Goal: Task Accomplishment & Management: Manage account settings

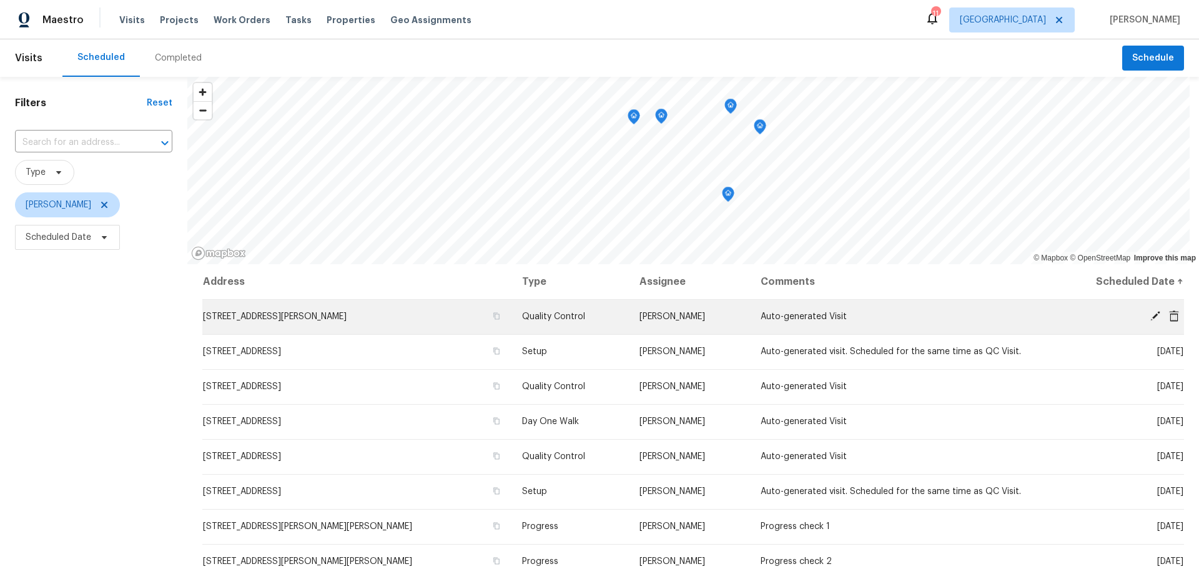
click at [1169, 318] on icon at bounding box center [1174, 315] width 10 height 11
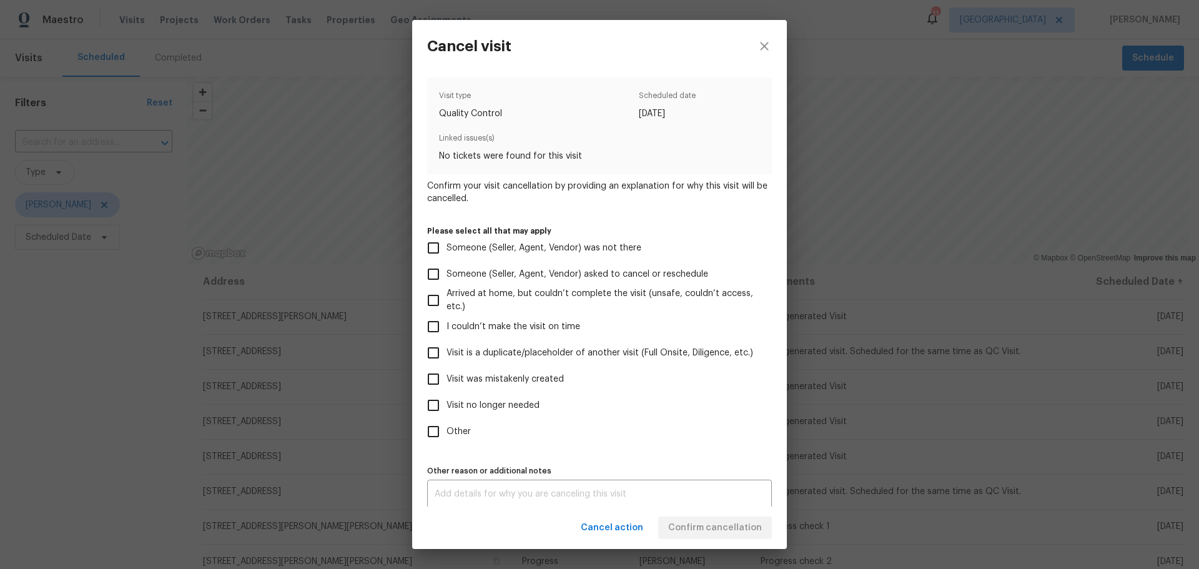
drag, startPoint x: 532, startPoint y: 380, endPoint x: 594, endPoint y: 385, distance: 62.0
click at [532, 381] on span "Visit was mistakenly created" at bounding box center [504, 379] width 117 height 13
click at [446, 381] on input "Visit was mistakenly created" at bounding box center [433, 379] width 26 height 26
checkbox input "true"
click at [716, 540] on div "Cancel action Confirm cancellation" at bounding box center [599, 527] width 375 height 43
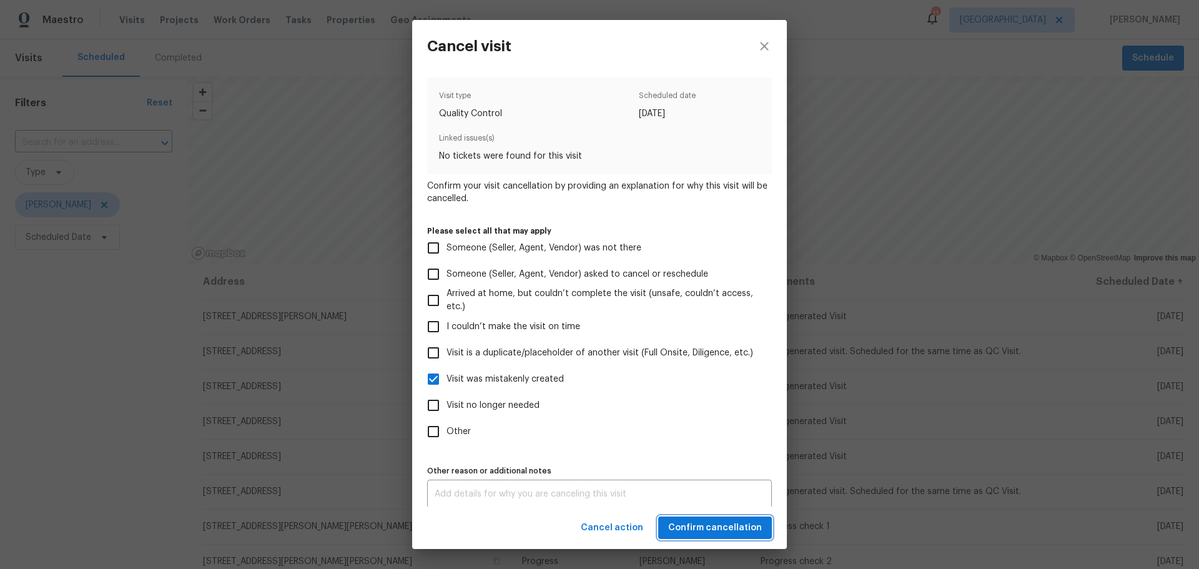
click at [716, 535] on button "Confirm cancellation" at bounding box center [715, 527] width 114 height 23
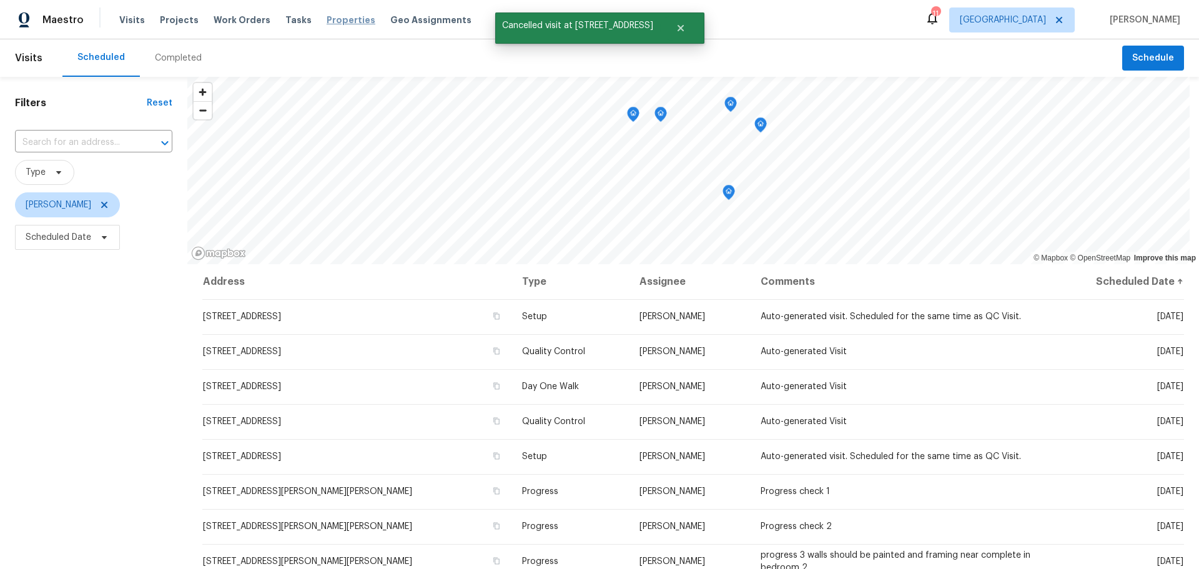
click at [331, 20] on span "Properties" at bounding box center [350, 20] width 49 height 12
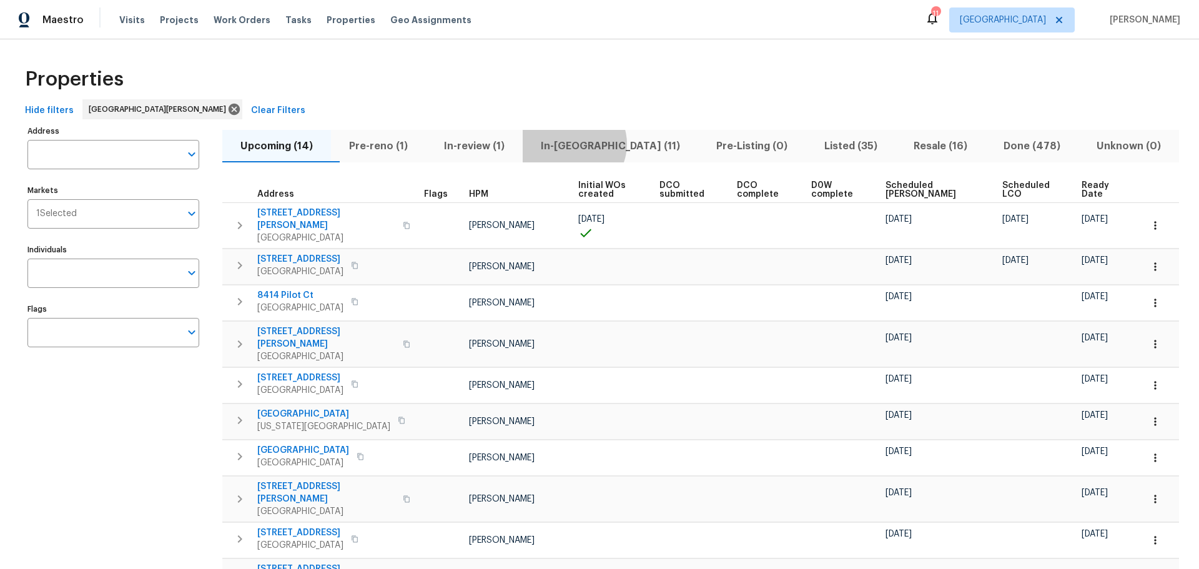
click at [597, 144] on span "In-reno (11)" at bounding box center [610, 145] width 160 height 17
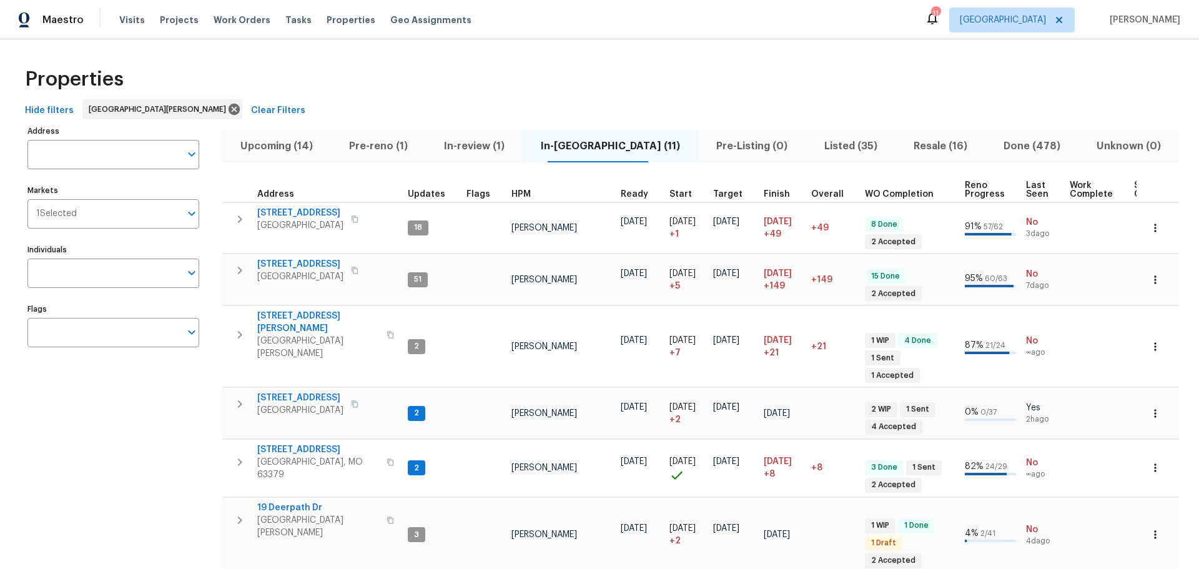
click at [311, 149] on span "Upcoming (14)" at bounding box center [277, 145] width 94 height 17
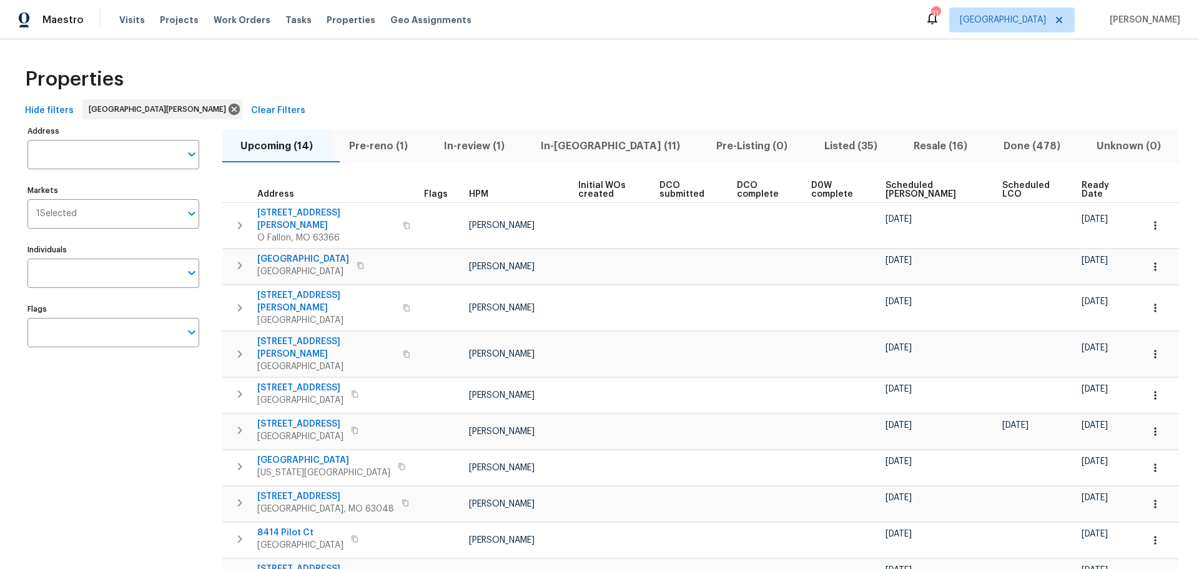
scroll to position [210, 0]
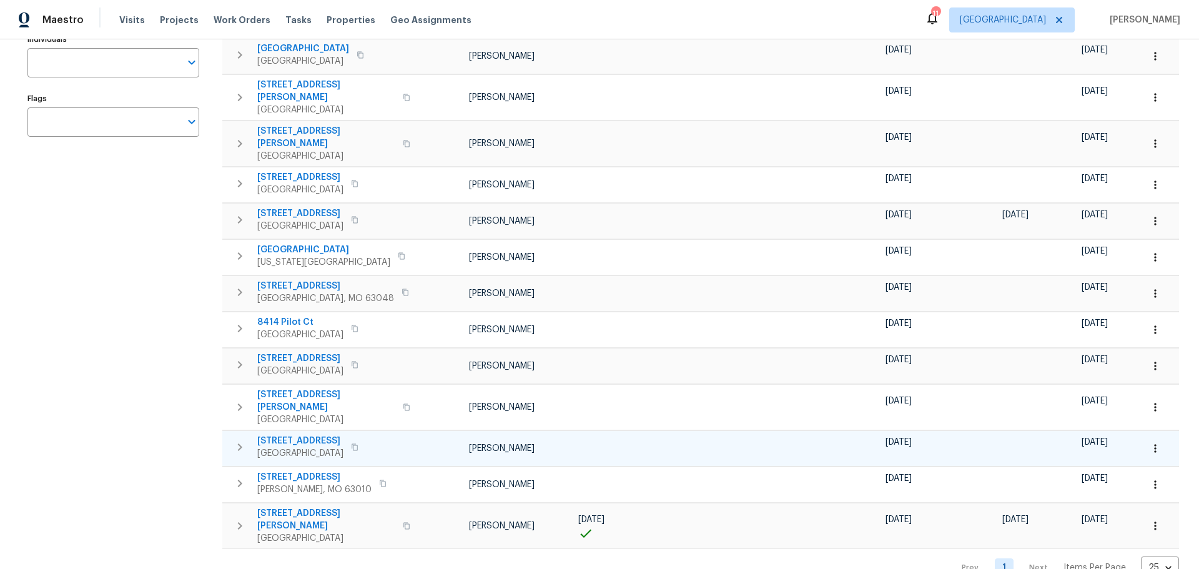
click at [315, 434] on span "3209 White Pine Dr" at bounding box center [300, 440] width 86 height 12
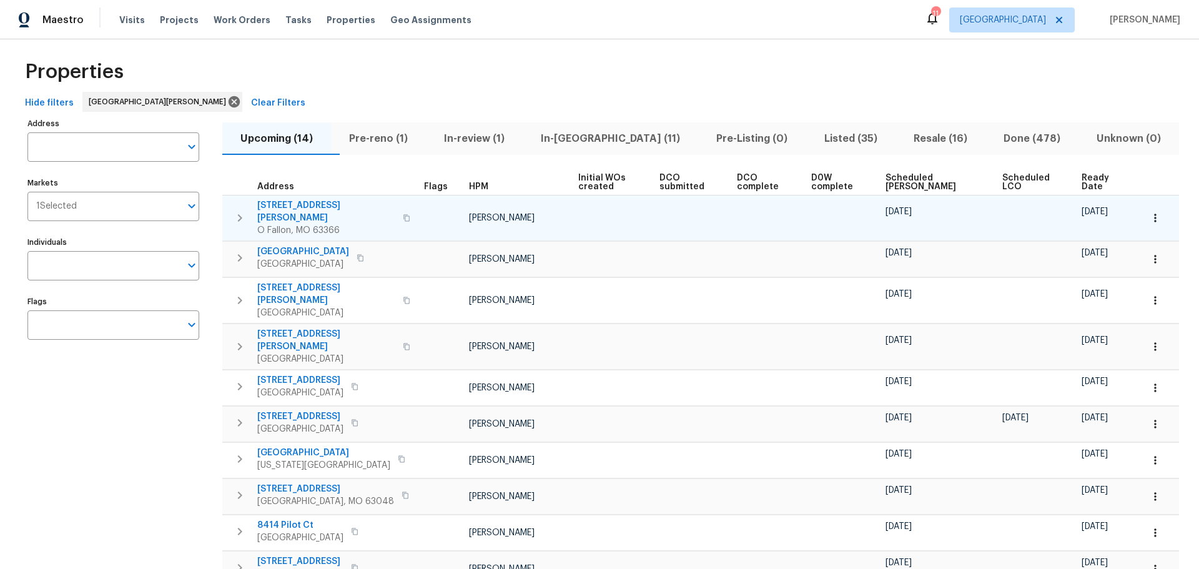
scroll to position [0, 0]
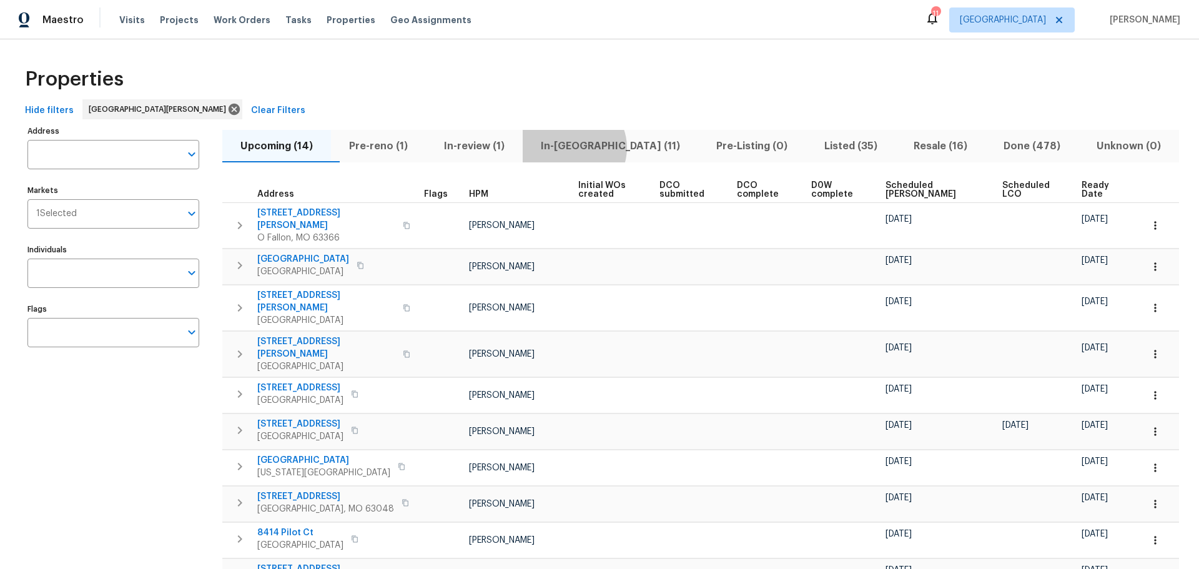
click at [596, 147] on span "In-[GEOGRAPHIC_DATA] (11)" at bounding box center [610, 145] width 160 height 17
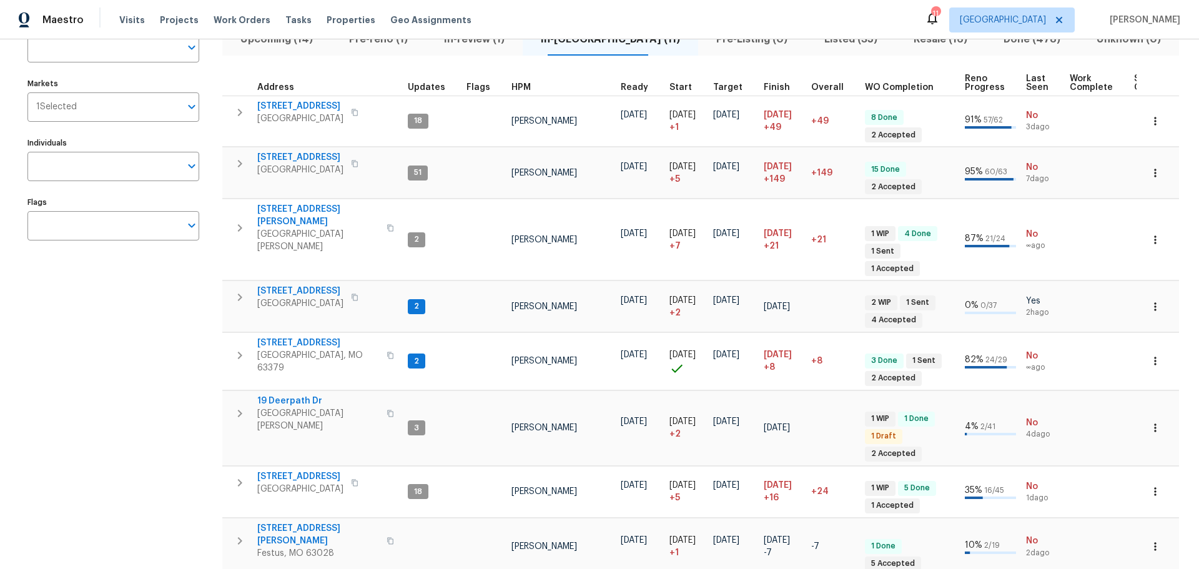
scroll to position [86, 0]
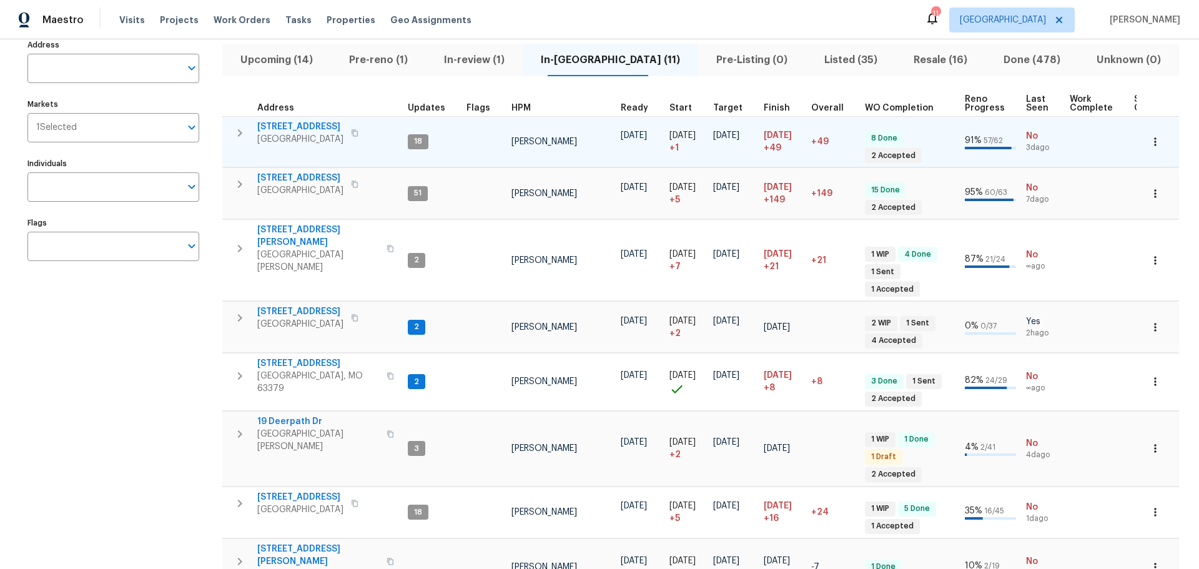
click at [234, 129] on icon "button" at bounding box center [239, 132] width 15 height 15
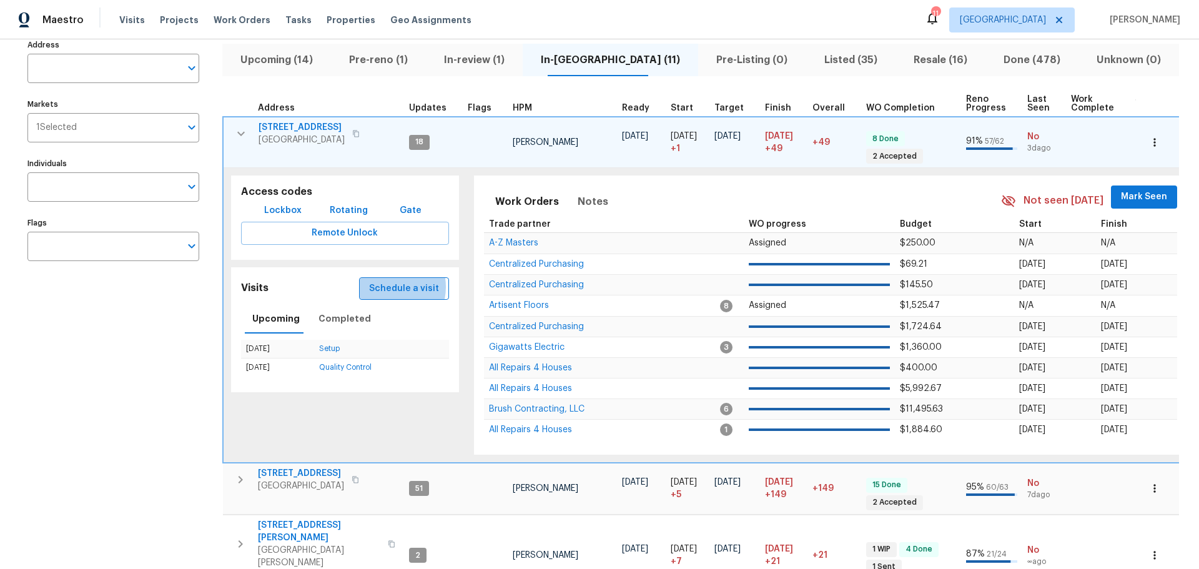
click at [387, 287] on span "Schedule a visit" at bounding box center [404, 289] width 70 height 16
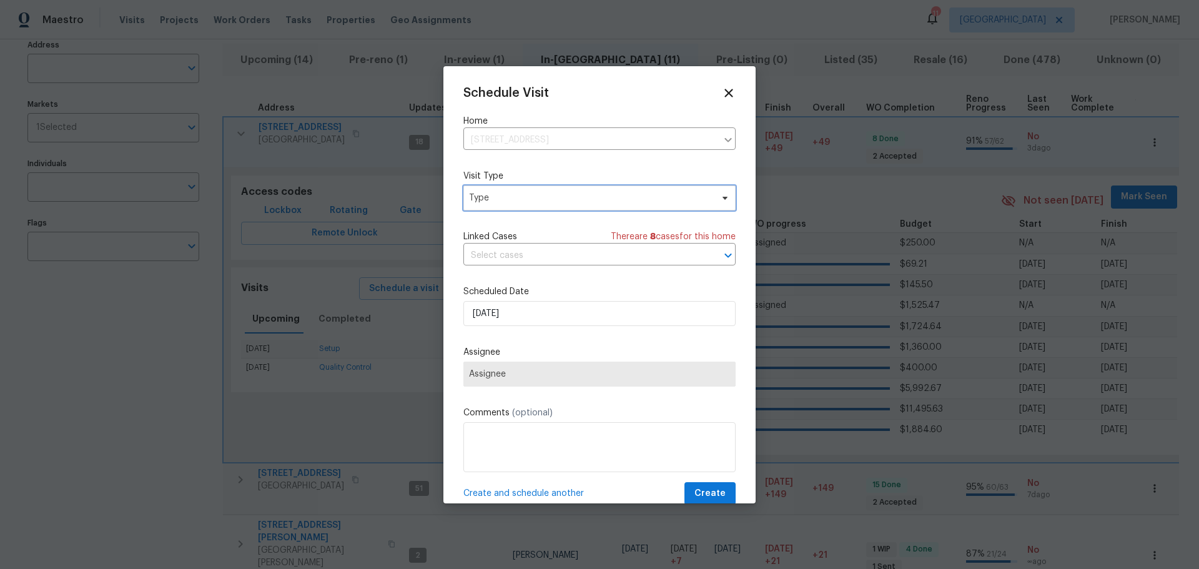
click at [541, 190] on span "Type" at bounding box center [599, 197] width 272 height 25
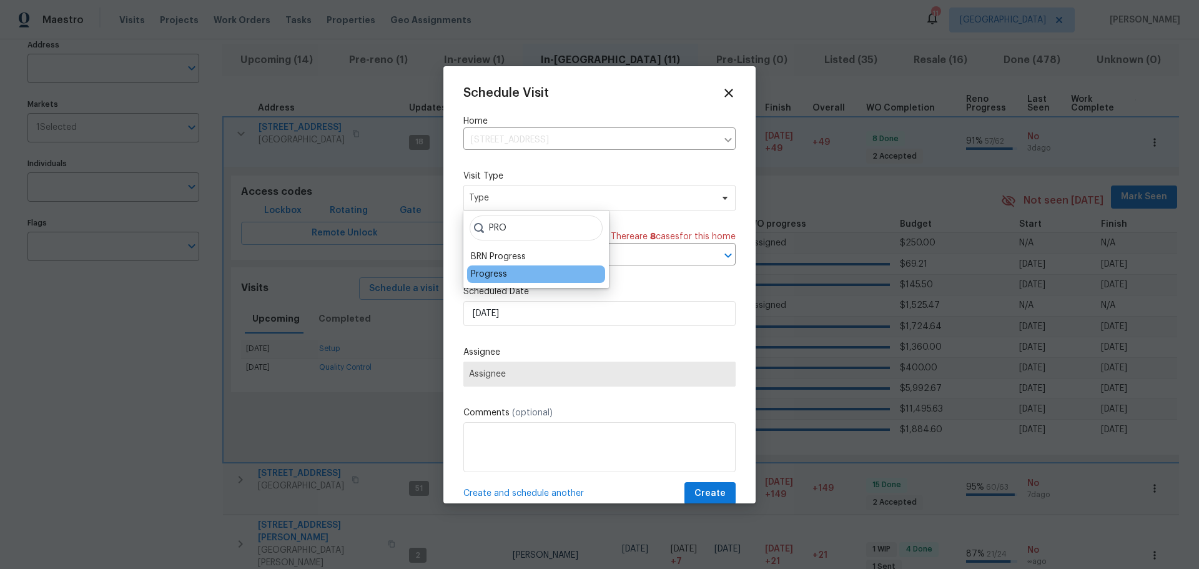
type input "PRO"
click at [539, 278] on div "Progress" at bounding box center [536, 273] width 138 height 17
click at [488, 275] on div "Progress" at bounding box center [489, 274] width 36 height 12
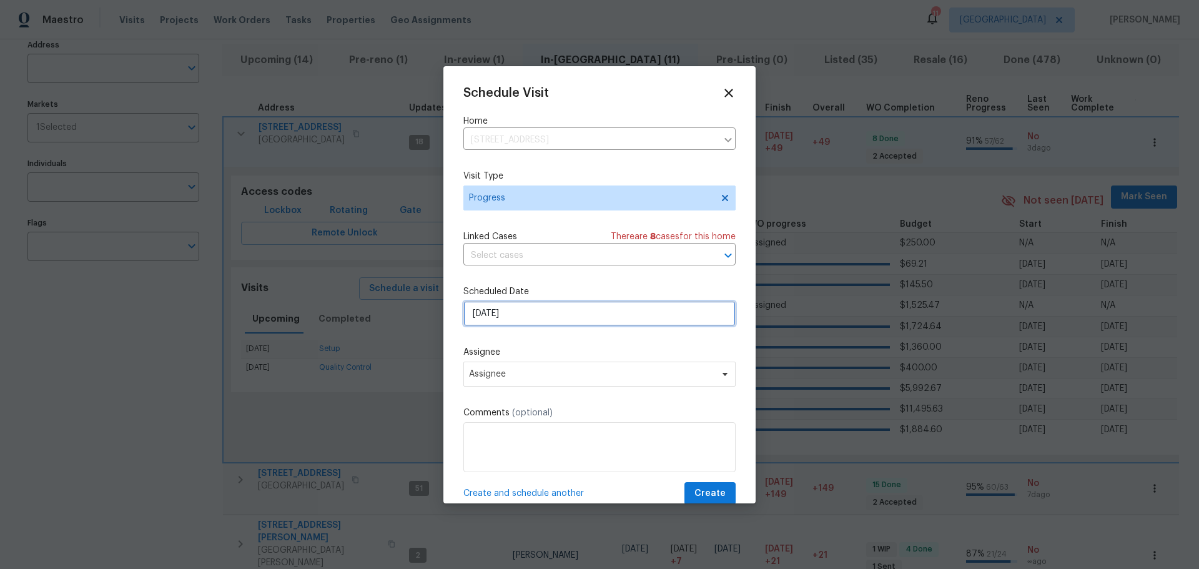
click at [518, 310] on input "[DATE]" at bounding box center [599, 313] width 272 height 25
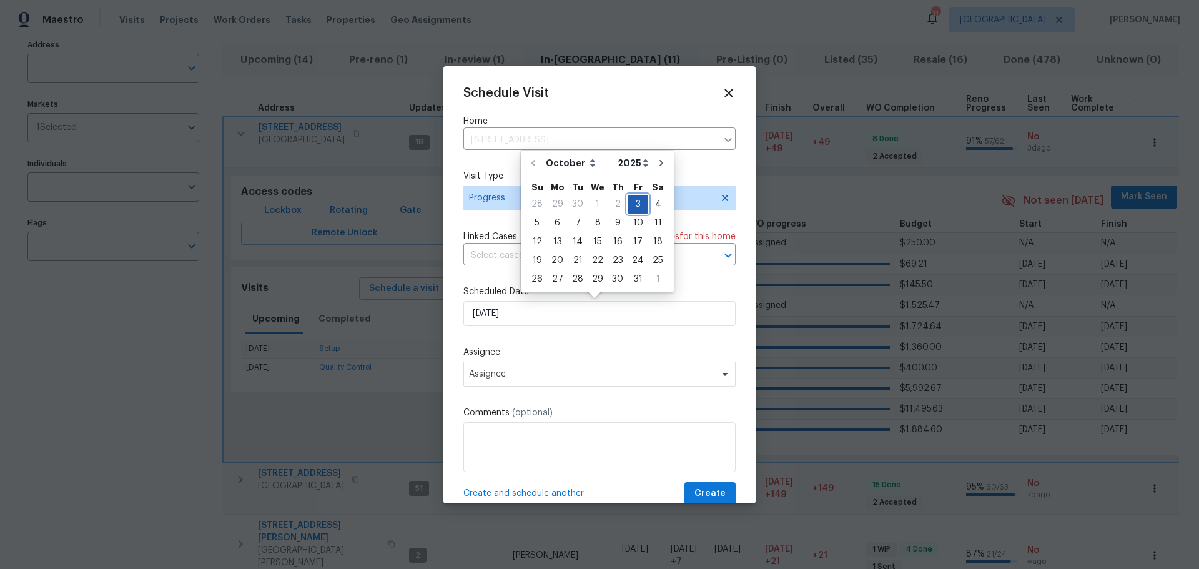
click at [636, 202] on div "3" at bounding box center [637, 203] width 21 height 17
drag, startPoint x: 554, startPoint y: 390, endPoint x: 553, endPoint y: 383, distance: 6.3
click at [553, 383] on div "Schedule Visit Home 2132 Ridgedale Dr, High Ridge, MO 63049 ​ Visit Type Progre…" at bounding box center [599, 295] width 272 height 419
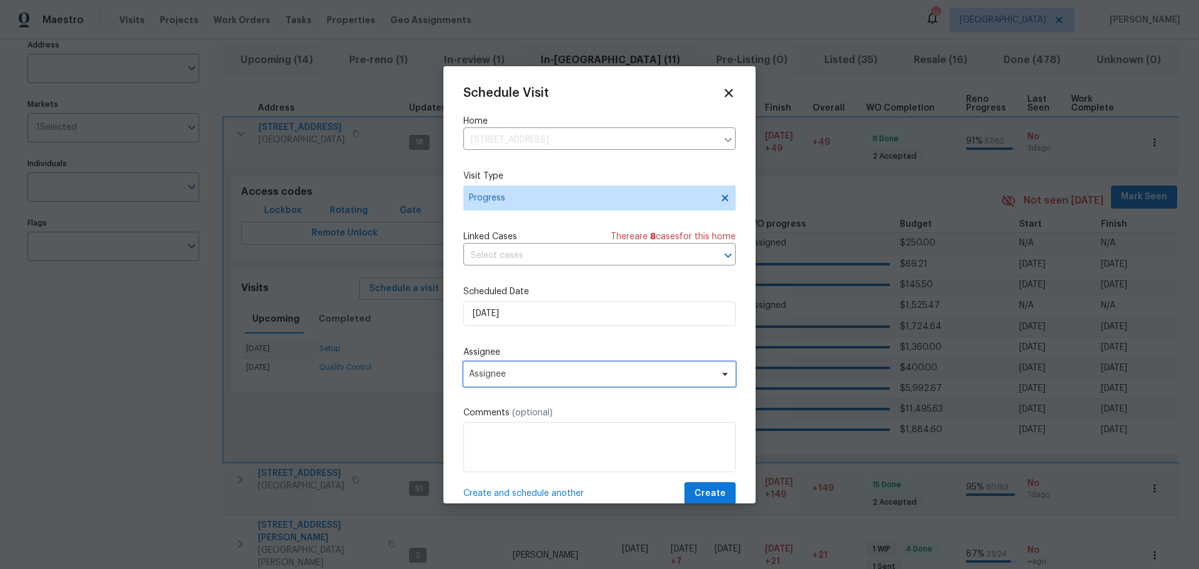
click at [553, 380] on span "Assignee" at bounding box center [599, 373] width 272 height 25
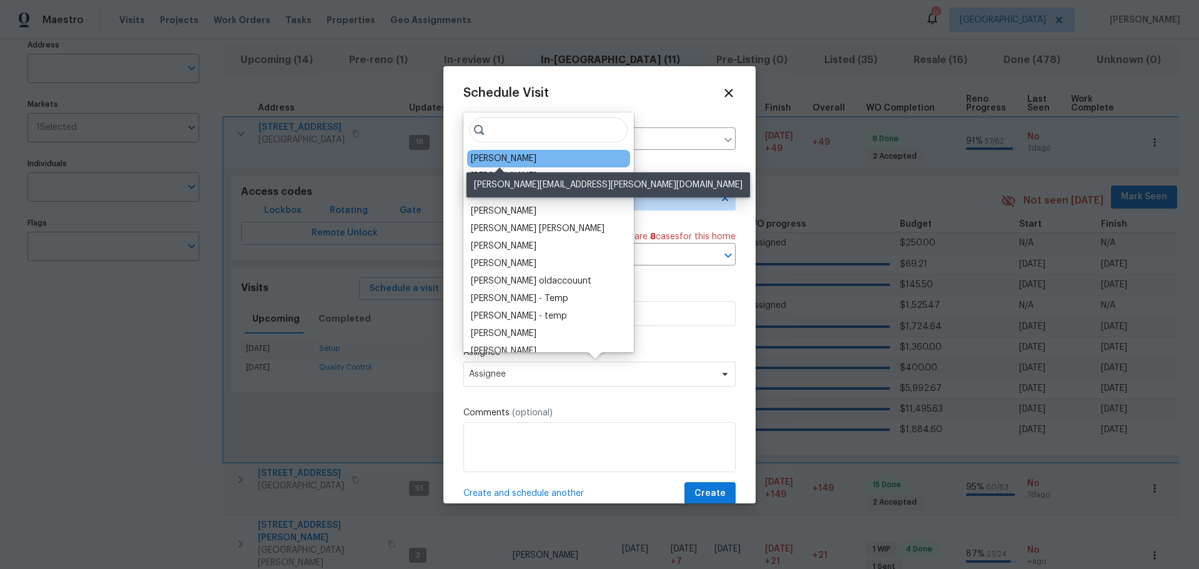
click at [517, 157] on div "[PERSON_NAME]" at bounding box center [504, 158] width 66 height 12
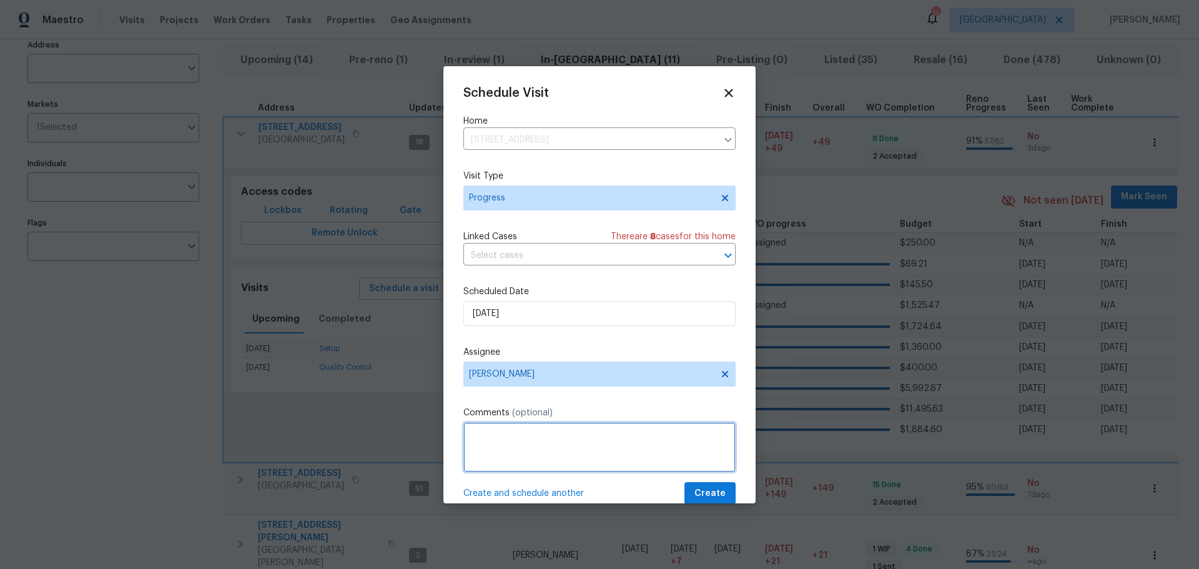
click at [539, 455] on textarea at bounding box center [599, 447] width 272 height 50
type textarea "NAV AI AND LISTING PHOTOS"
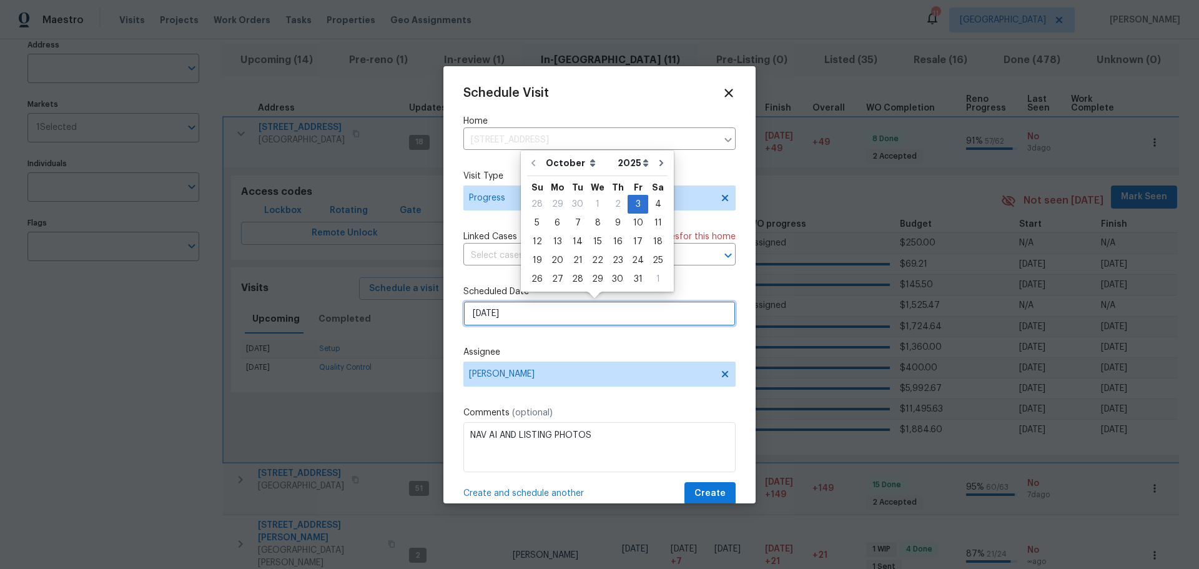
click at [494, 305] on input "[DATE]" at bounding box center [599, 313] width 272 height 25
click at [554, 223] on div "6" at bounding box center [557, 222] width 21 height 17
type input "10/6/2025"
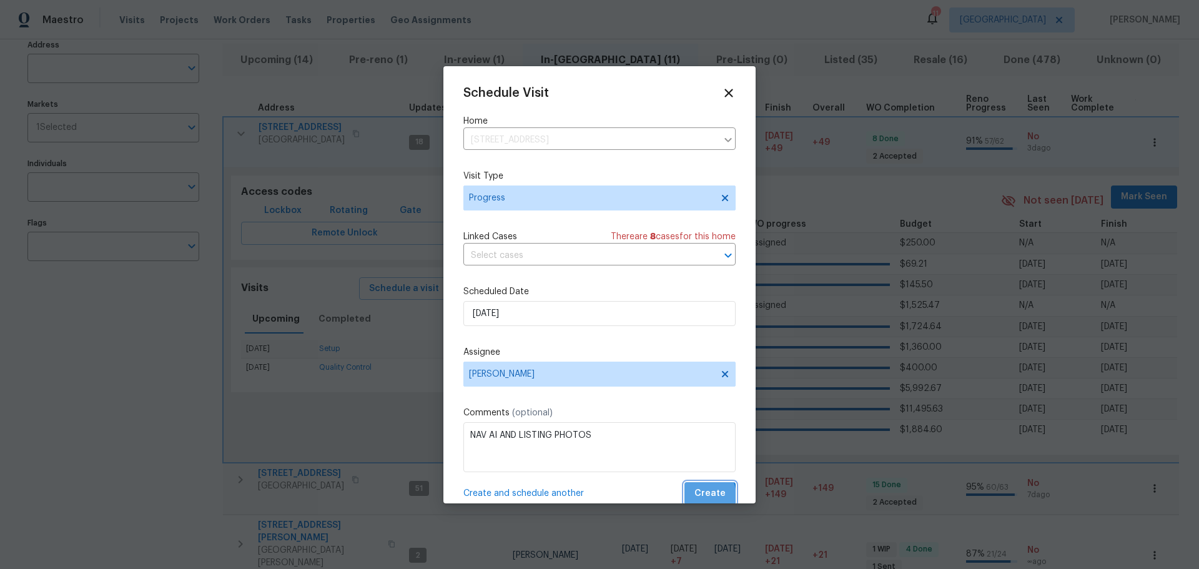
click at [694, 493] on span "Create" at bounding box center [709, 494] width 31 height 16
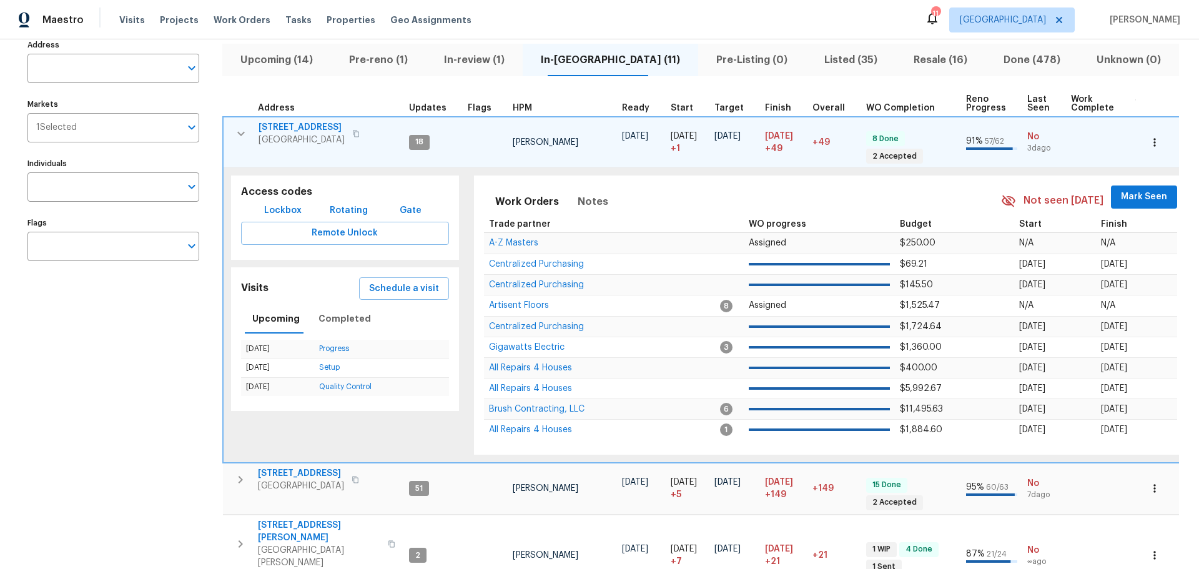
click at [235, 138] on icon "button" at bounding box center [240, 133] width 15 height 15
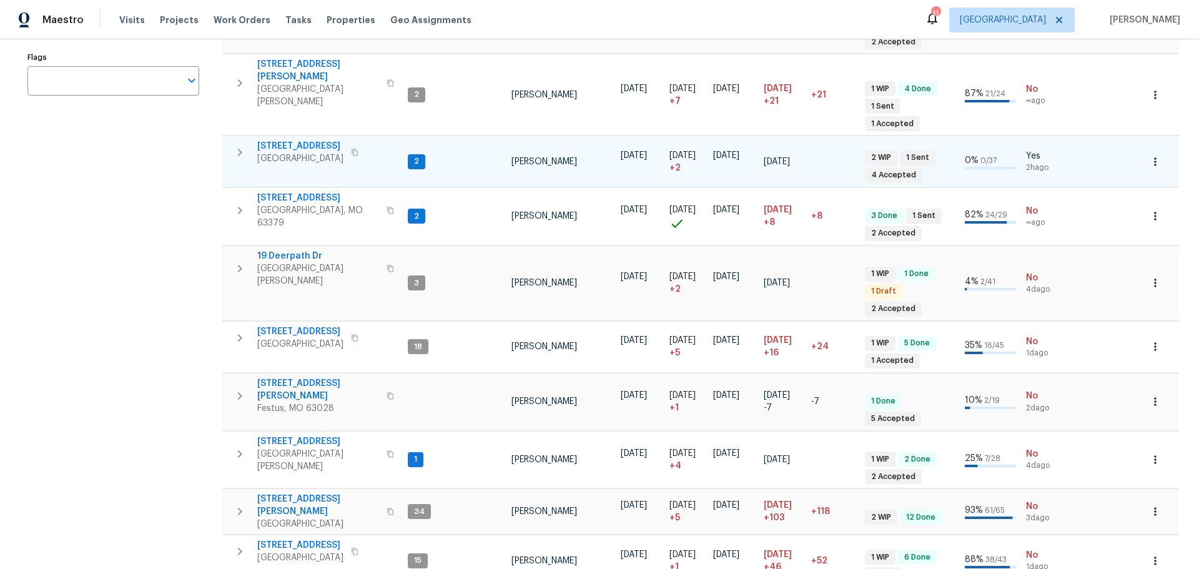
scroll to position [273, 0]
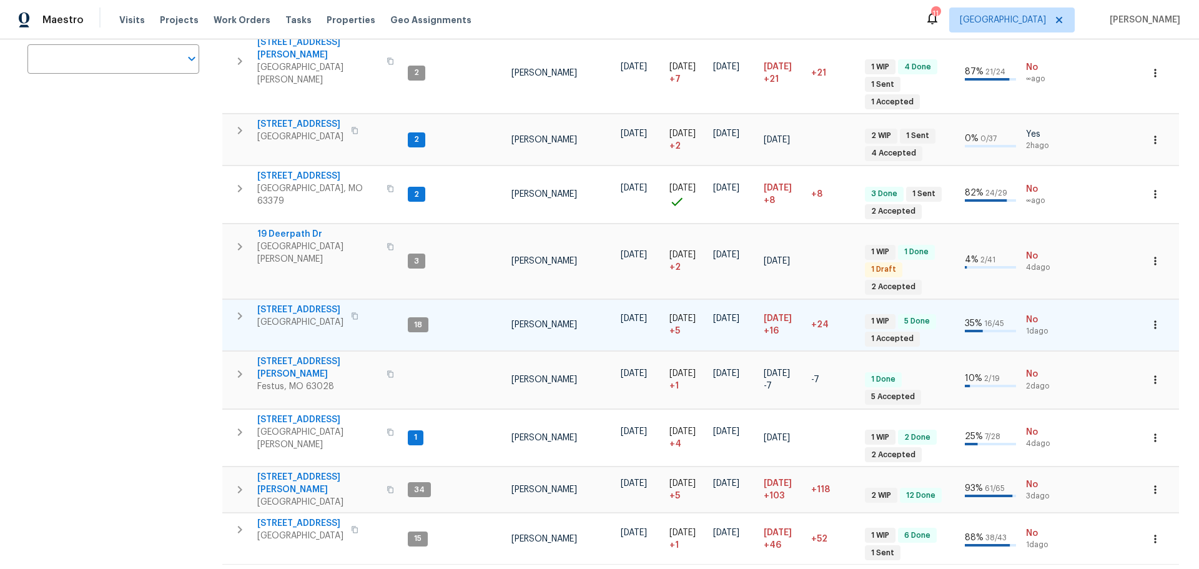
click at [301, 303] on span "5655 Chalet Hill Dr" at bounding box center [300, 309] width 86 height 12
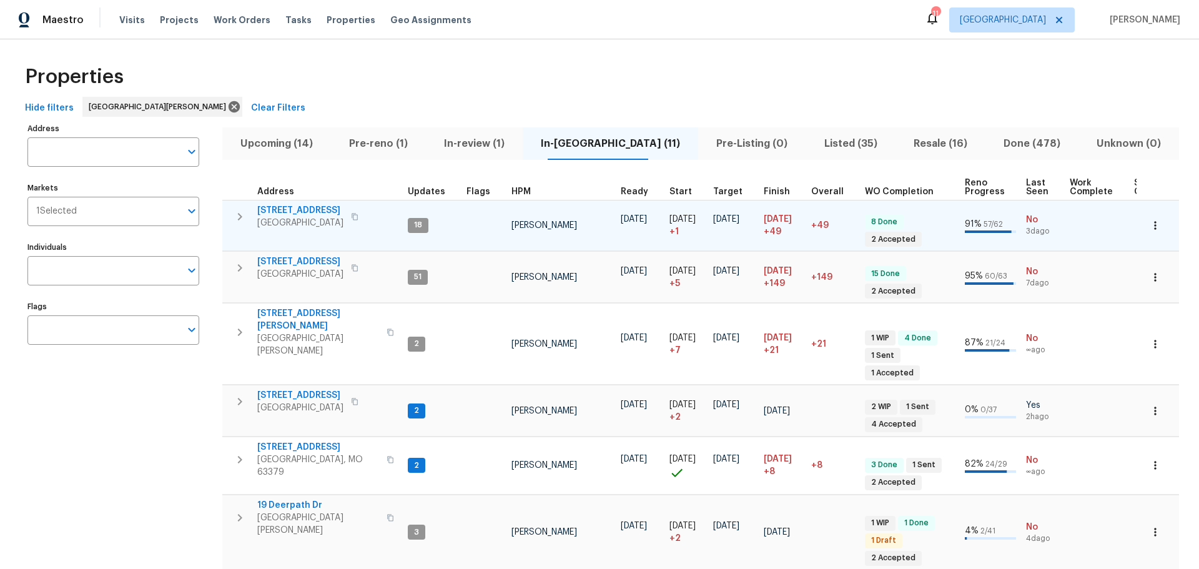
scroll to position [0, 0]
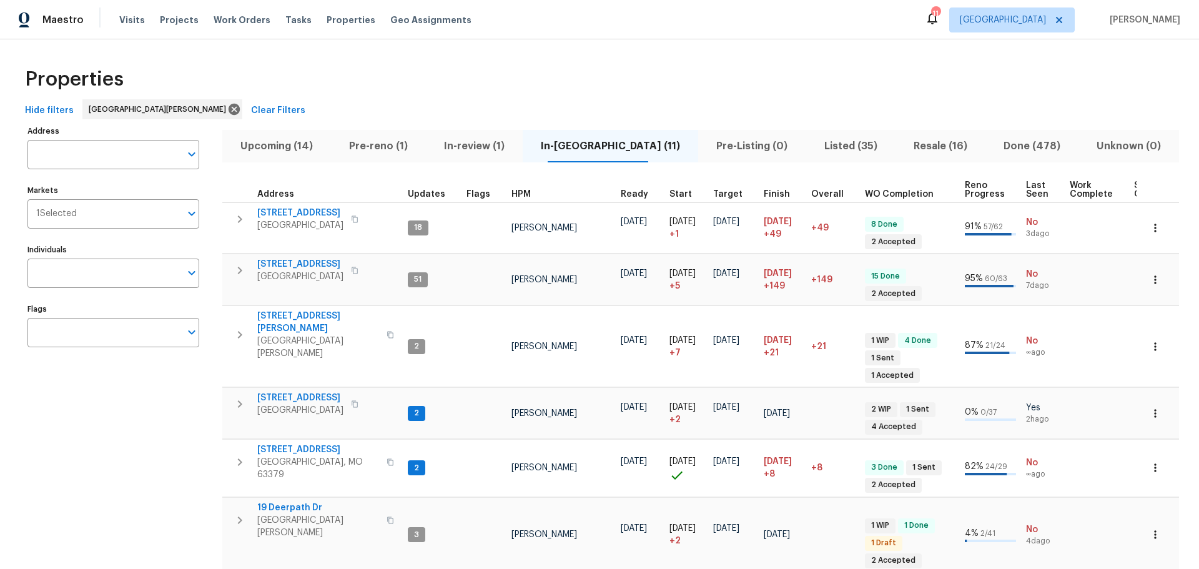
click at [903, 137] on span "Resale (16)" at bounding box center [940, 145] width 75 height 17
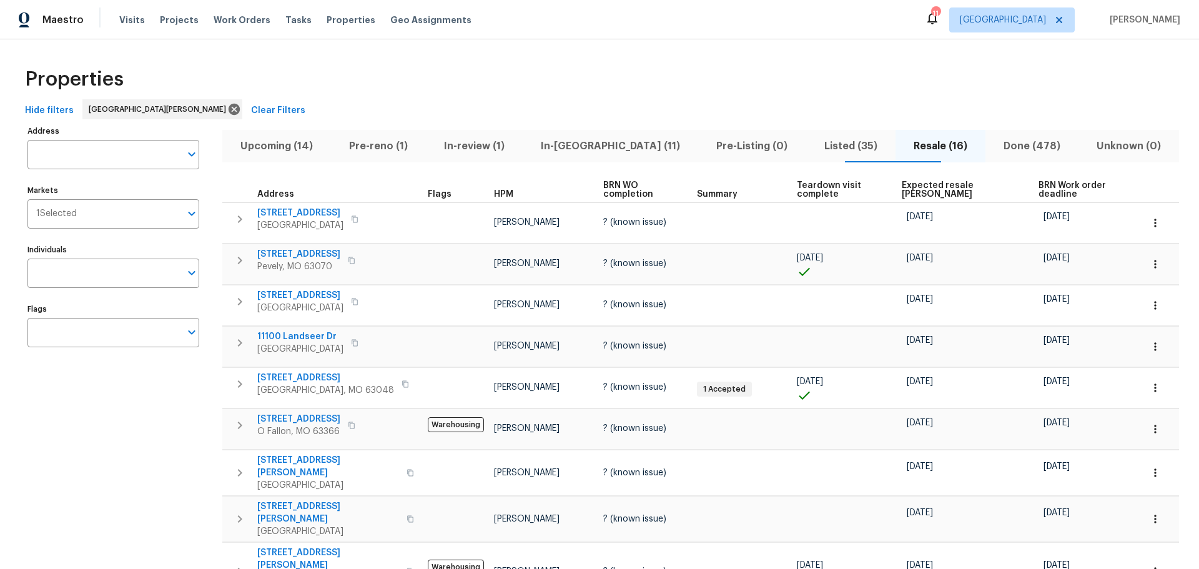
click at [939, 14] on div "11" at bounding box center [935, 13] width 9 height 12
drag, startPoint x: 991, startPoint y: 15, endPoint x: 999, endPoint y: 19, distance: 8.9
click at [939, 16] on icon at bounding box center [931, 18] width 15 height 15
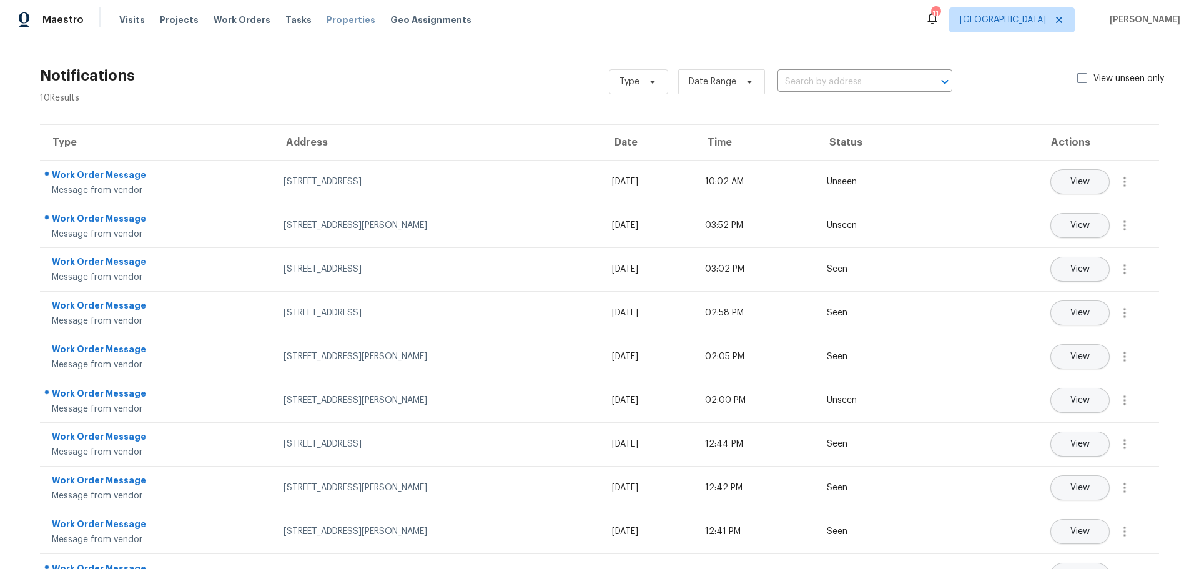
click at [326, 21] on span "Properties" at bounding box center [350, 20] width 49 height 12
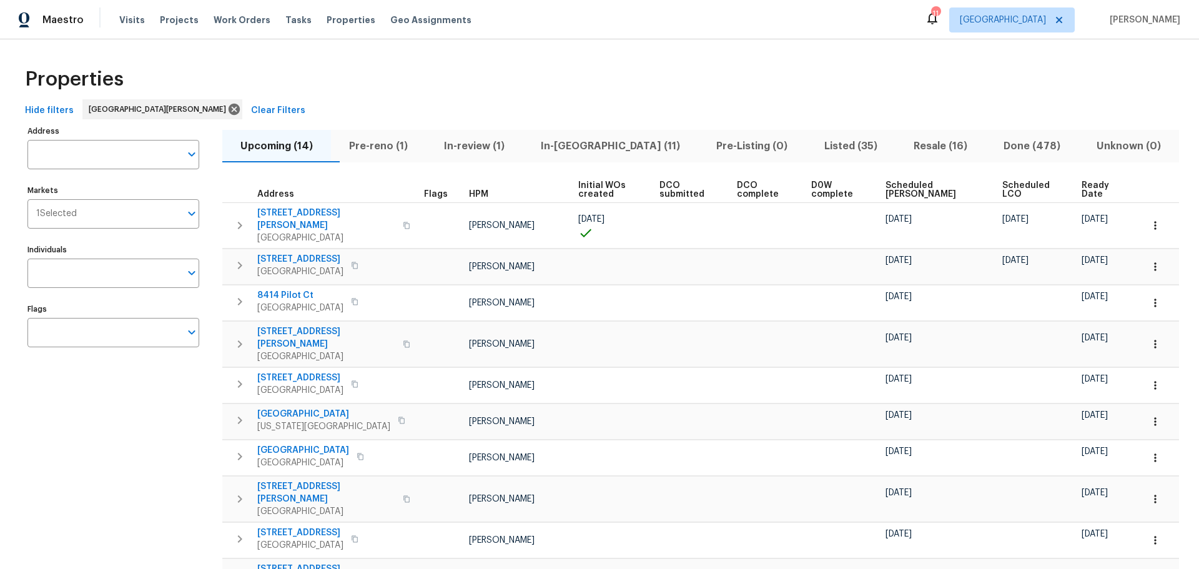
click at [813, 140] on span "Listed (35)" at bounding box center [850, 145] width 74 height 17
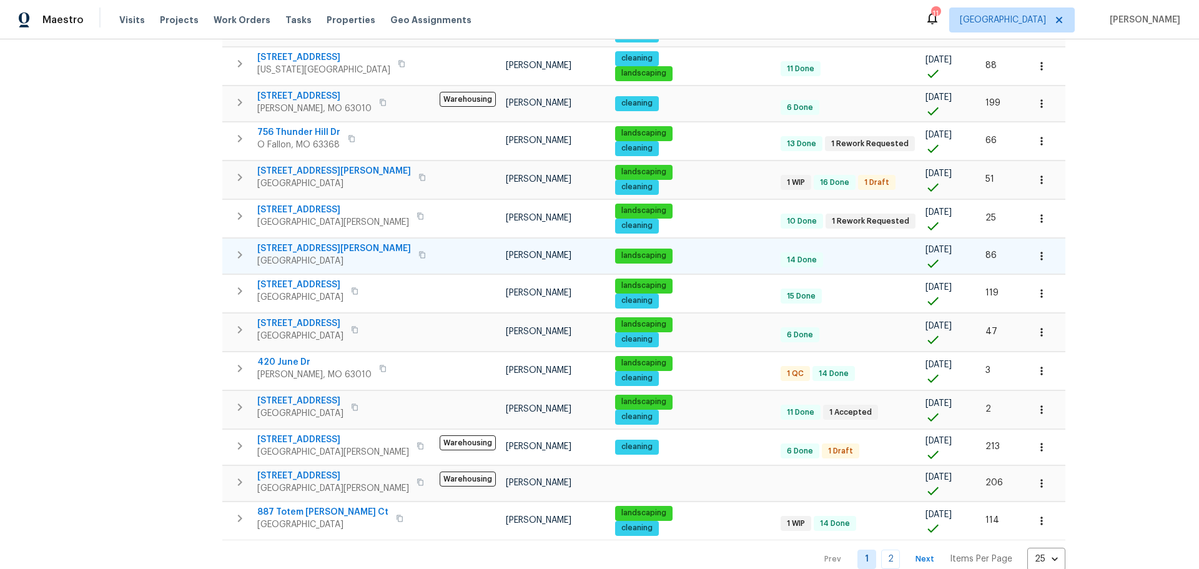
scroll to position [624, 0]
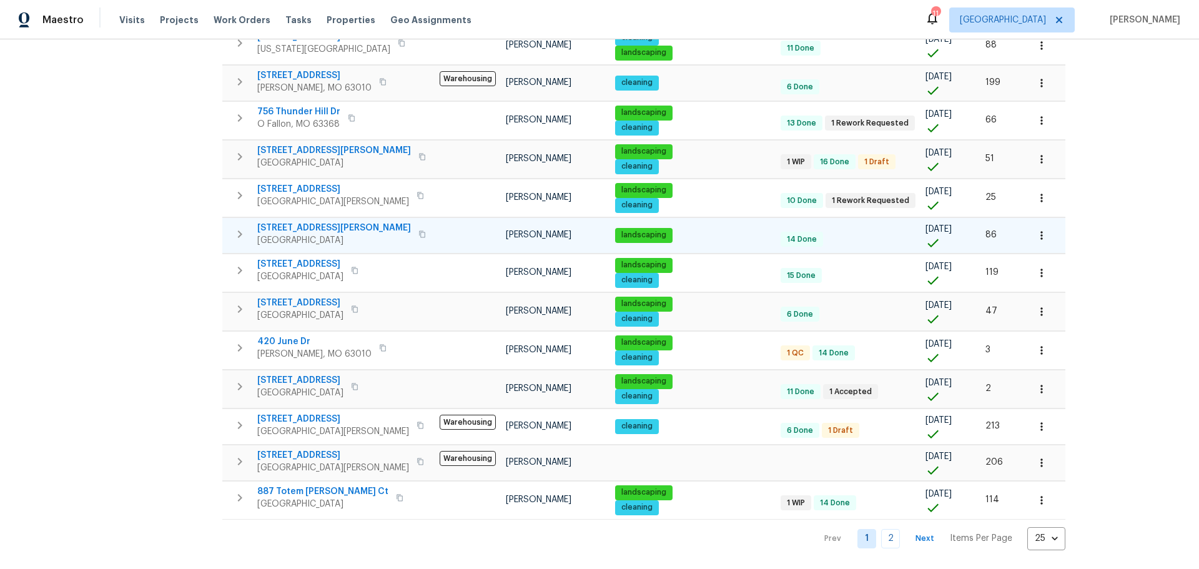
click at [297, 223] on span "7546 Becker Rd" at bounding box center [334, 228] width 154 height 12
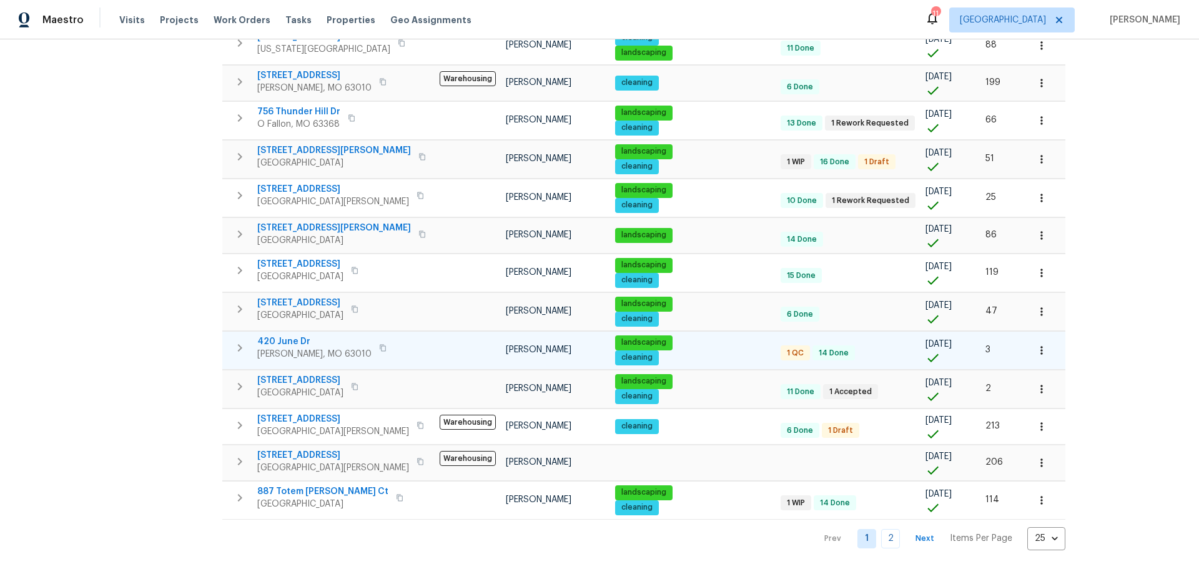
click at [298, 345] on span "420 June Dr" at bounding box center [314, 341] width 114 height 12
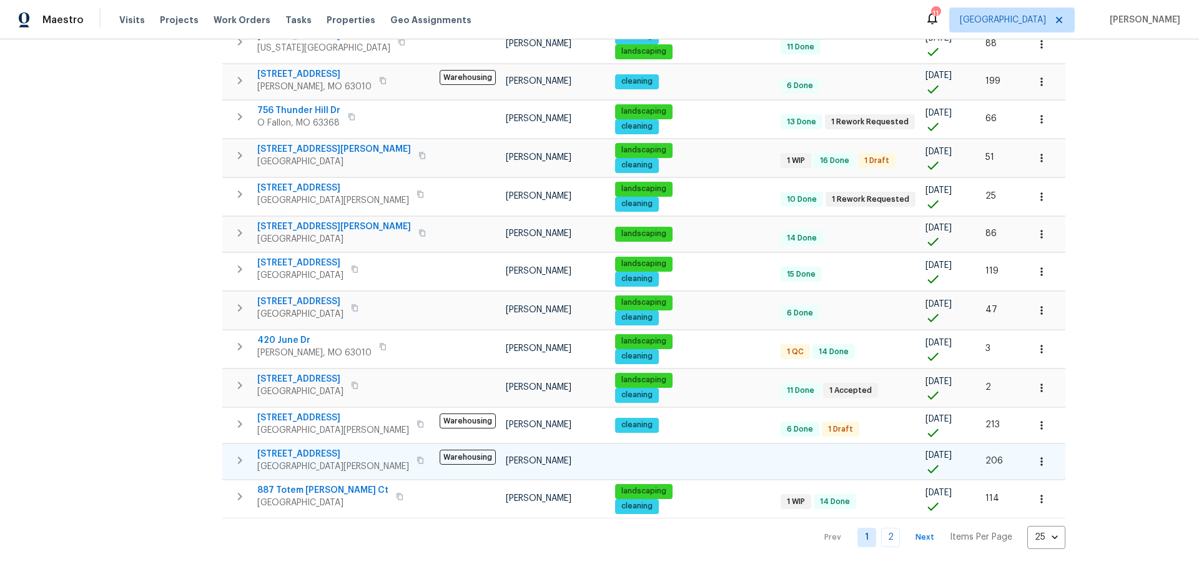
scroll to position [635, 0]
click at [881, 527] on link "2" at bounding box center [890, 536] width 19 height 19
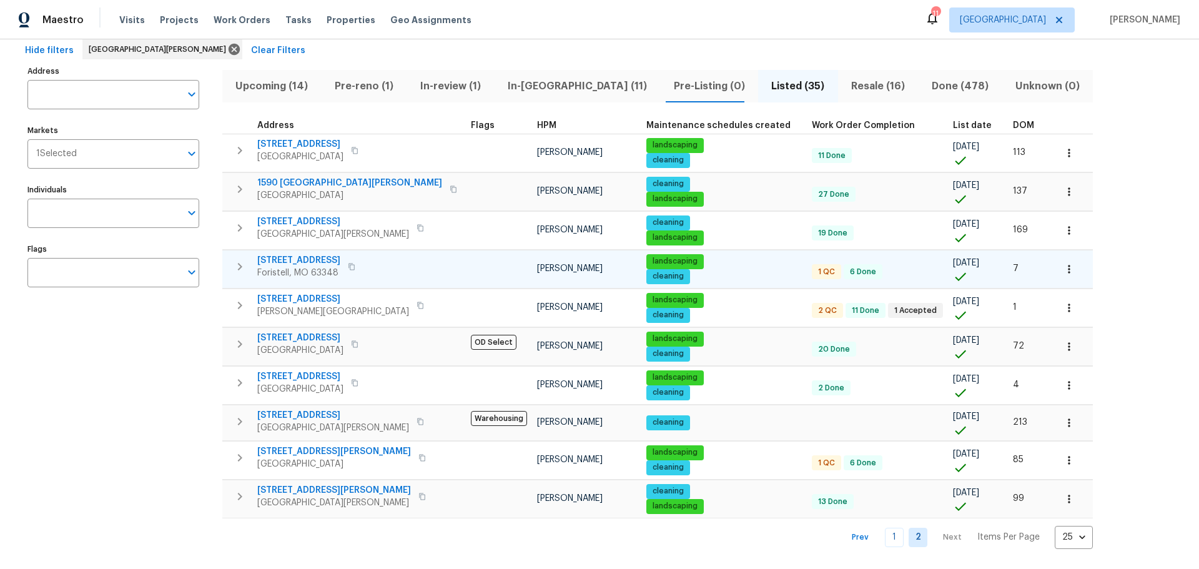
scroll to position [69, 0]
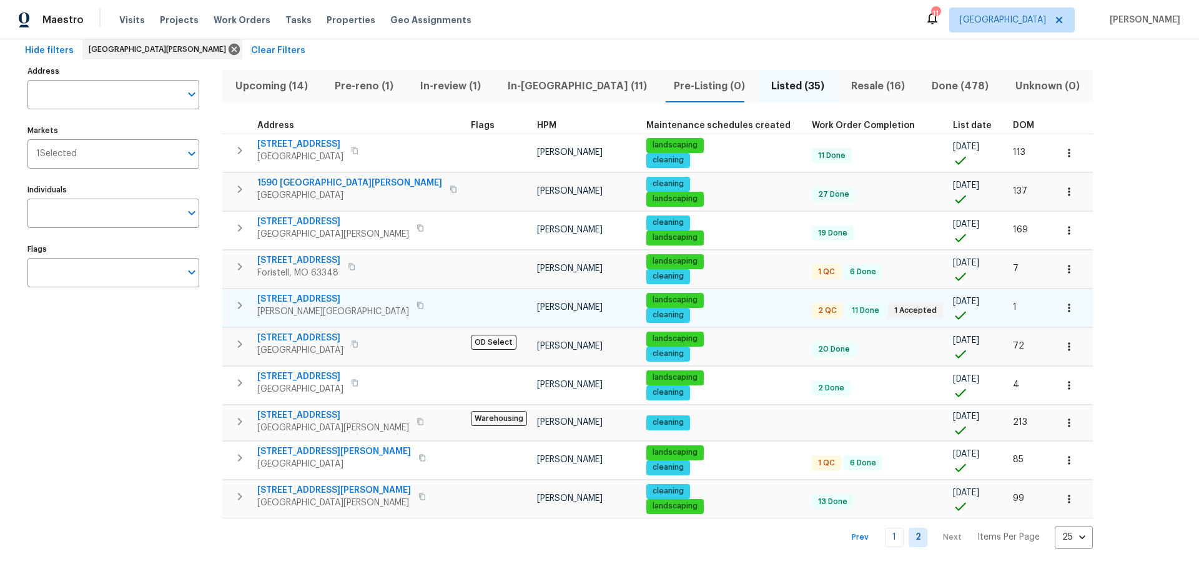
click at [280, 293] on span "611 S 3rd St" at bounding box center [333, 299] width 152 height 12
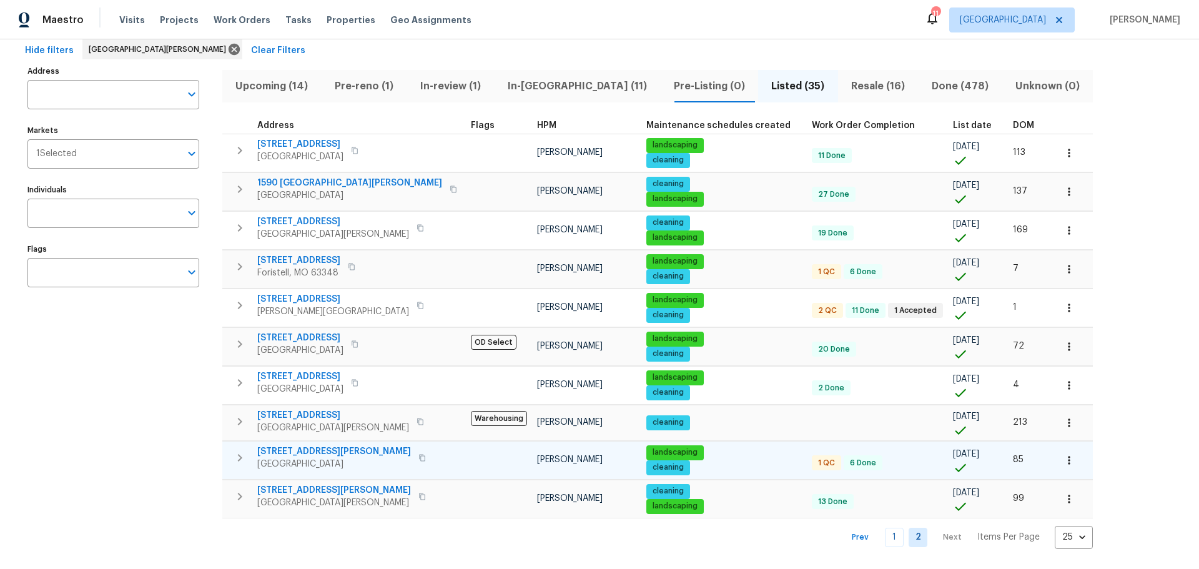
click at [278, 445] on span "248 Ramsey Ln" at bounding box center [334, 451] width 154 height 12
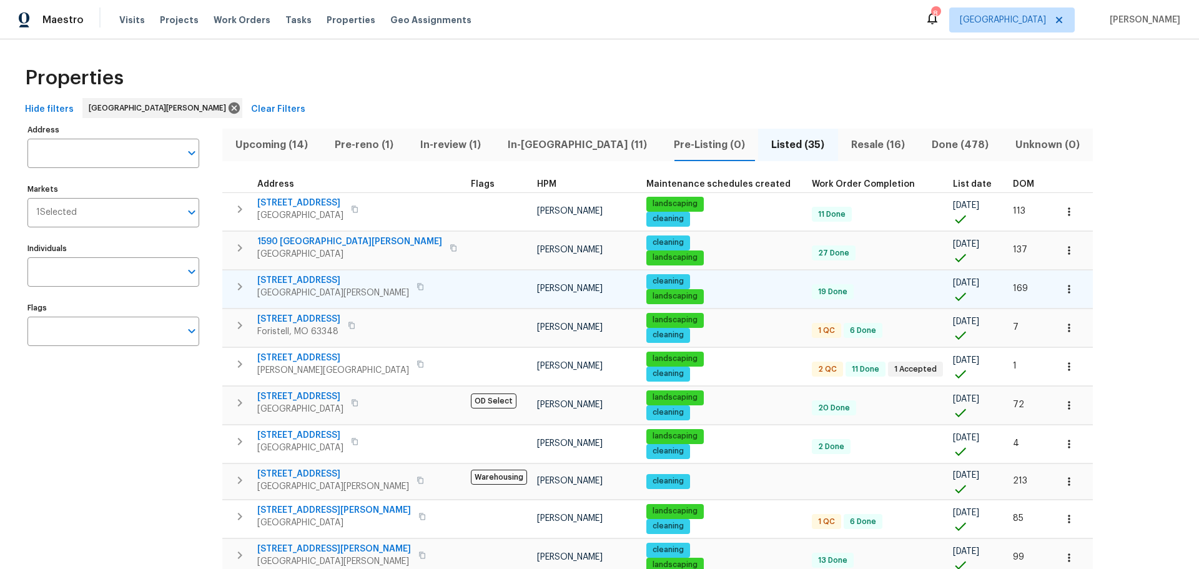
scroll to position [0, 0]
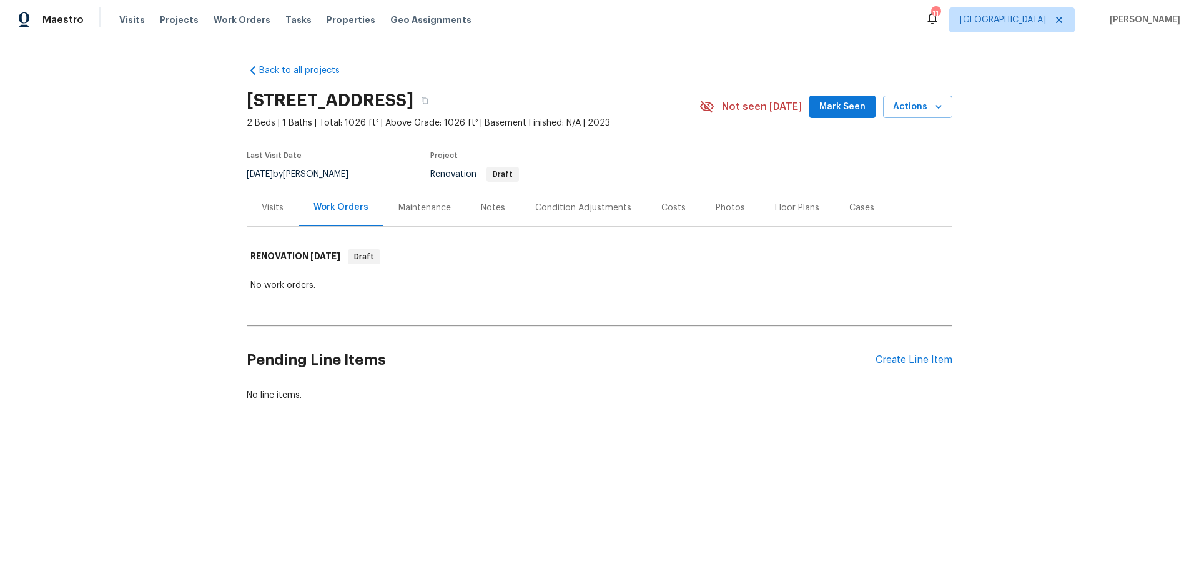
click at [542, 205] on div "Condition Adjustments" at bounding box center [583, 208] width 96 height 12
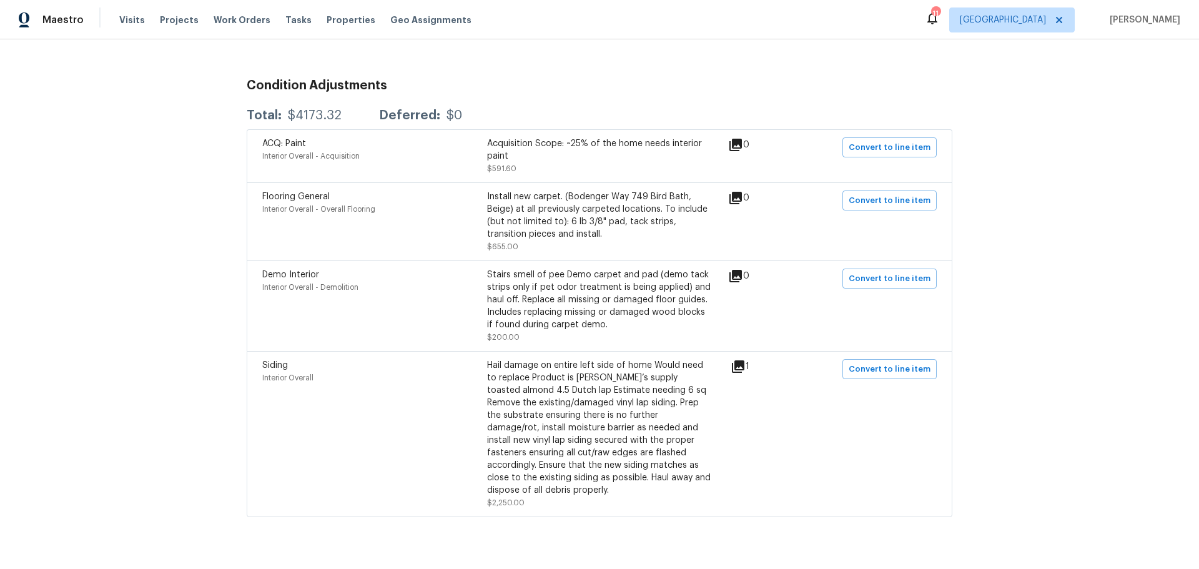
scroll to position [207, 0]
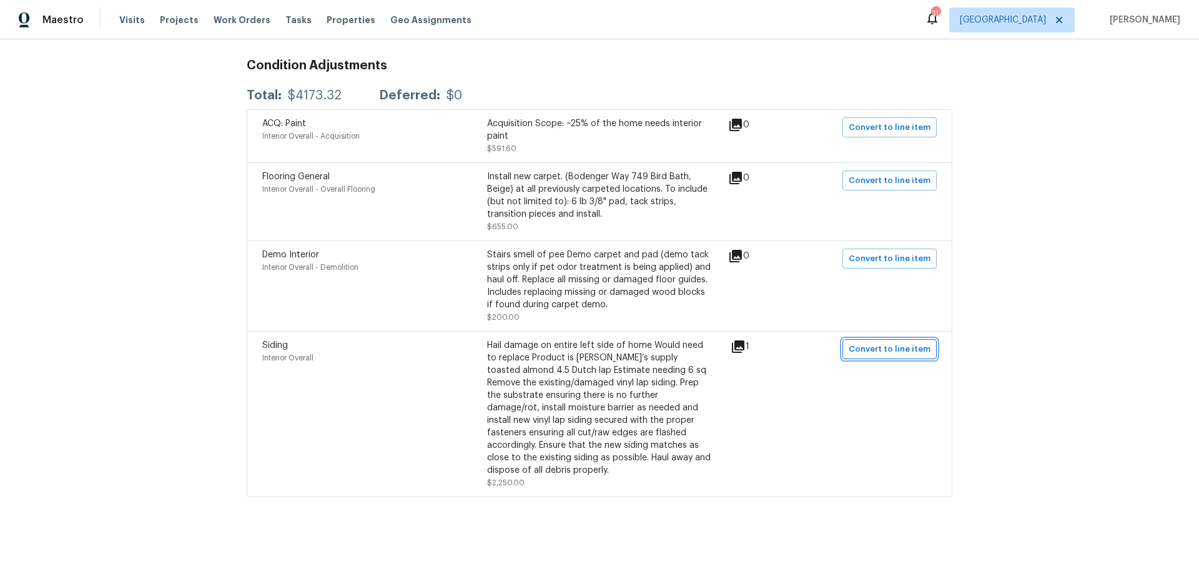
click at [852, 347] on span "Convert to line item" at bounding box center [889, 349] width 82 height 14
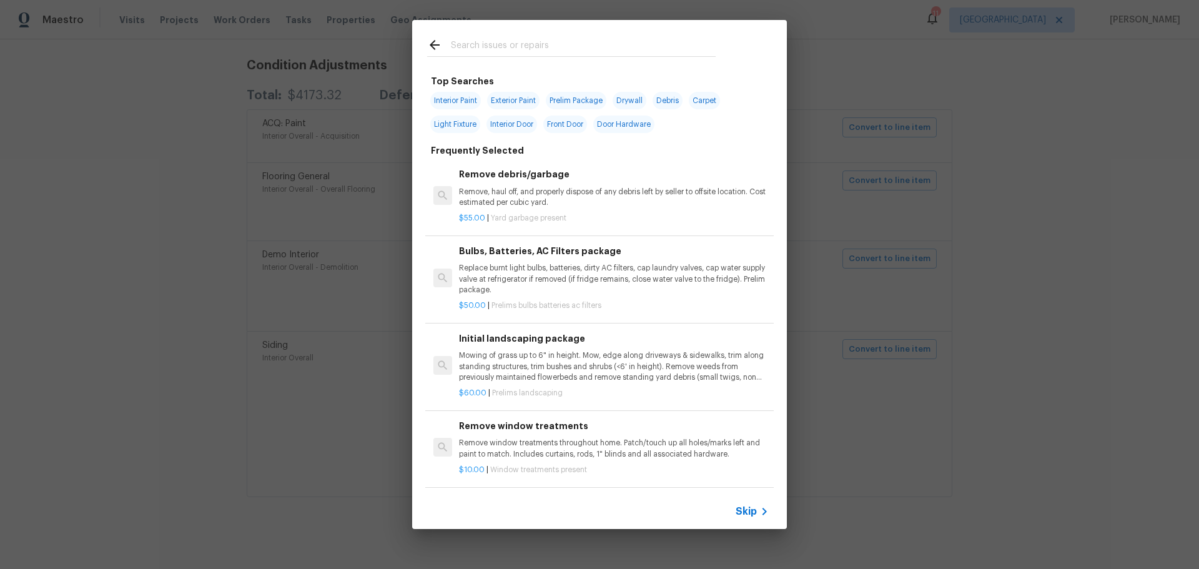
click at [496, 51] on input "text" at bounding box center [583, 46] width 265 height 19
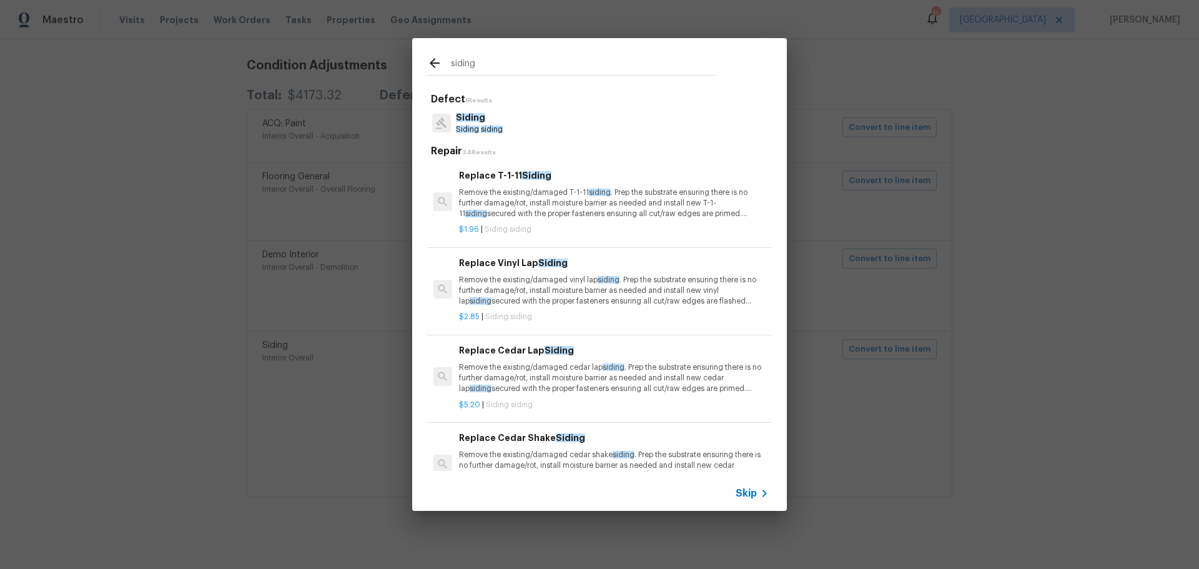
type input "siding"
click at [529, 288] on p "Remove the existing/damaged vinyl lap siding . Prep the substrate ensuring ther…" at bounding box center [614, 291] width 310 height 32
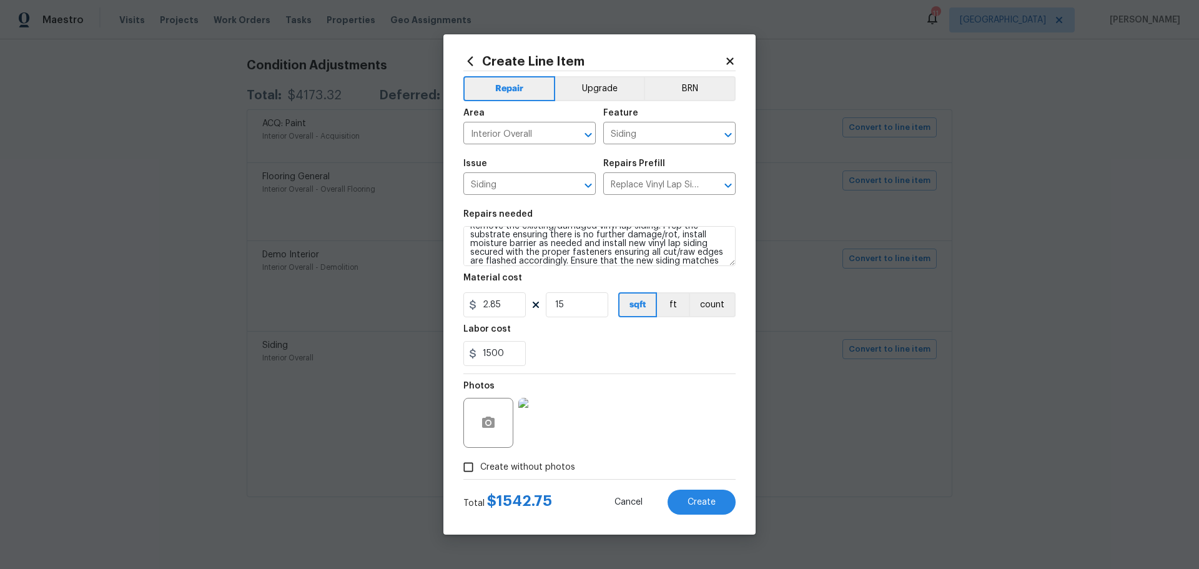
scroll to position [0, 0]
click at [468, 233] on textarea "Remove the existing/damaged vinyl lap siding. Prep the substrate ensuring there…" at bounding box center [599, 246] width 272 height 40
drag, startPoint x: 516, startPoint y: 233, endPoint x: 523, endPoint y: 225, distance: 10.6
click at [522, 226] on textarea "Remove the existing/damaged vinyl lap siding. Prep the substrate ensuring there…" at bounding box center [599, 246] width 272 height 40
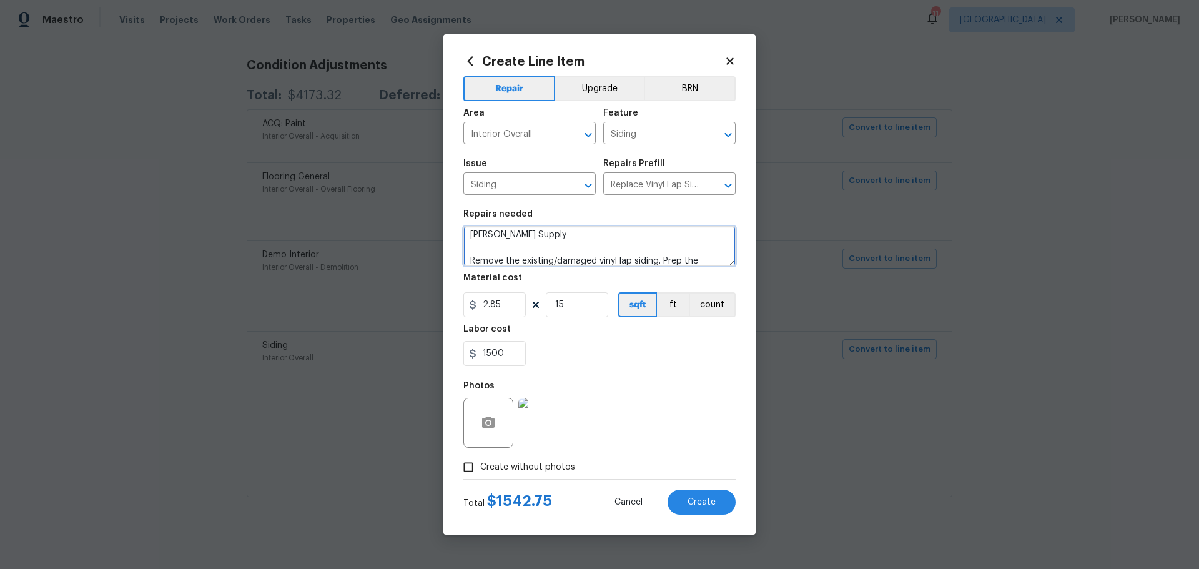
paste textarea "(636) 256-3700"
type textarea "Richards Supply (636) 256-3700 royal building products 4.5 designer toasted alm…"
click at [620, 343] on div "1500" at bounding box center [599, 353] width 272 height 25
click at [492, 356] on input "1500" at bounding box center [494, 353] width 62 height 25
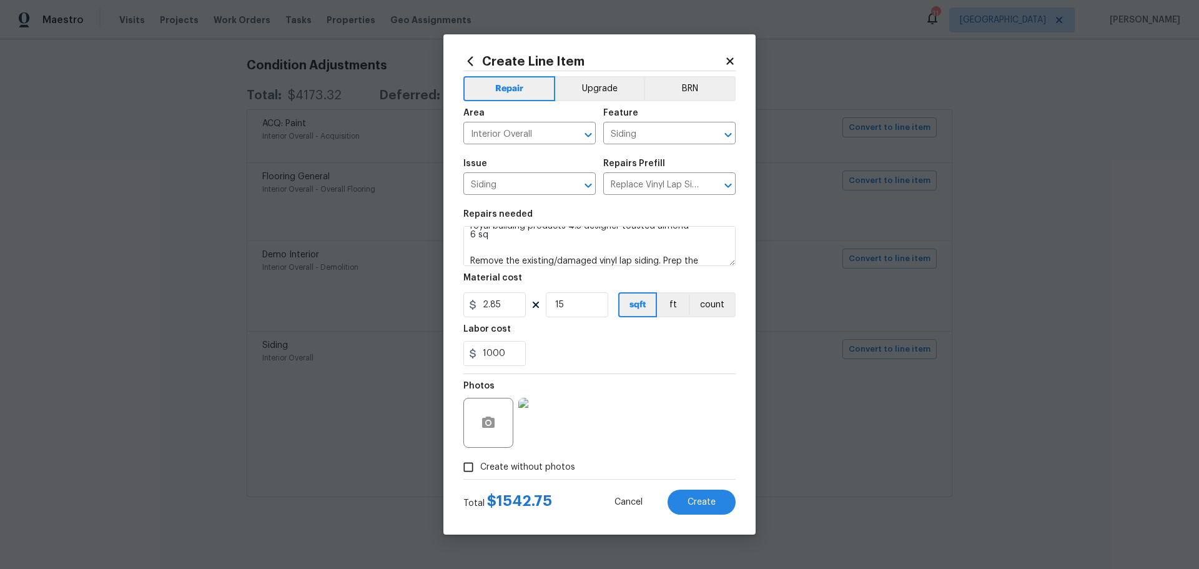
click at [650, 338] on div "Labor cost" at bounding box center [599, 333] width 272 height 16
click at [503, 343] on input "1000" at bounding box center [494, 353] width 62 height 25
type input "1"
type input "0"
click at [545, 345] on div "0" at bounding box center [599, 353] width 272 height 25
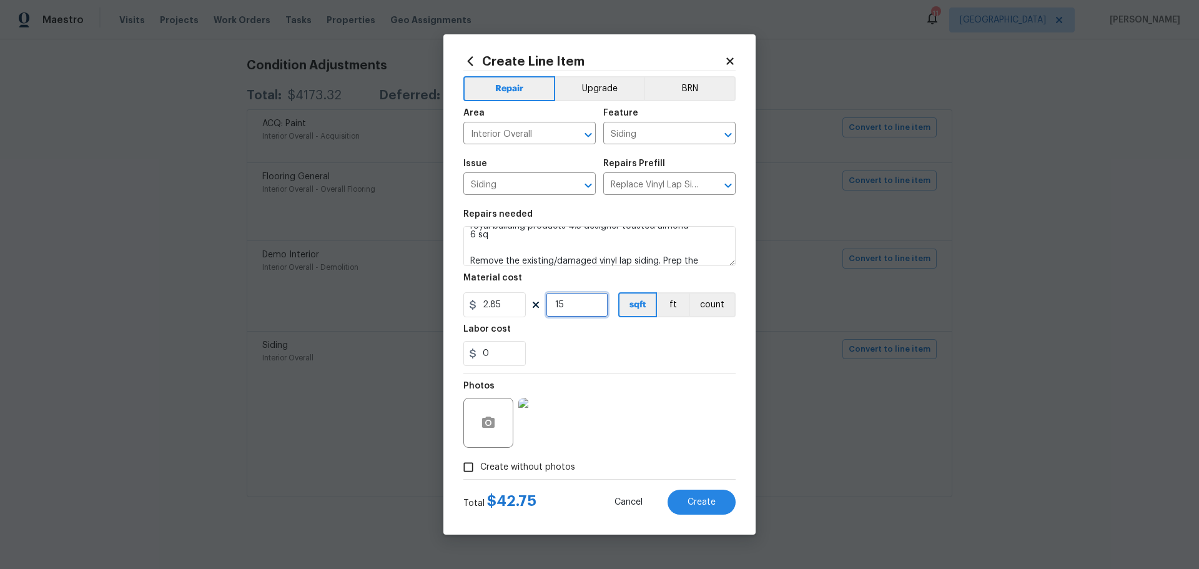
click at [569, 305] on input "15" at bounding box center [577, 304] width 62 height 25
click at [488, 304] on input "2.85" at bounding box center [494, 304] width 62 height 25
type input "25.85"
click at [565, 309] on input "15" at bounding box center [577, 304] width 62 height 25
type input "23"
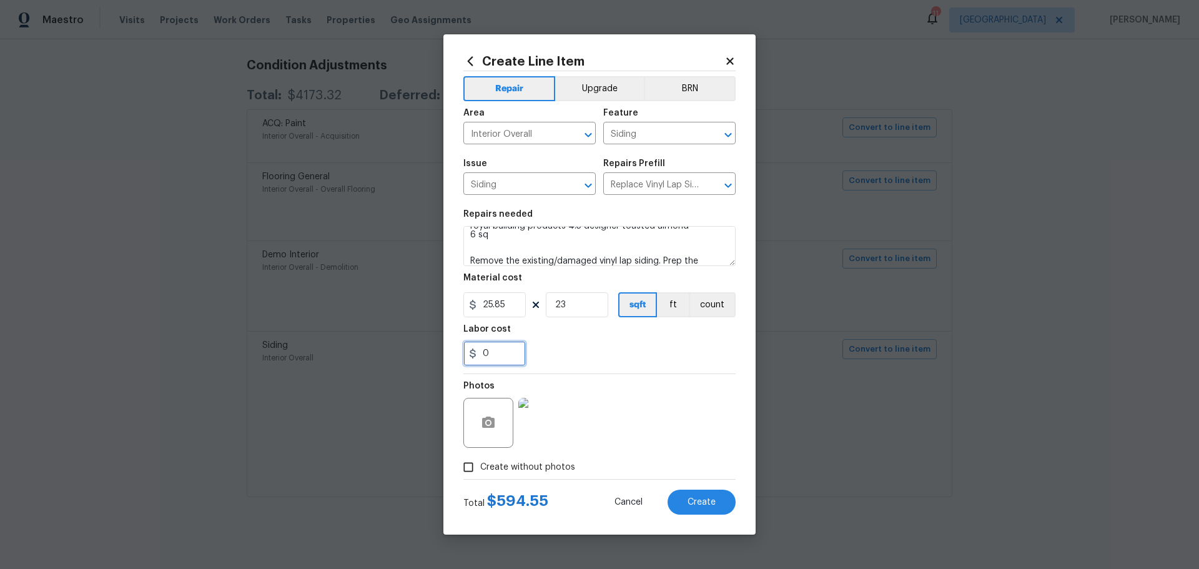
click at [503, 361] on input "0" at bounding box center [494, 353] width 62 height 25
type input "800"
click at [544, 336] on div "Labor cost" at bounding box center [599, 333] width 272 height 16
click at [690, 494] on button "Create" at bounding box center [701, 501] width 68 height 25
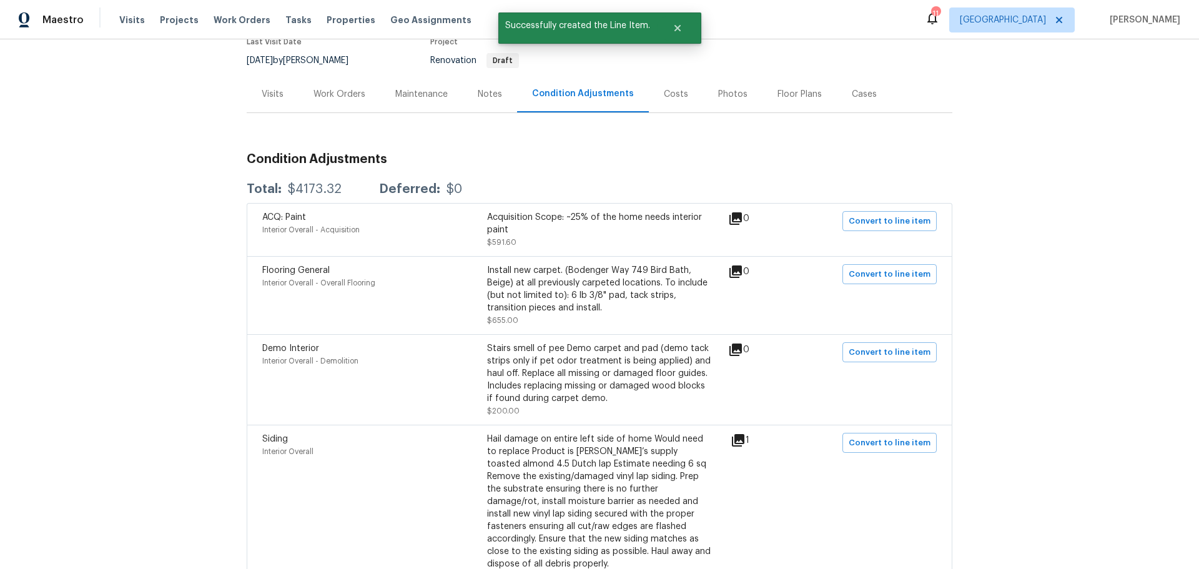
scroll to position [82, 0]
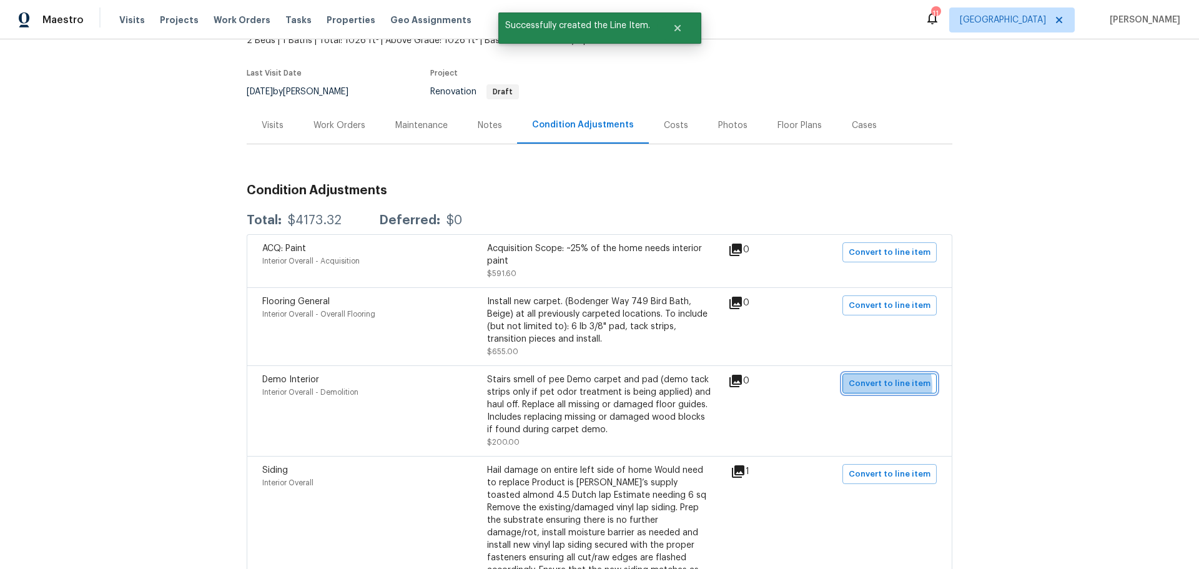
click at [872, 386] on span "Convert to line item" at bounding box center [889, 383] width 82 height 14
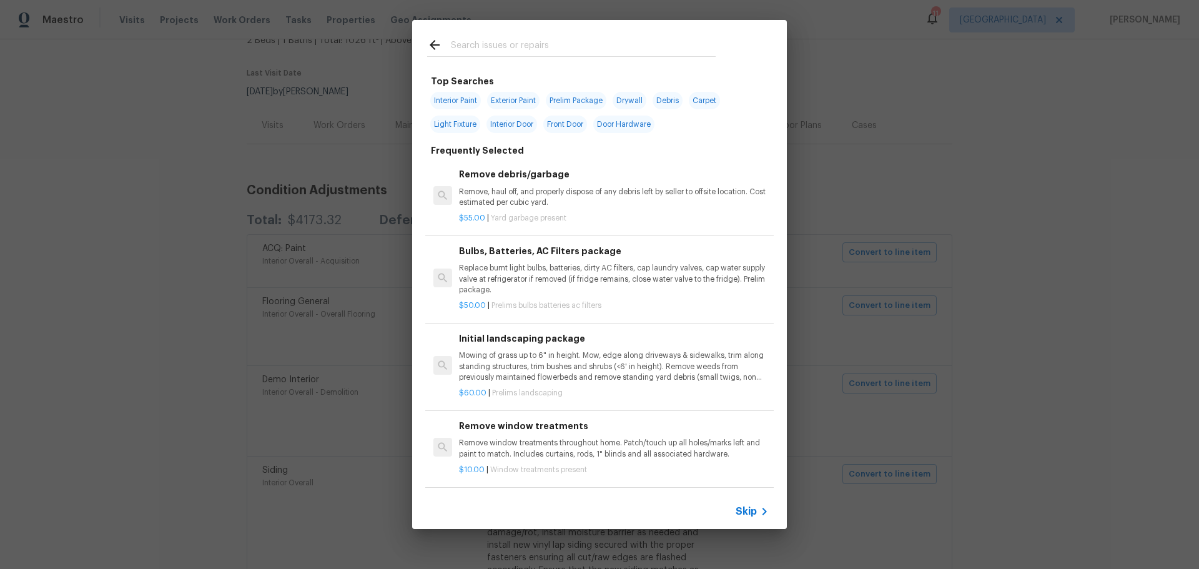
click at [470, 51] on input "text" at bounding box center [583, 46] width 265 height 19
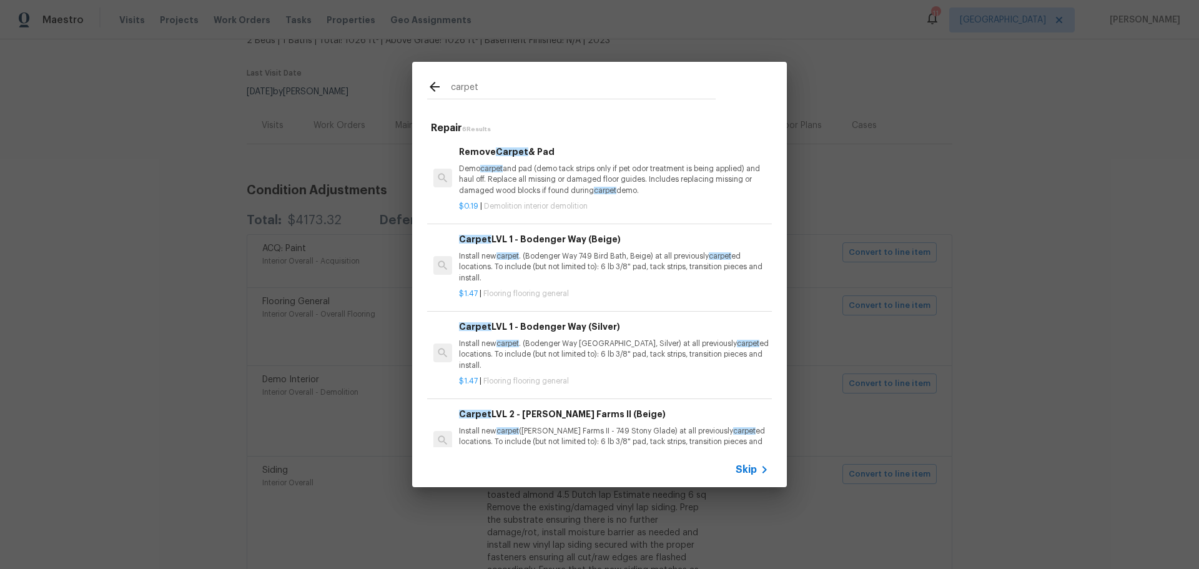
type input "carpet"
click at [559, 176] on p "Demo carpet and pad (demo tack strips only if pet odor treatment is being appli…" at bounding box center [614, 180] width 310 height 32
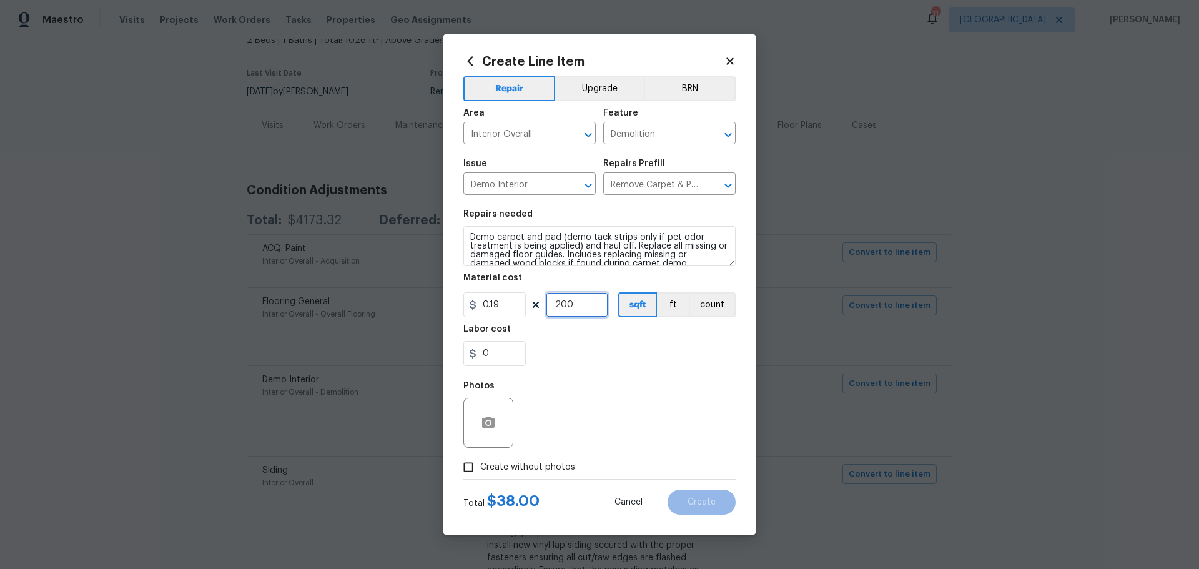
drag, startPoint x: 591, startPoint y: 303, endPoint x: 556, endPoint y: 307, distance: 35.2
click at [556, 307] on input "200" at bounding box center [577, 304] width 62 height 25
type input "0"
drag, startPoint x: 499, startPoint y: 301, endPoint x: 436, endPoint y: 315, distance: 65.3
click at [436, 315] on div "Create Line Item Repair Upgrade BRN Area Interior Overall ​ Feature Demolition …" at bounding box center [599, 284] width 1199 height 569
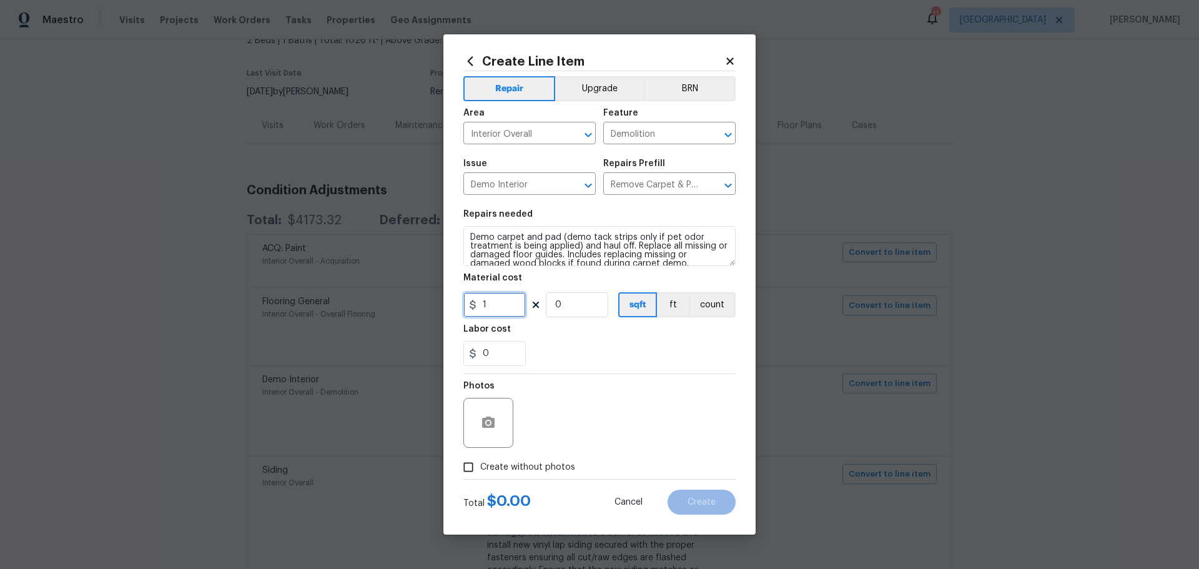
type input "1"
click at [567, 302] on input "0" at bounding box center [577, 304] width 62 height 25
type input "50"
click at [663, 355] on div "0" at bounding box center [599, 353] width 272 height 25
click at [496, 465] on span "Create without photos" at bounding box center [527, 467] width 95 height 13
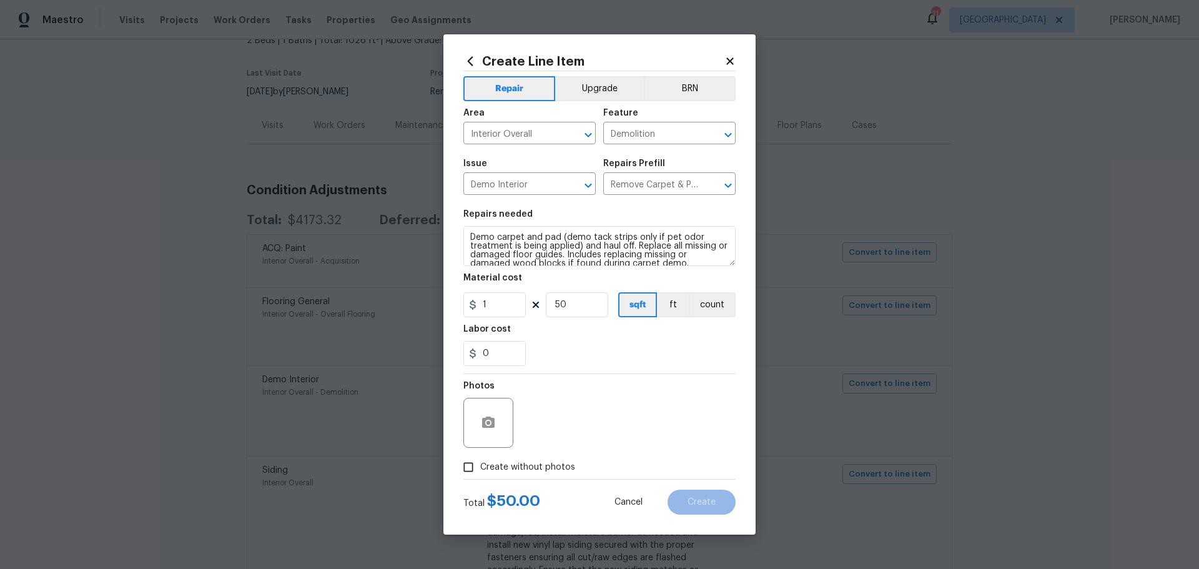
click at [480, 465] on input "Create without photos" at bounding box center [468, 467] width 24 height 24
checkbox input "true"
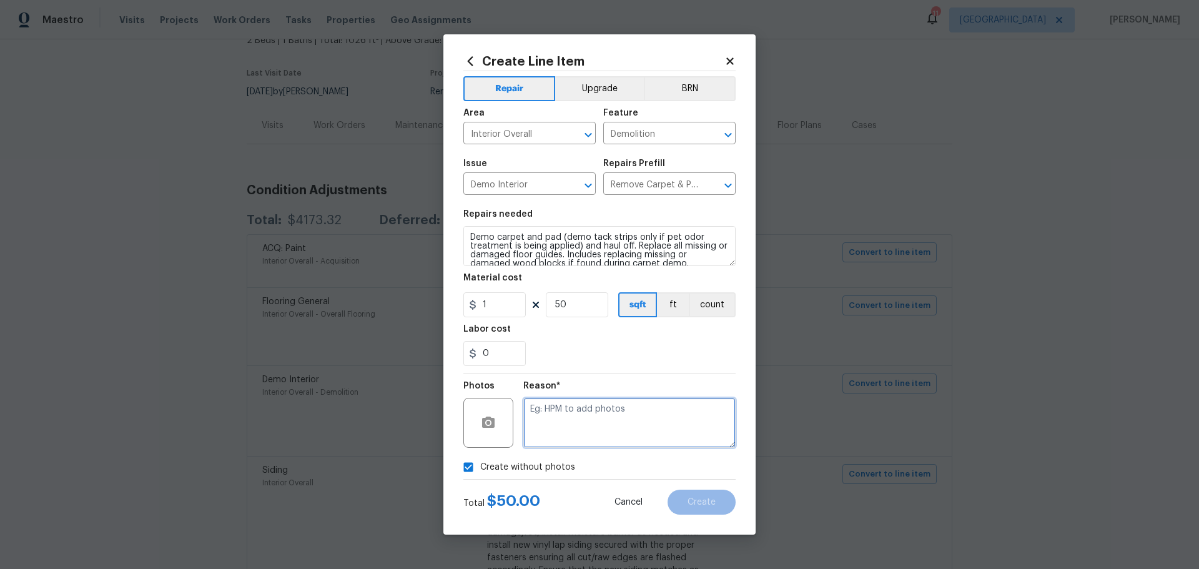
click at [569, 439] on textarea at bounding box center [629, 423] width 212 height 50
type textarea "1"
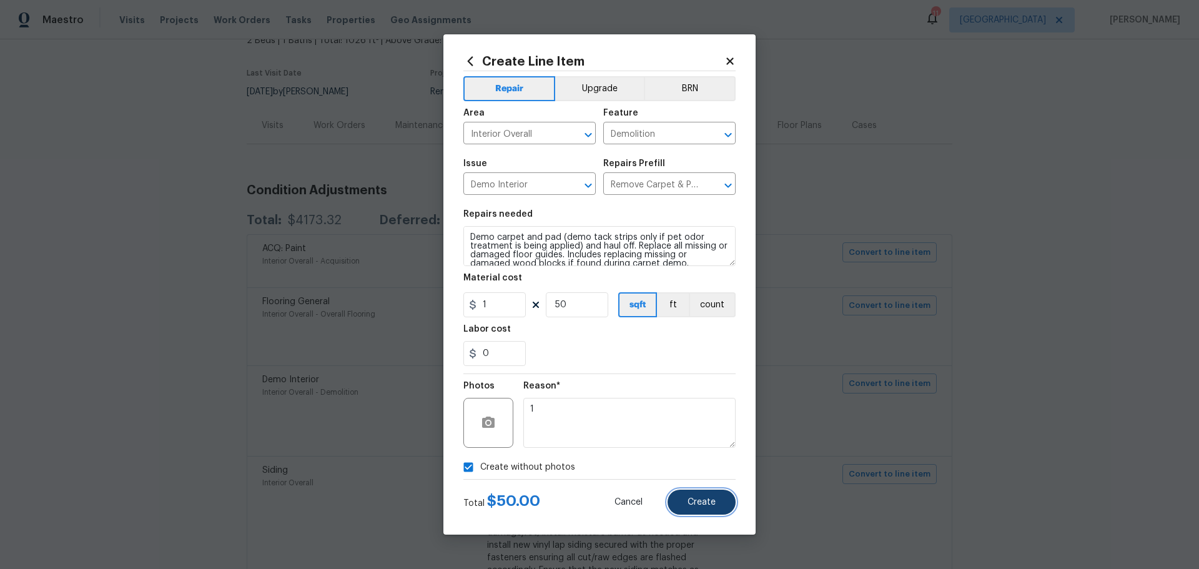
click at [682, 501] on button "Create" at bounding box center [701, 501] width 68 height 25
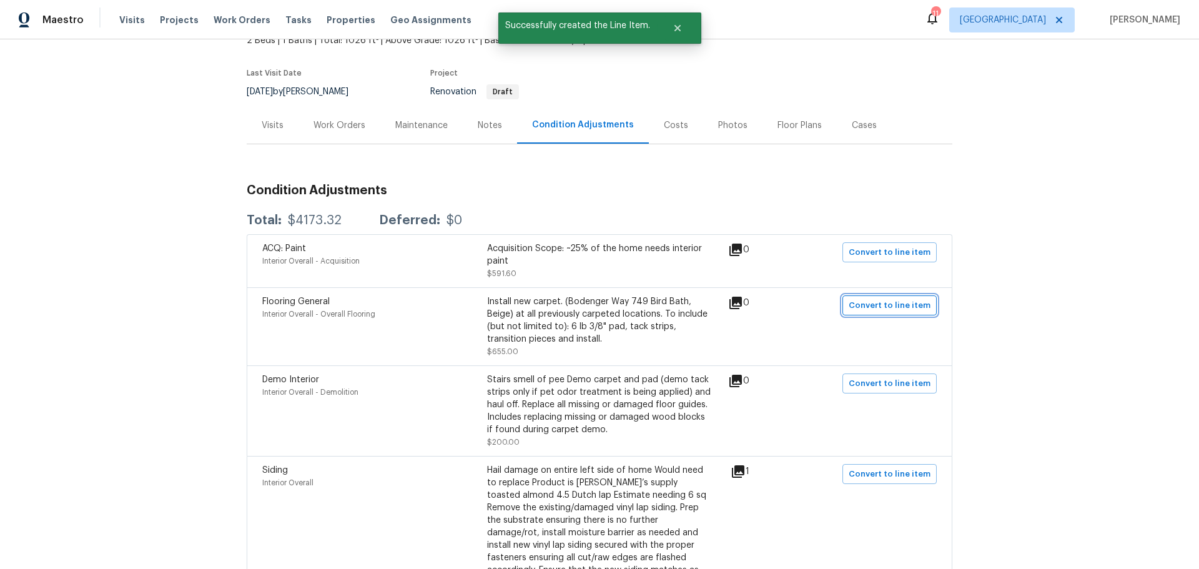
click at [892, 311] on span "Convert to line item" at bounding box center [889, 305] width 82 height 14
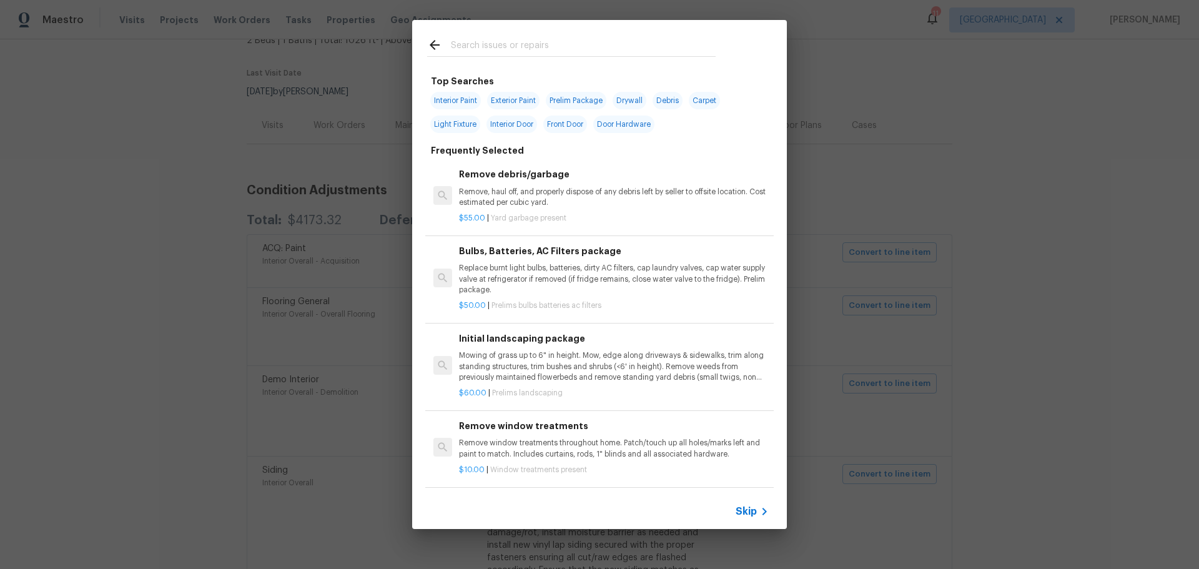
click at [488, 47] on input "text" at bounding box center [583, 46] width 265 height 19
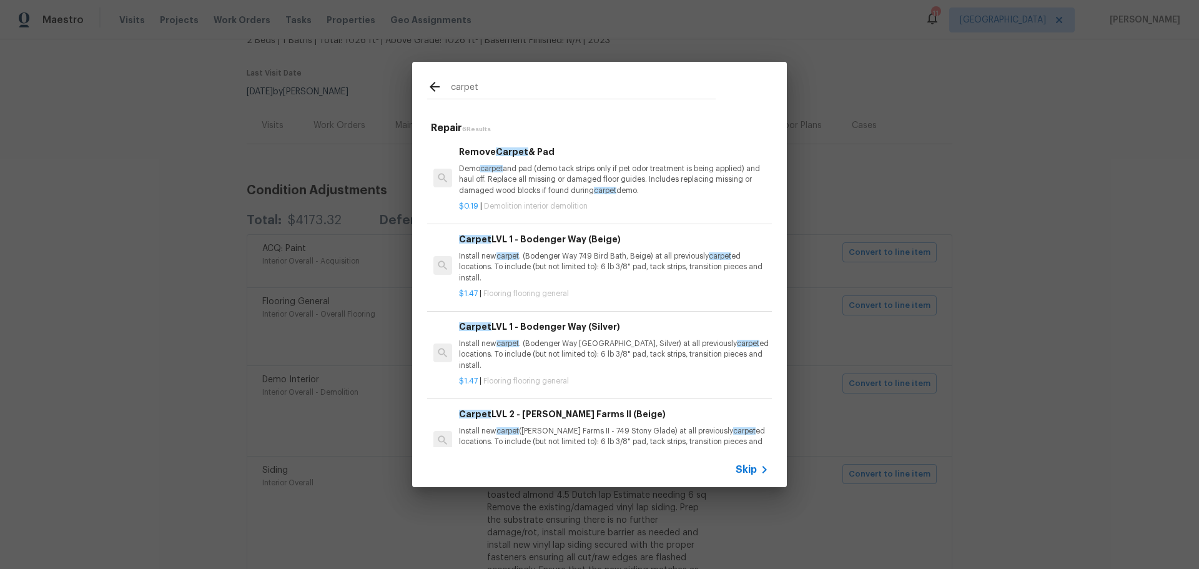
type input "carpet"
click at [551, 251] on p "Install new carpet . (Bodenger Way 749 Bird Bath, Beige) at all previously carp…" at bounding box center [614, 267] width 310 height 32
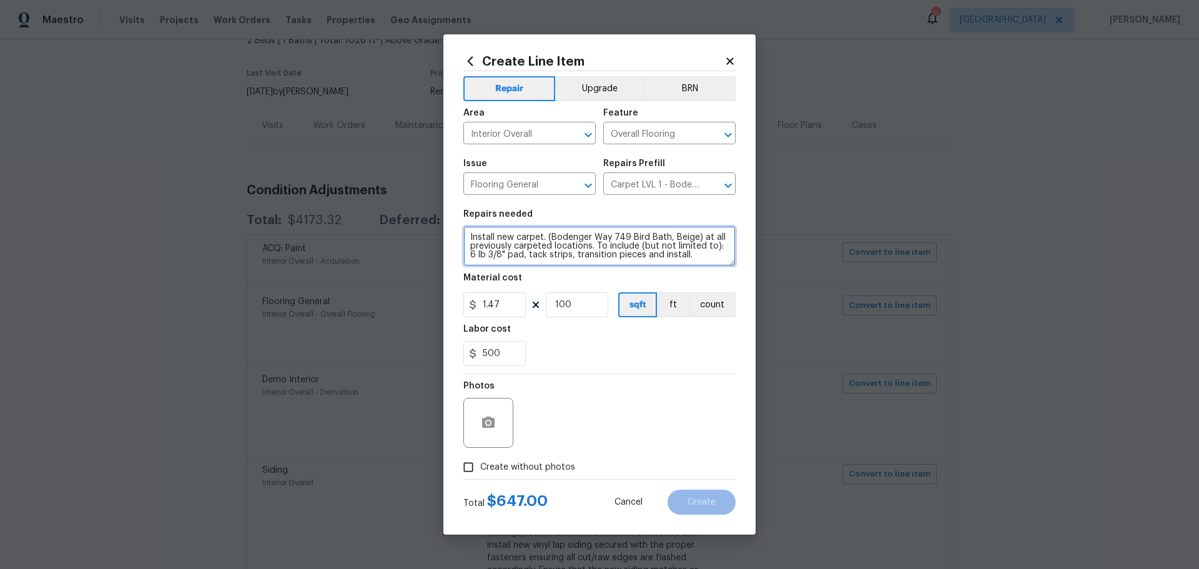
click at [542, 236] on textarea "Install new carpet. (Bodenger Way 749 Bird Bath, Beige) at all previously carpe…" at bounding box center [599, 246] width 272 height 40
click at [549, 235] on textarea "Install new carpet. (Bodenger Way 749 Bird Bath, Beige) at all previously carpe…" at bounding box center [599, 246] width 272 height 40
click at [544, 234] on textarea "Install new carpet. (Bodenger Way 749 Bird Bath, Beige) at all previously carpe…" at bounding box center [599, 246] width 272 height 40
click at [548, 234] on textarea "Install new carpet. (Bodenger Way 749 Bird Bath, Beige) at all previously carpe…" at bounding box center [599, 246] width 272 height 40
type textarea "Install new carpet. BASEMENT STAIRS (Bodenger Way 749 Bird Bath, Beige) at all …"
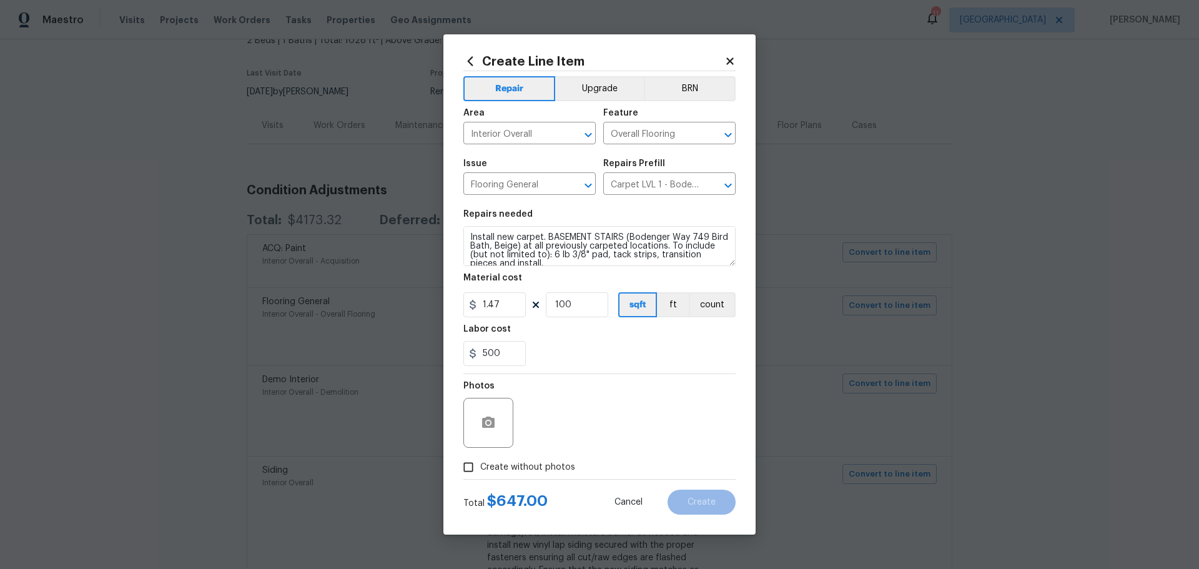
click at [582, 335] on div "Labor cost" at bounding box center [599, 333] width 272 height 16
drag, startPoint x: 579, startPoint y: 308, endPoint x: 547, endPoint y: 315, distance: 33.2
click at [547, 315] on input "100" at bounding box center [577, 304] width 62 height 25
type input "0"
drag, startPoint x: 511, startPoint y: 360, endPoint x: 454, endPoint y: 360, distance: 56.8
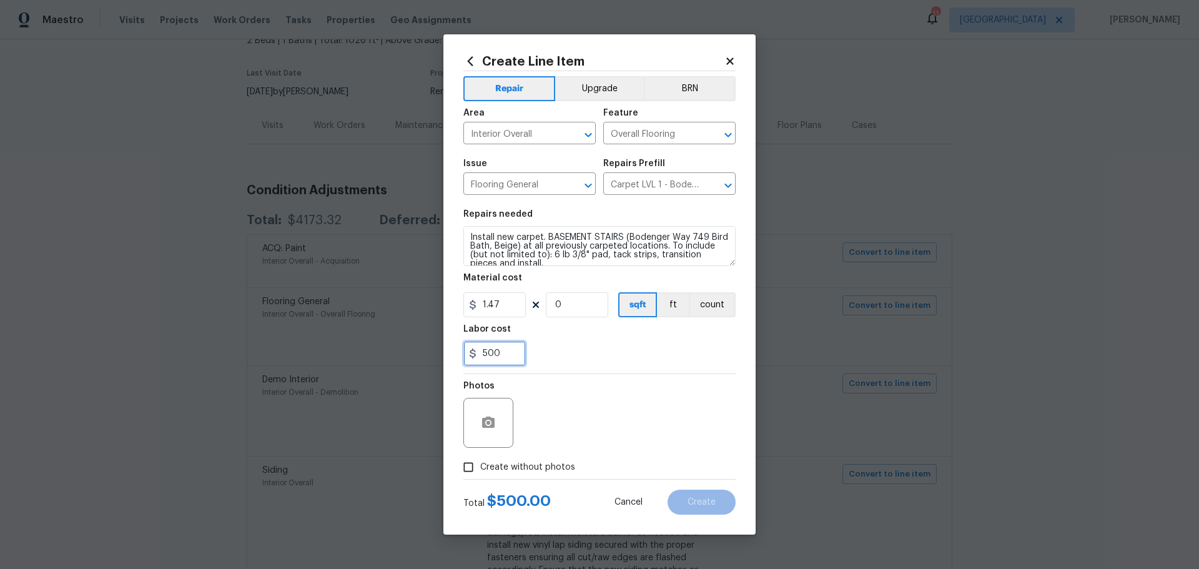
click at [454, 360] on div "Create Line Item Repair Upgrade BRN Area Interior Overall ​ Feature Overall Flo…" at bounding box center [599, 284] width 312 height 500
type input "0"
click at [581, 312] on input "0" at bounding box center [577, 304] width 62 height 25
type input "100"
click at [596, 324] on section "Repairs needed Install new carpet. BASEMENT STAIRS (Bodenger Way 749 Bird Bath,…" at bounding box center [599, 287] width 272 height 171
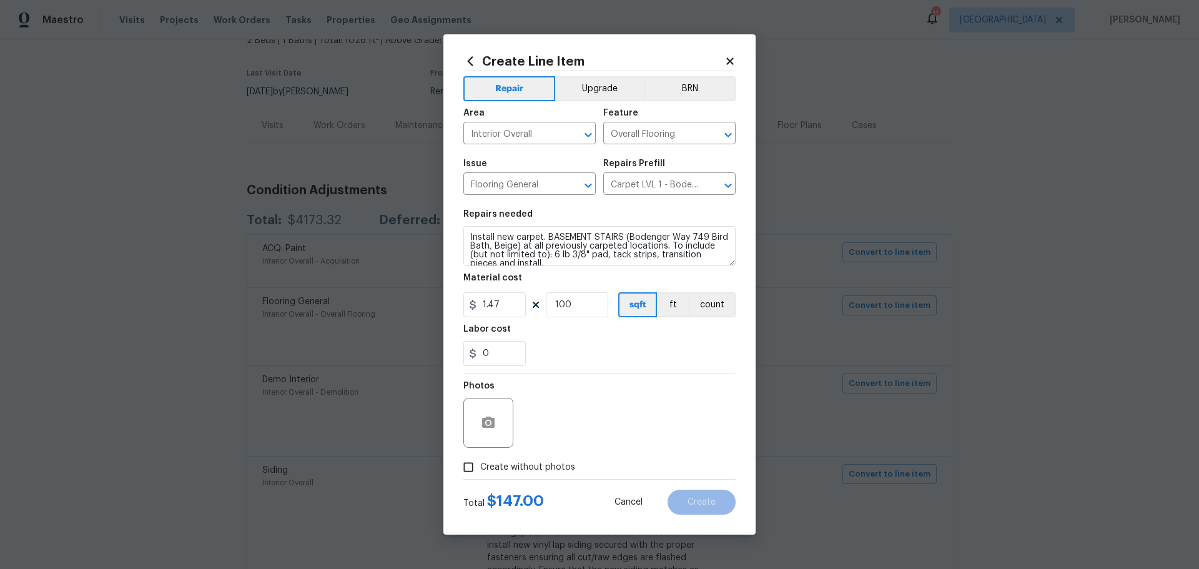
click at [507, 461] on span "Create without photos" at bounding box center [527, 467] width 95 height 13
click at [480, 461] on input "Create without photos" at bounding box center [468, 467] width 24 height 24
checkbox input "true"
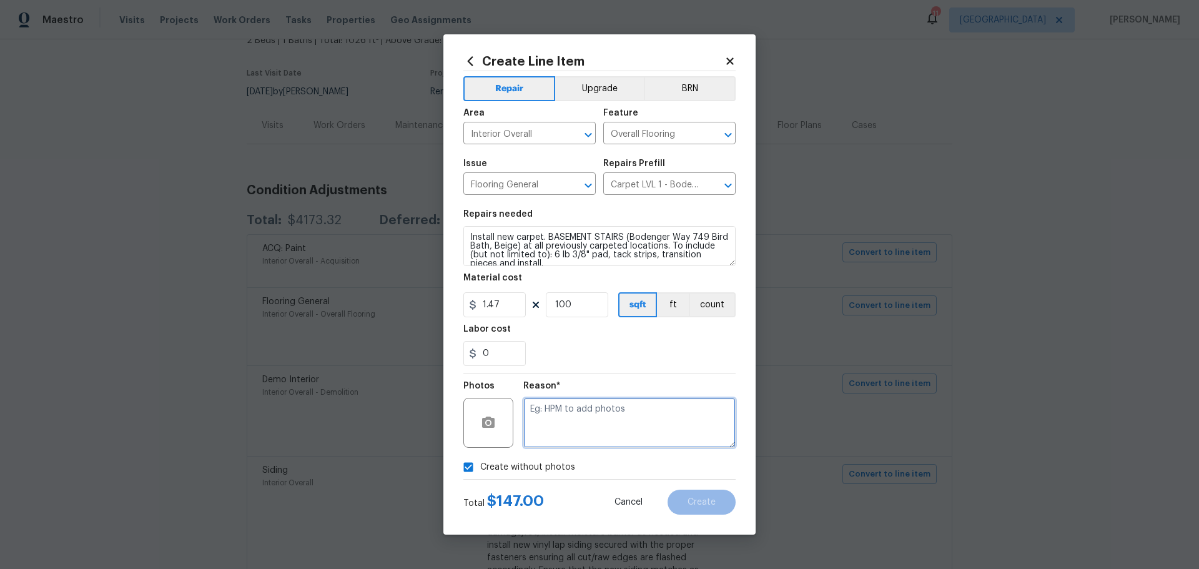
click at [546, 441] on textarea at bounding box center [629, 423] width 212 height 50
type textarea "1"
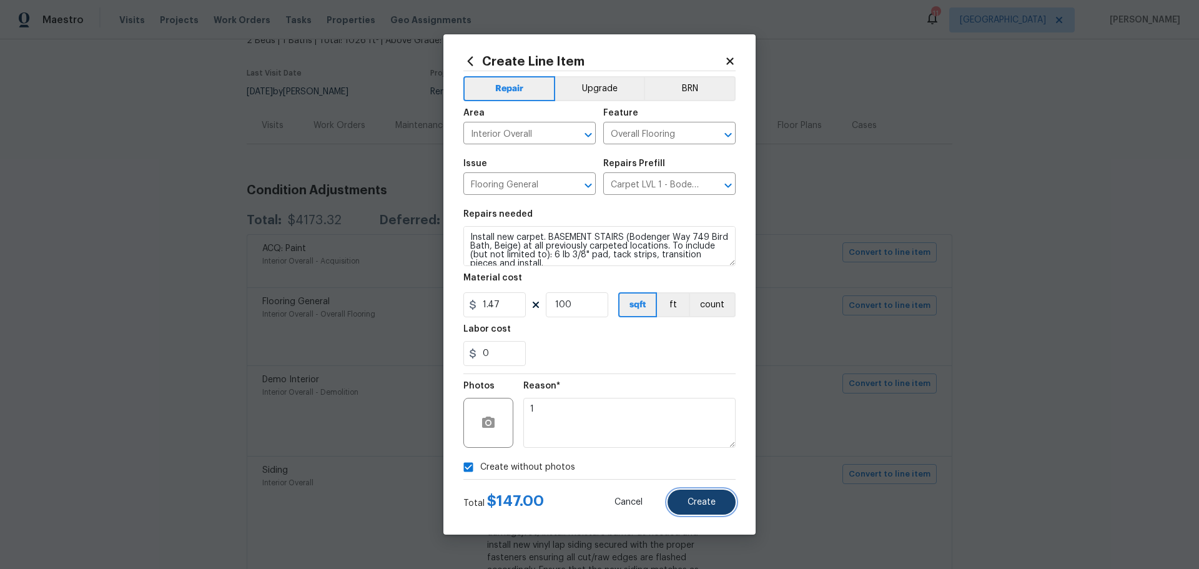
click at [681, 504] on button "Create" at bounding box center [701, 501] width 68 height 25
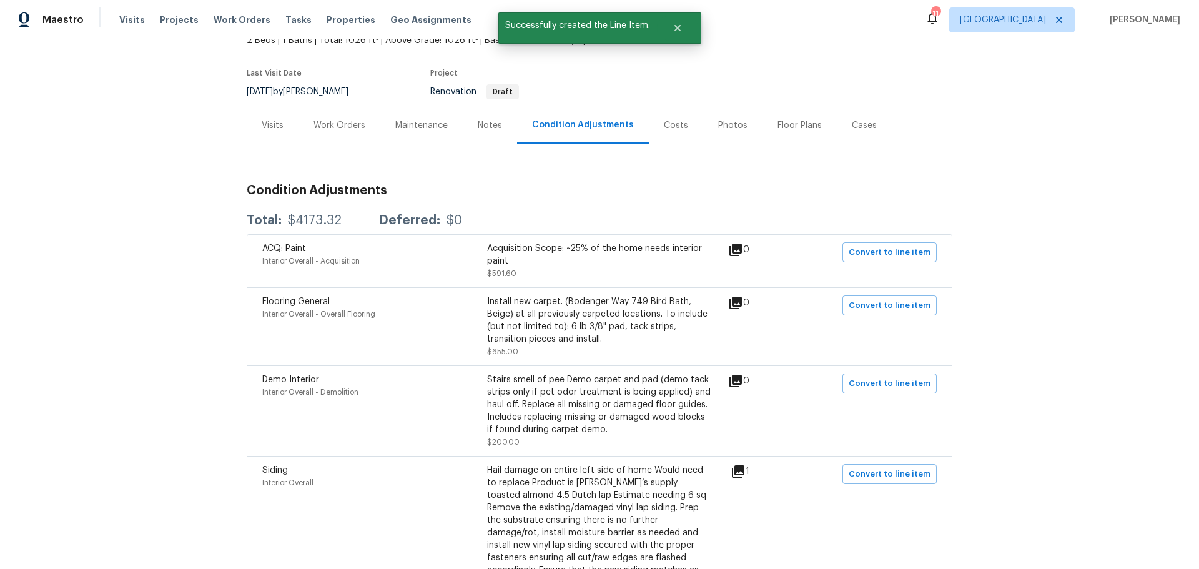
click at [664, 123] on div "Costs" at bounding box center [676, 125] width 24 height 12
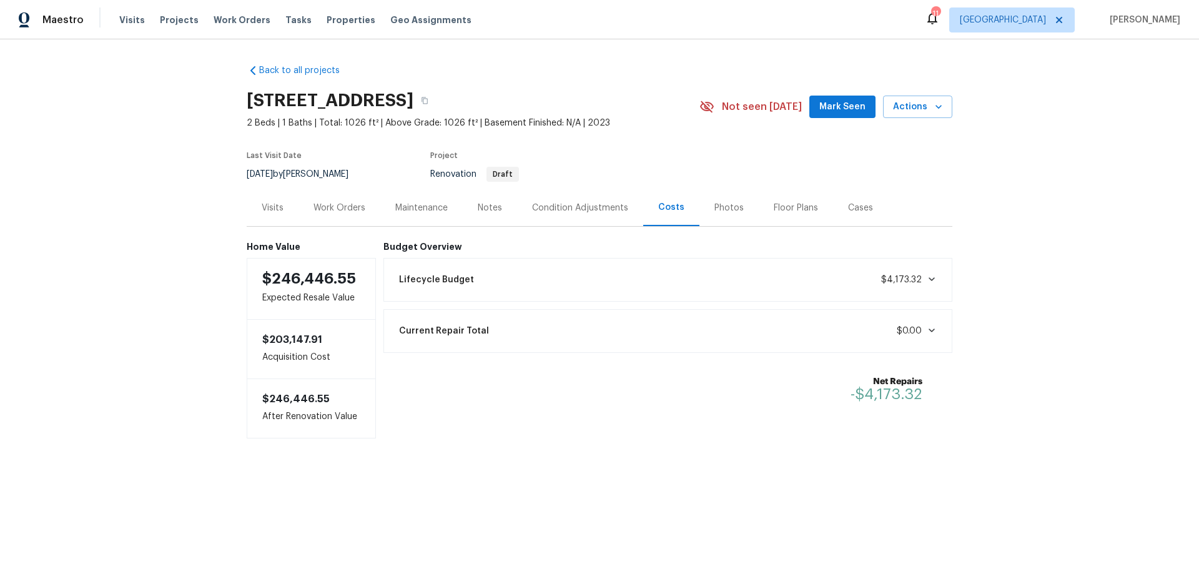
click at [477, 215] on div "Notes" at bounding box center [490, 207] width 54 height 37
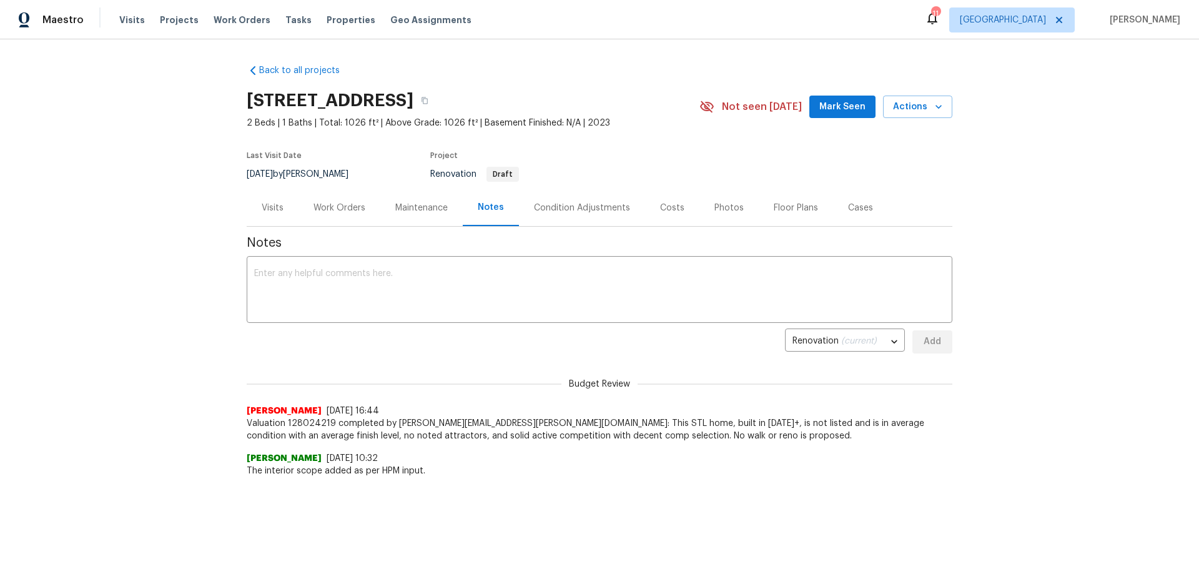
click at [266, 210] on div "Visits" at bounding box center [273, 208] width 22 height 12
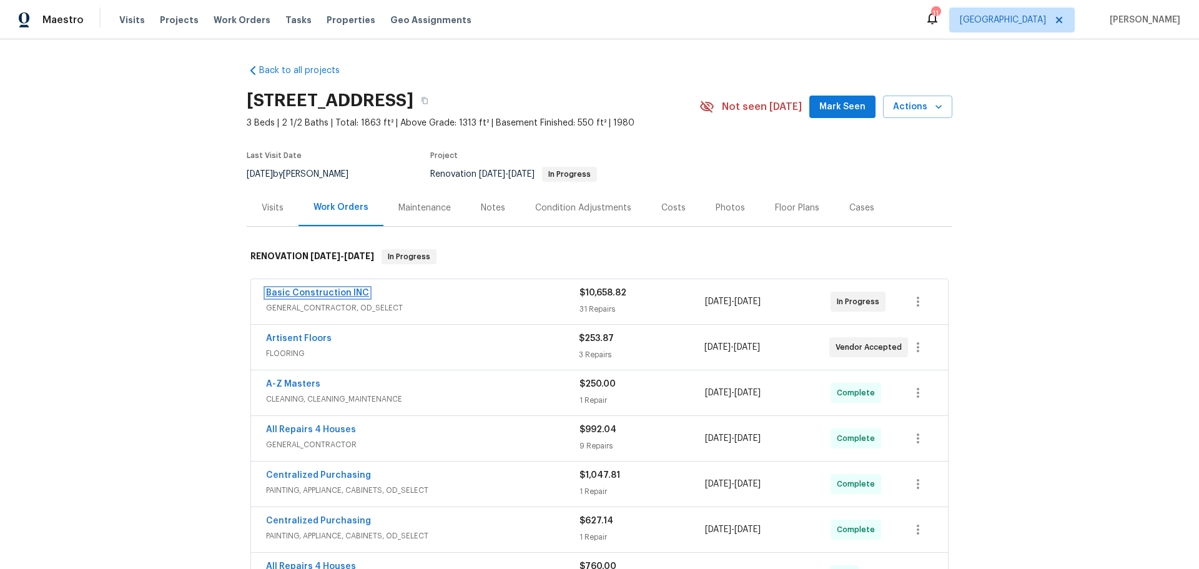
click at [339, 293] on link "Basic Construction INC" at bounding box center [317, 292] width 103 height 9
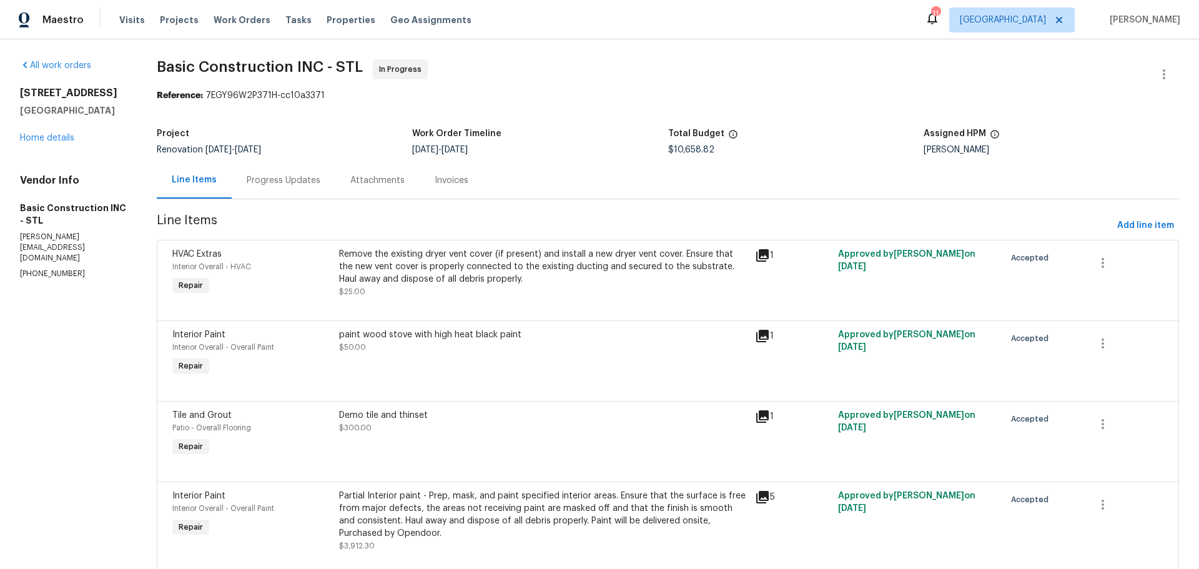
click at [287, 176] on div "Progress Updates" at bounding box center [284, 180] width 74 height 12
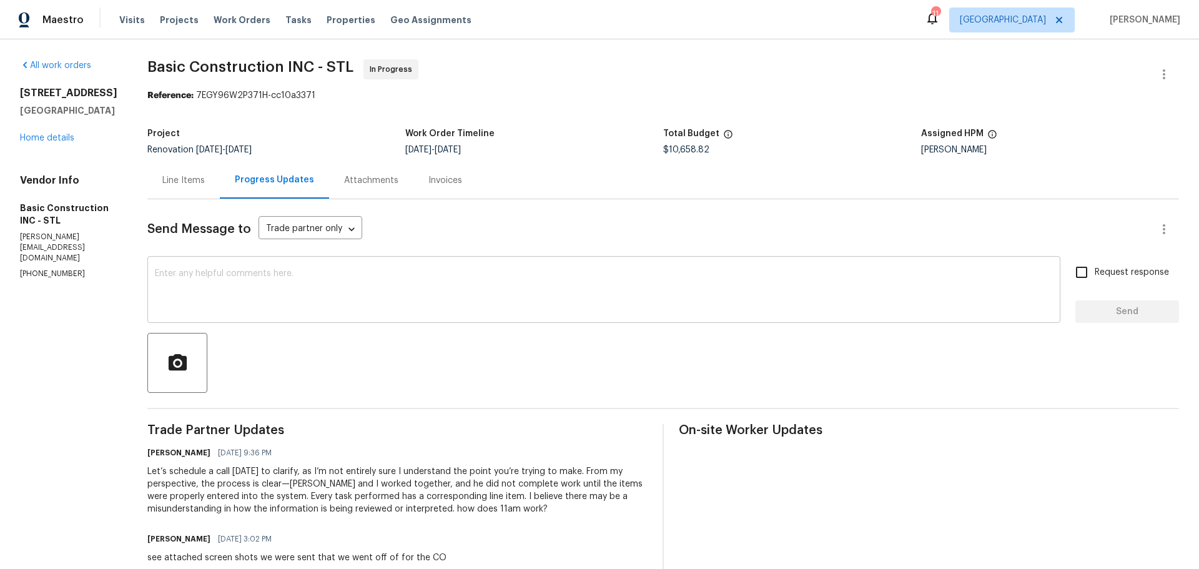
click at [195, 271] on textarea at bounding box center [604, 291] width 898 height 44
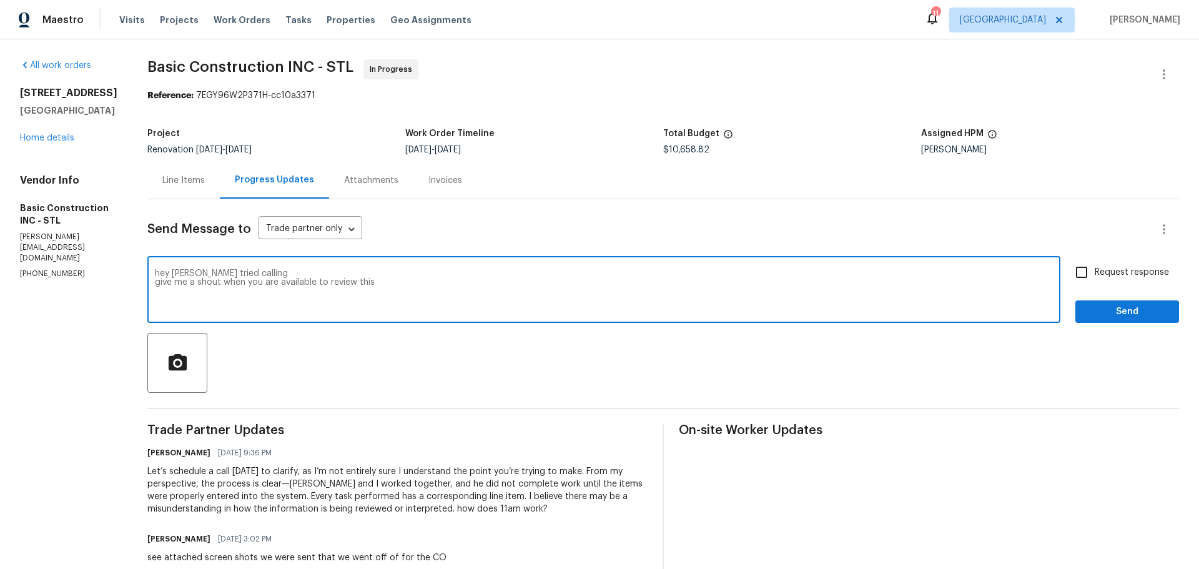
type textarea "hey david just tried calling give me a shout when you are available to review t…"
click at [1077, 278] on input "Request response" at bounding box center [1081, 272] width 26 height 26
checkbox input "true"
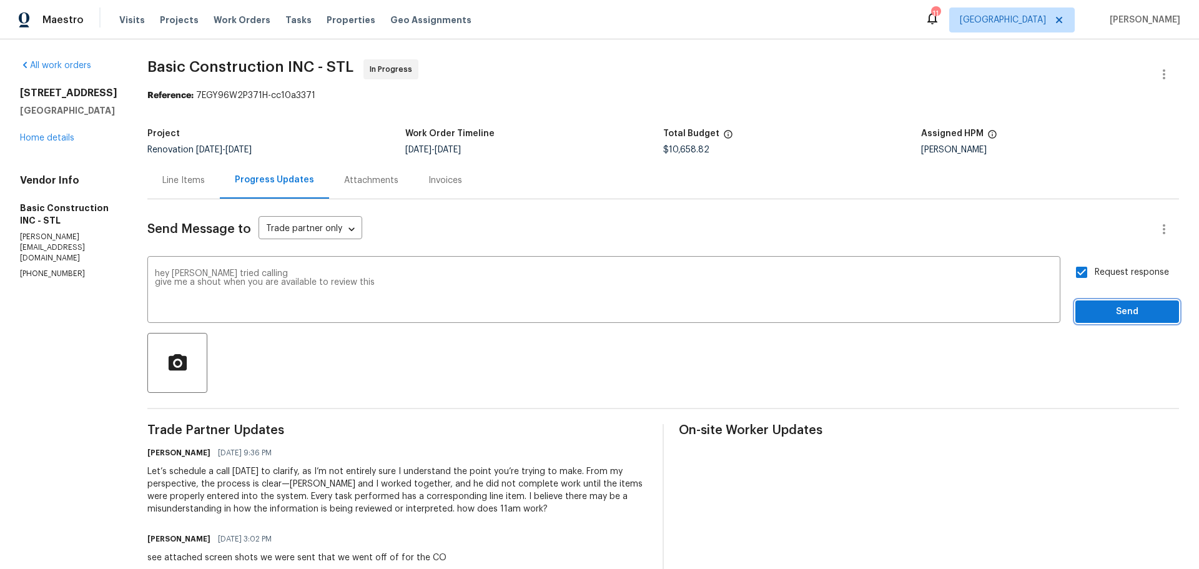
click at [1085, 304] on span "Send" at bounding box center [1127, 312] width 84 height 16
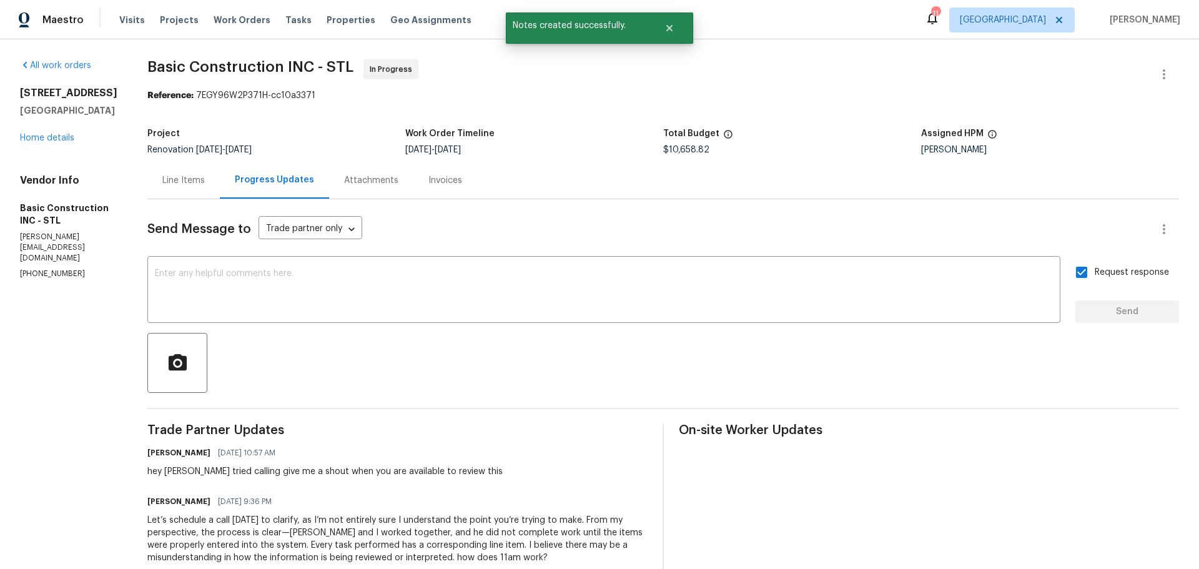
click at [166, 177] on div "Line Items" at bounding box center [183, 180] width 42 height 12
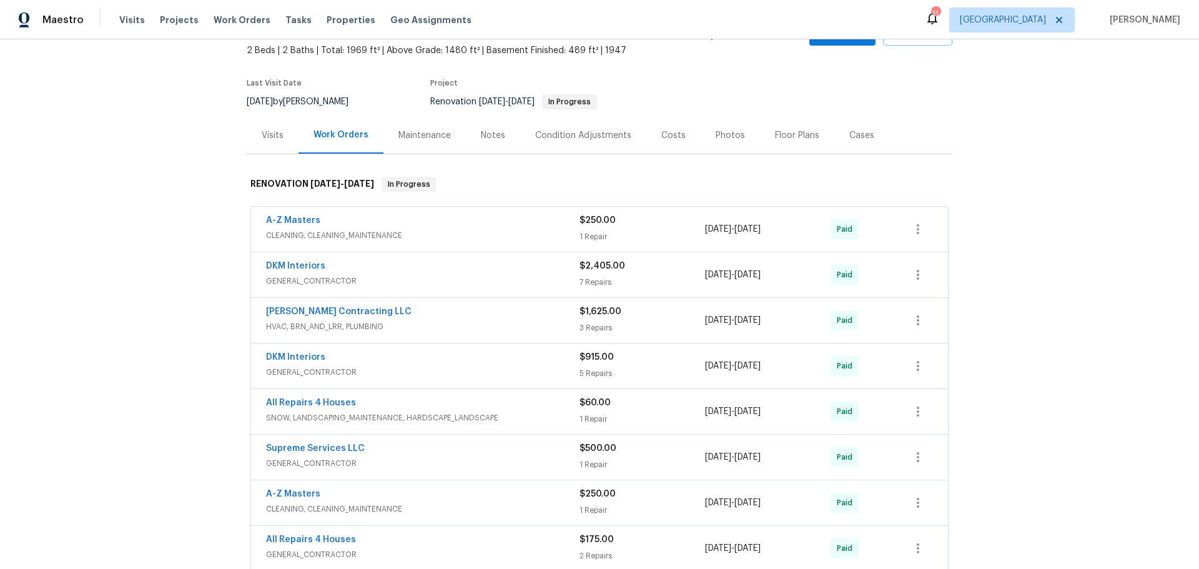
scroll to position [52, 0]
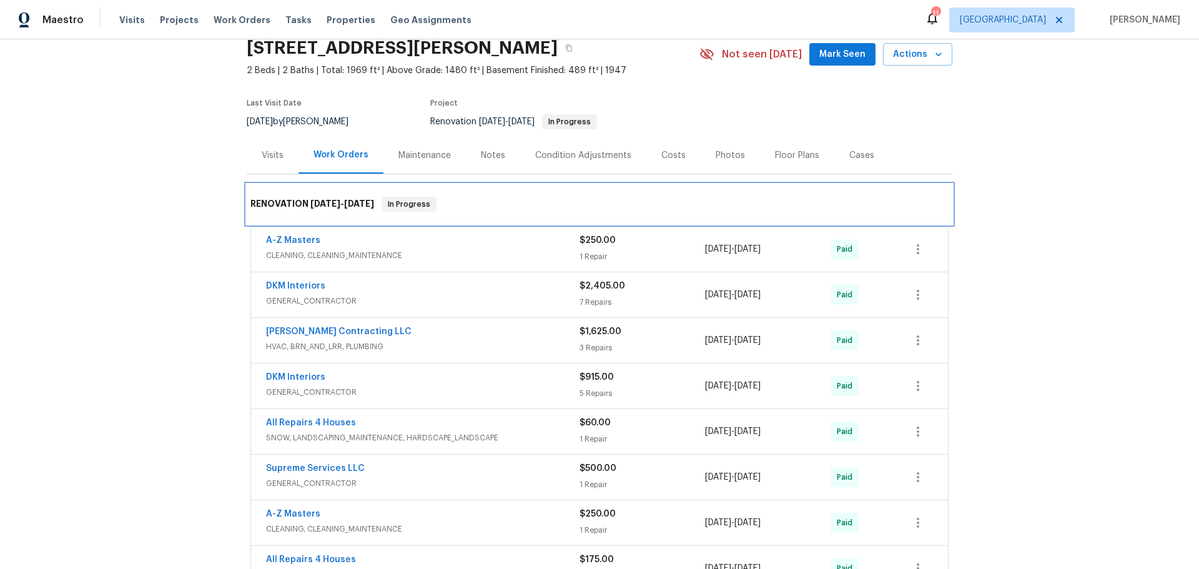
click at [330, 205] on span "1/27/25" at bounding box center [325, 203] width 30 height 9
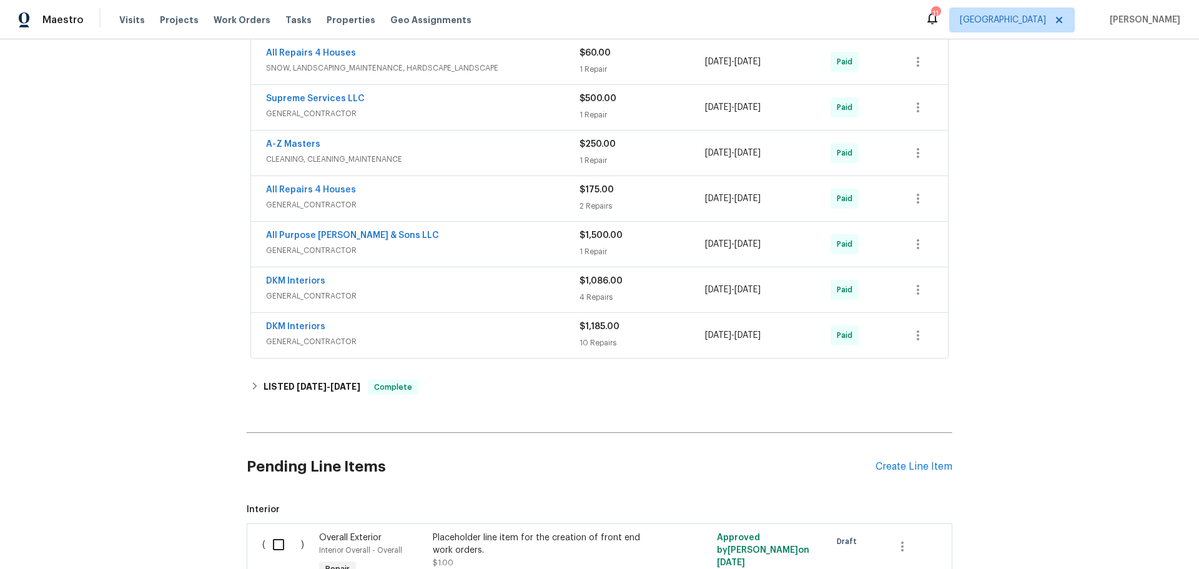
scroll to position [427, 0]
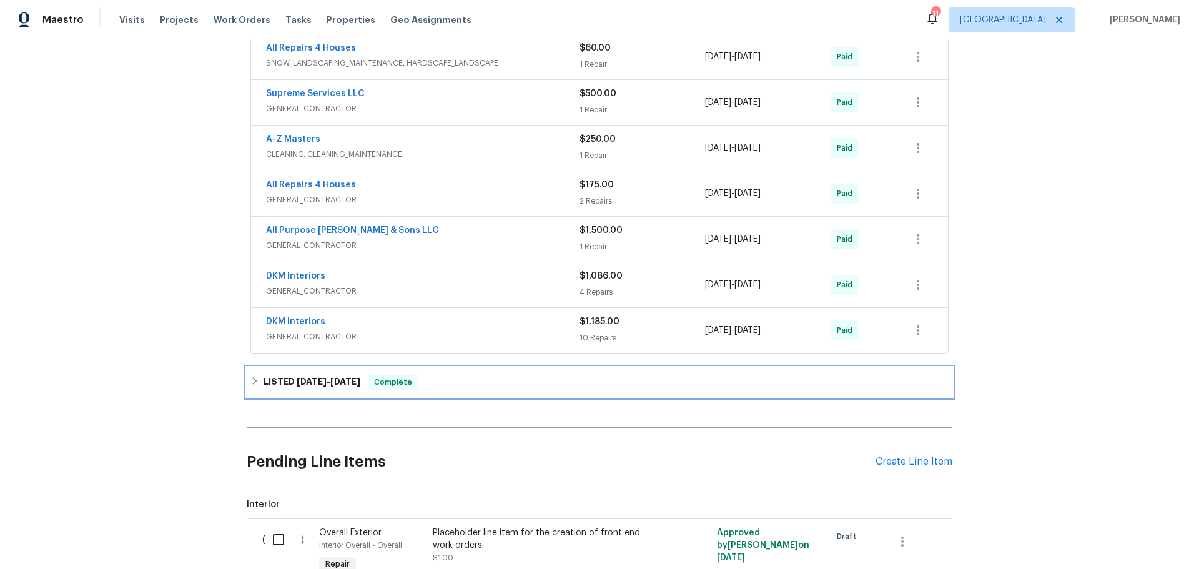
click at [251, 379] on icon at bounding box center [254, 380] width 9 height 9
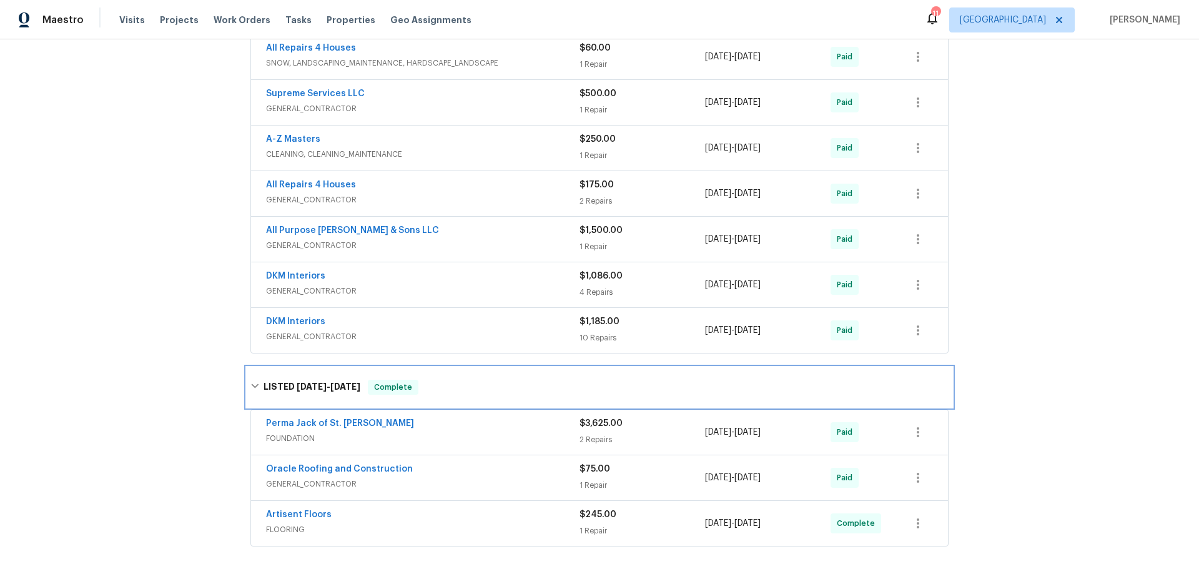
scroll to position [489, 0]
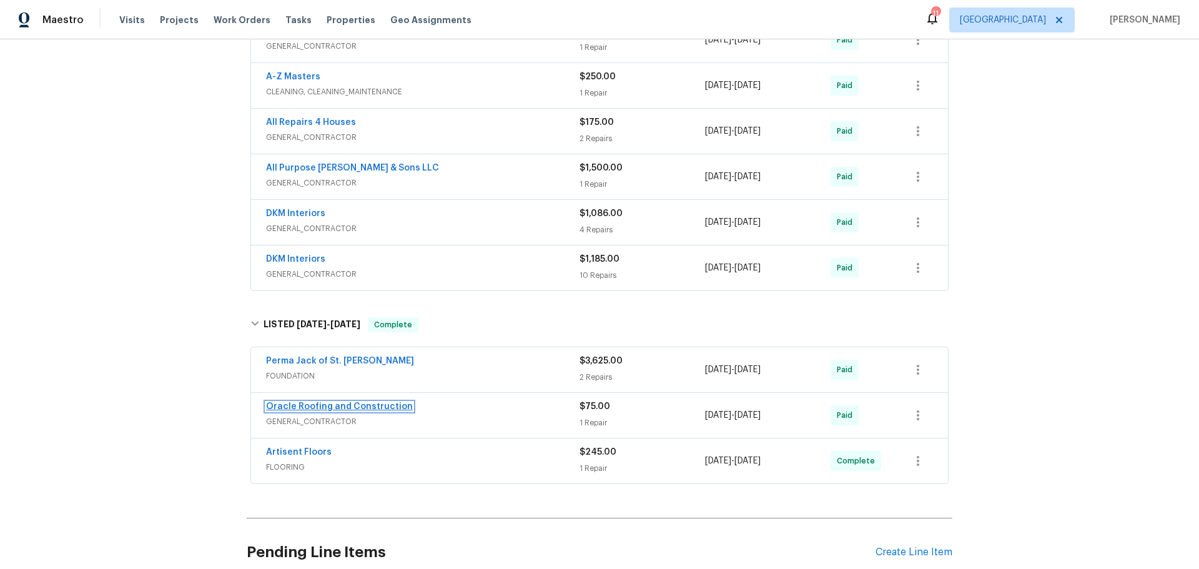
click at [341, 406] on link "Oracle Roofing and Construction" at bounding box center [339, 406] width 147 height 9
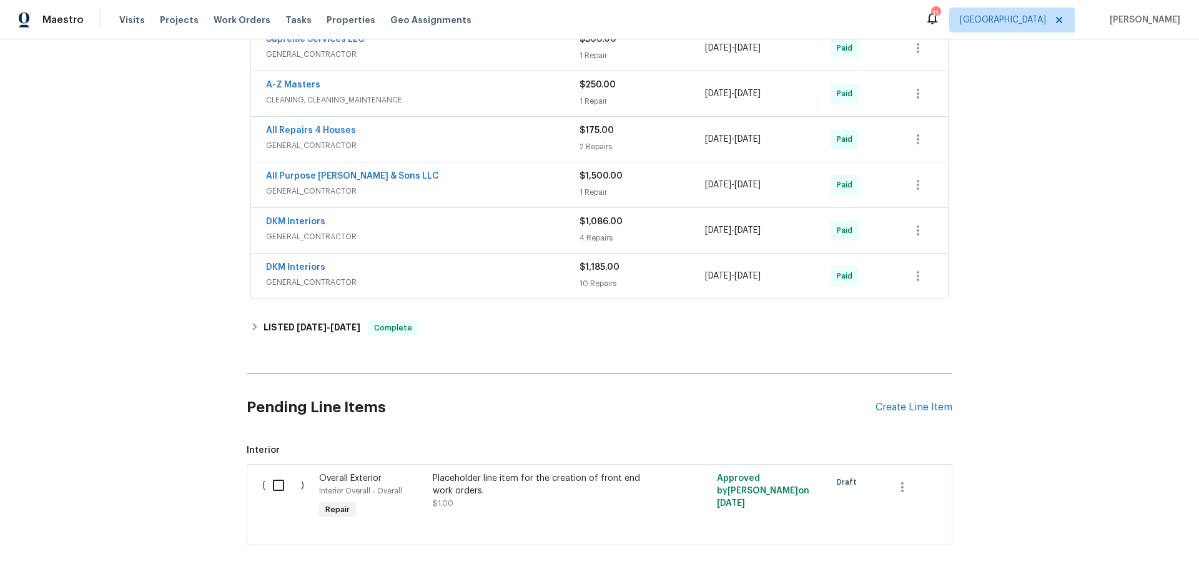
scroll to position [552, 0]
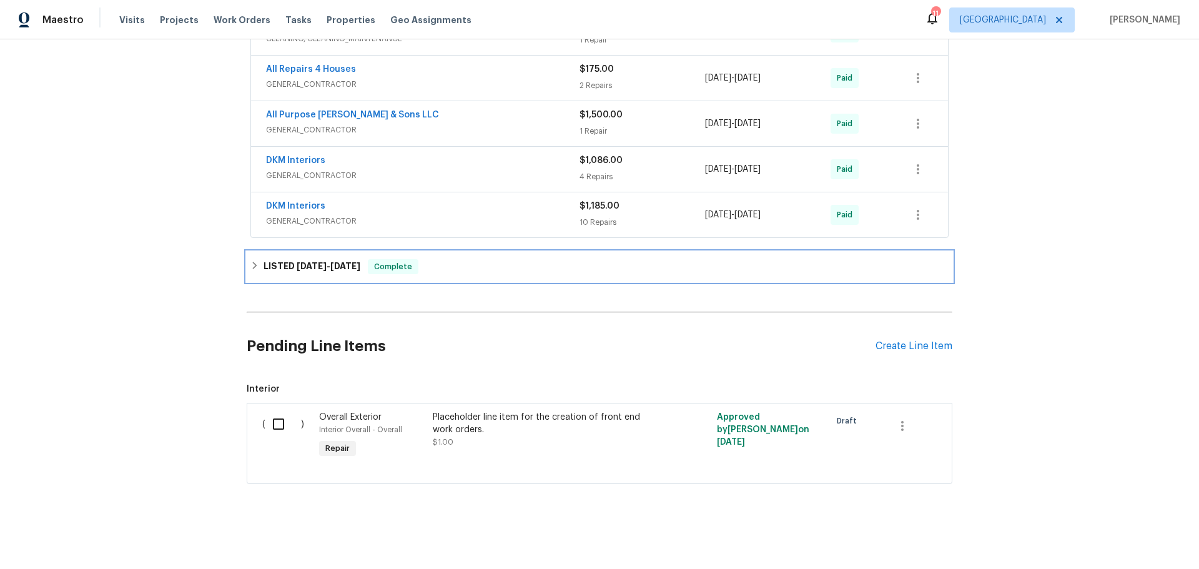
click at [253, 261] on icon at bounding box center [254, 265] width 9 height 9
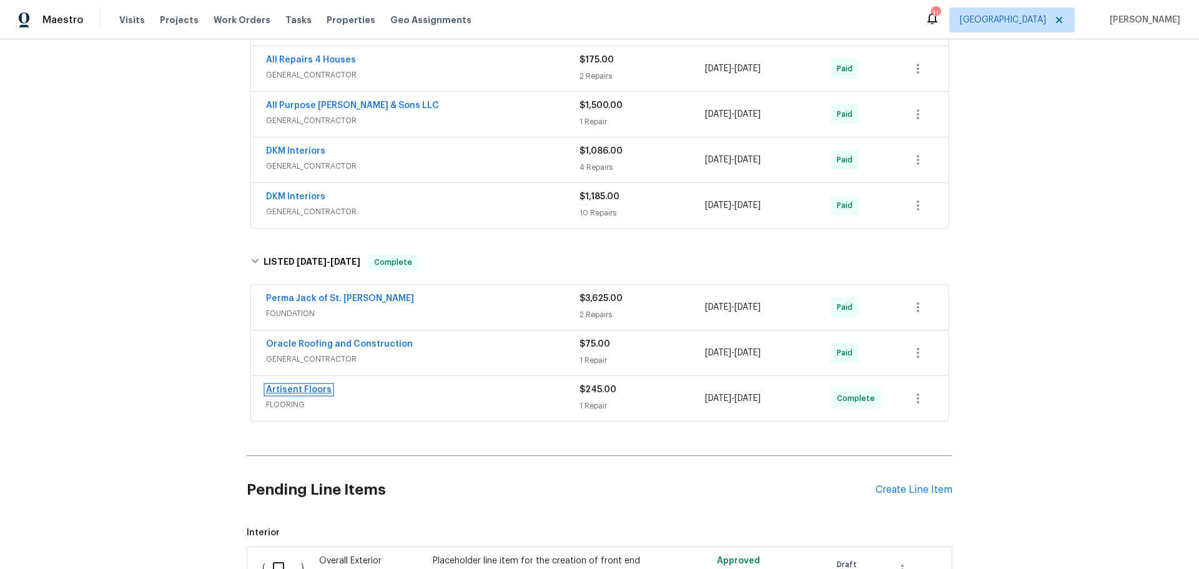
click at [307, 388] on link "Artisent Floors" at bounding box center [299, 389] width 66 height 9
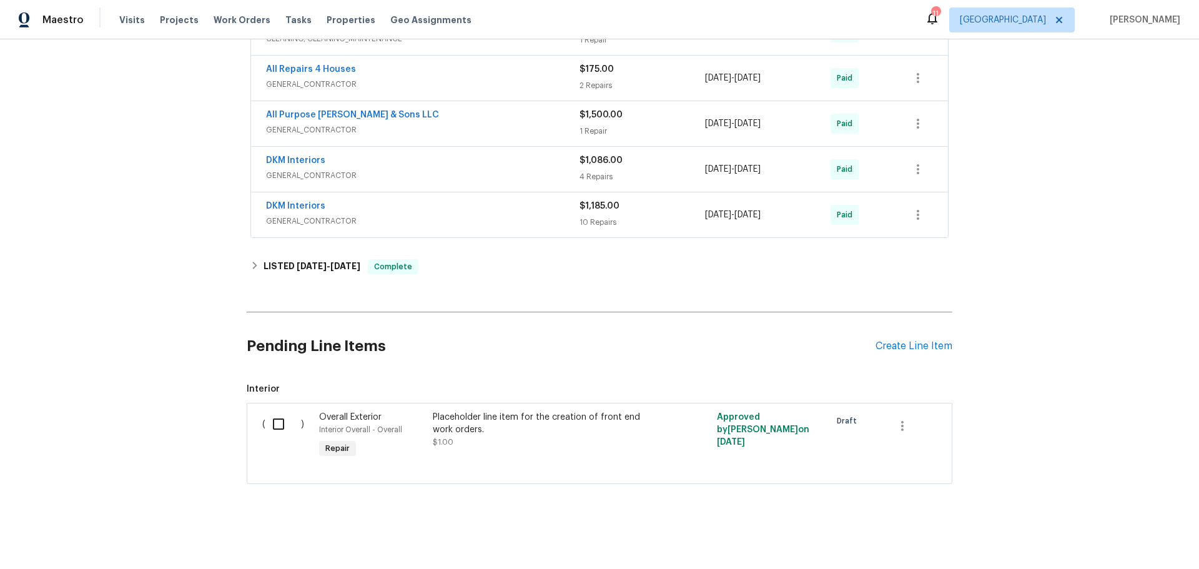
scroll to position [552, 0]
click at [898, 418] on icon "button" at bounding box center [902, 425] width 15 height 15
click at [890, 423] on li "Cancel" at bounding box center [907, 416] width 48 height 21
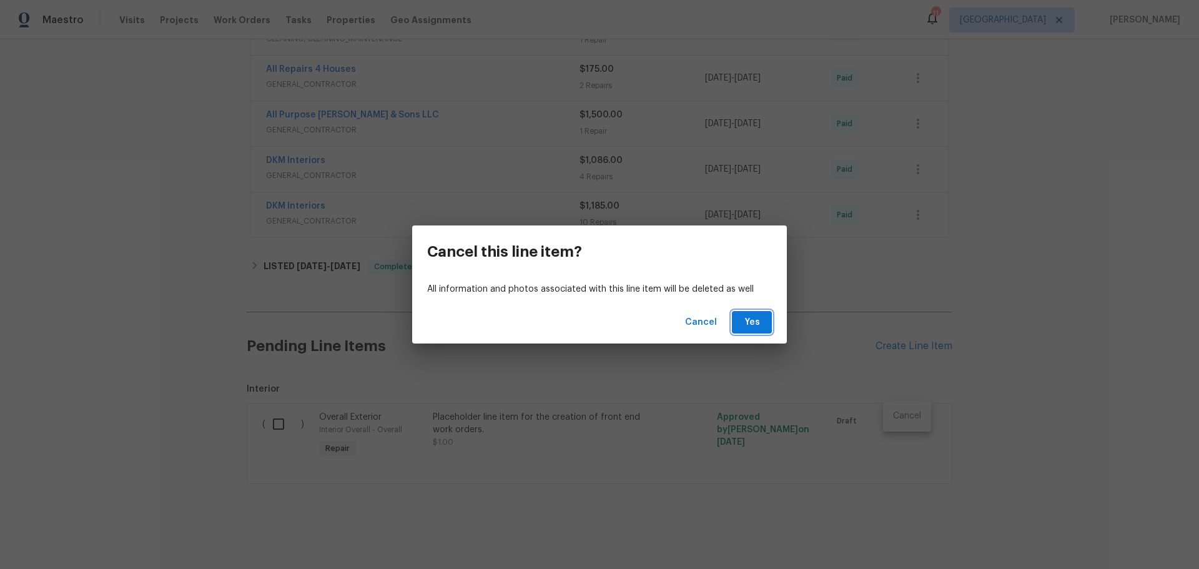
click at [760, 328] on span "Yes" at bounding box center [752, 323] width 20 height 16
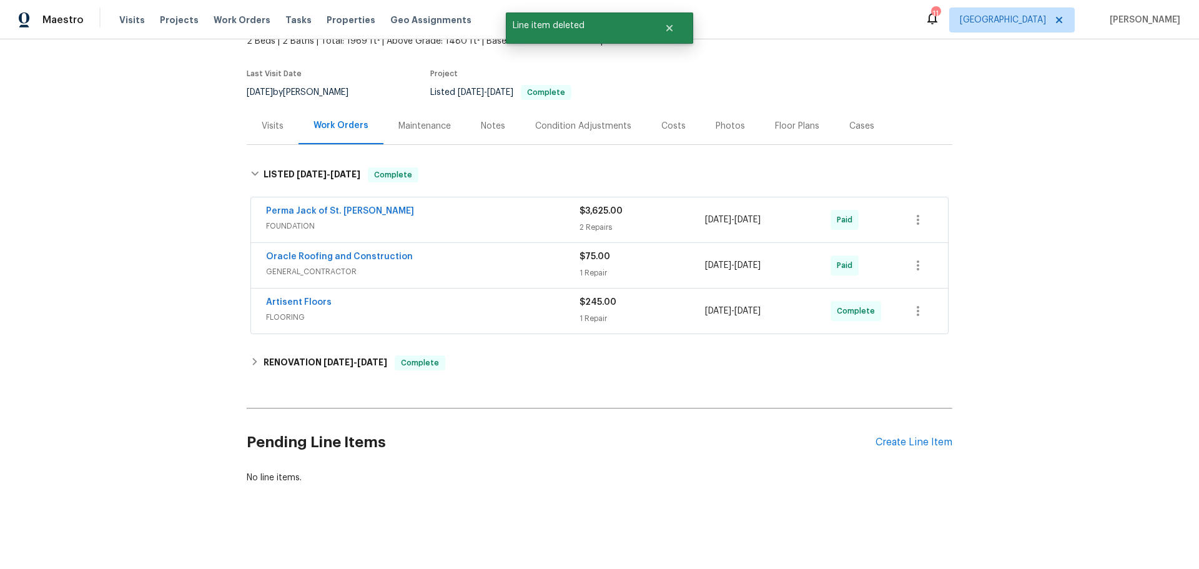
scroll to position [91, 0]
click at [910, 436] on div "Create Line Item" at bounding box center [913, 442] width 77 height 12
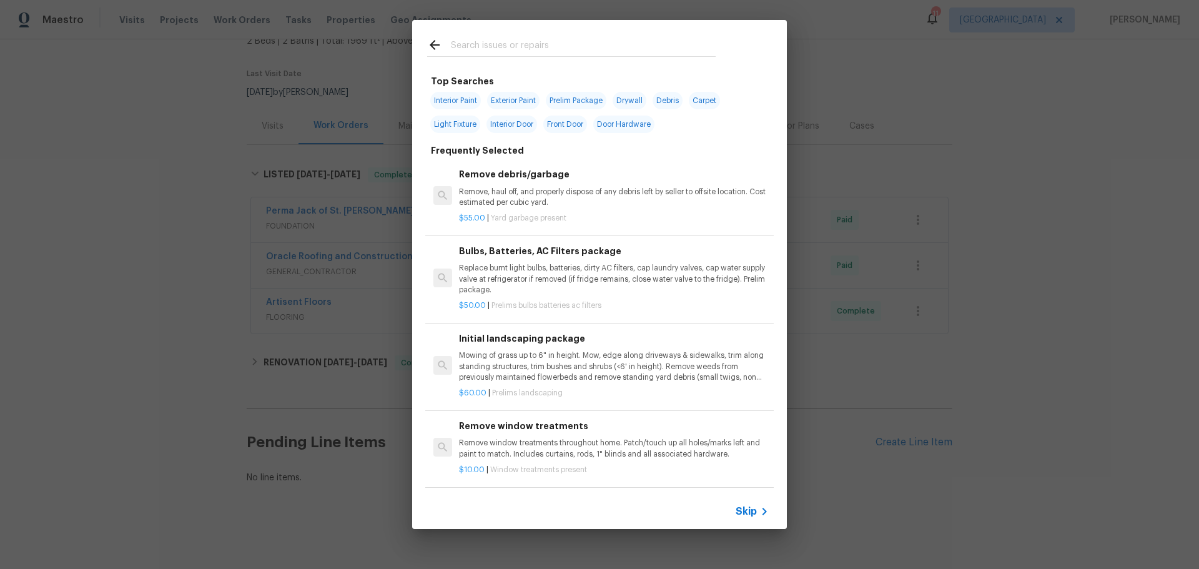
click at [487, 52] on input "text" at bounding box center [583, 46] width 265 height 19
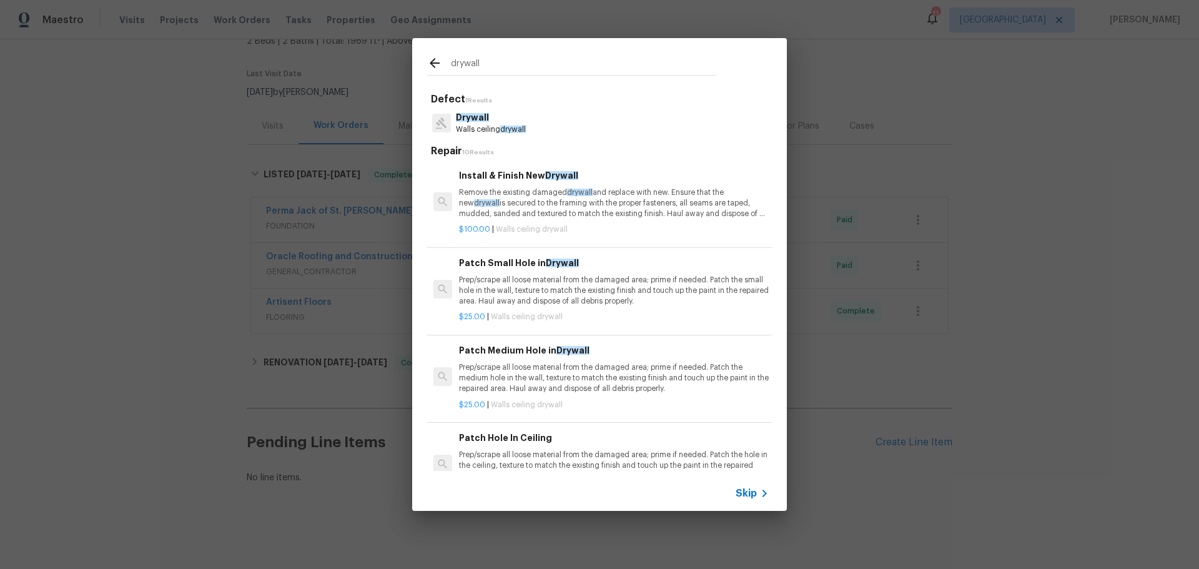
type input "drywall"
click at [534, 213] on p "Remove the existing damaged drywall and replace with new. Ensure that the new d…" at bounding box center [614, 203] width 310 height 32
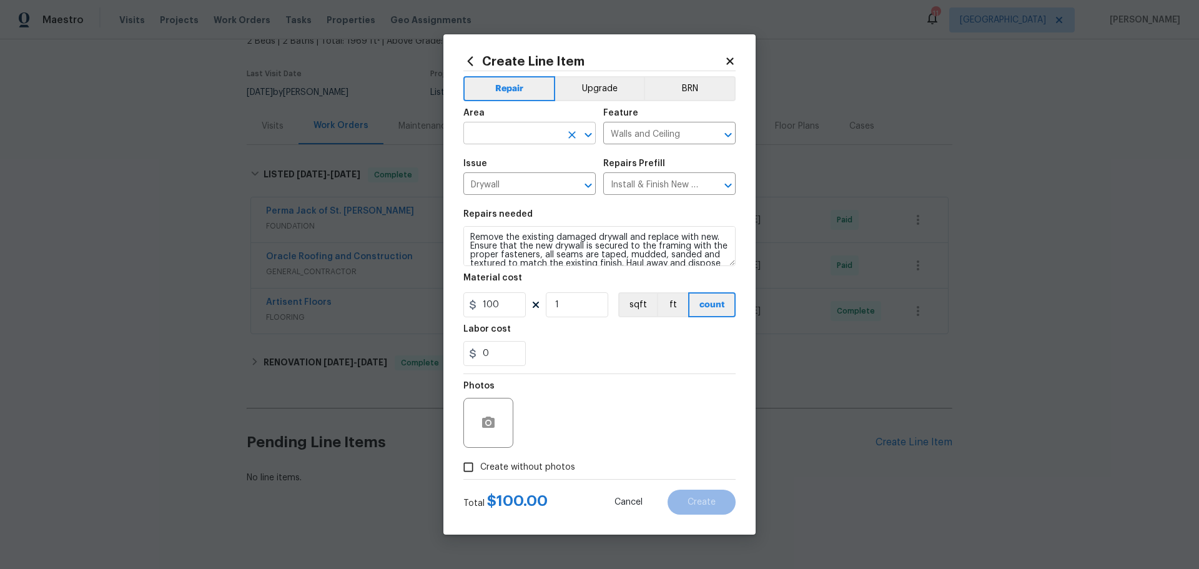
click at [587, 139] on icon "Open" at bounding box center [588, 134] width 15 height 15
click at [501, 175] on li "Unfinished basement" at bounding box center [529, 182] width 132 height 21
type input "Unfinished basement"
click at [590, 311] on input "1" at bounding box center [577, 304] width 62 height 25
type input "3"
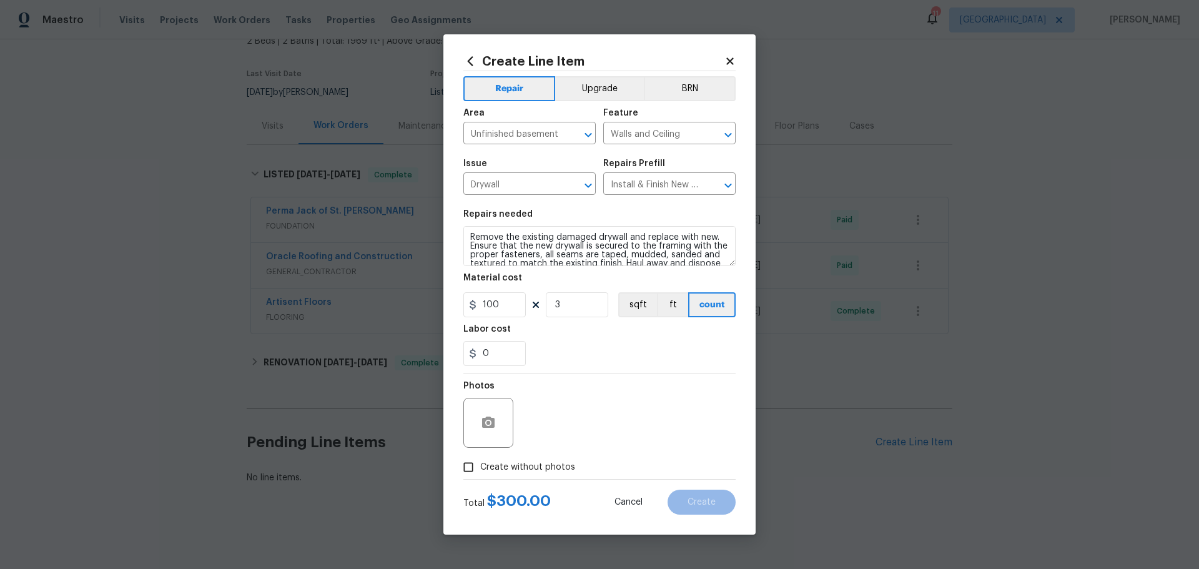
drag, startPoint x: 559, startPoint y: 341, endPoint x: 581, endPoint y: 338, distance: 21.6
click at [568, 340] on figure "Labor cost 0" at bounding box center [599, 345] width 272 height 41
click at [547, 370] on section "Repairs needed Remove the existing damaged drywall and replace with new. Ensure…" at bounding box center [599, 287] width 272 height 171
click at [477, 468] on input "Create without photos" at bounding box center [468, 467] width 24 height 24
checkbox input "true"
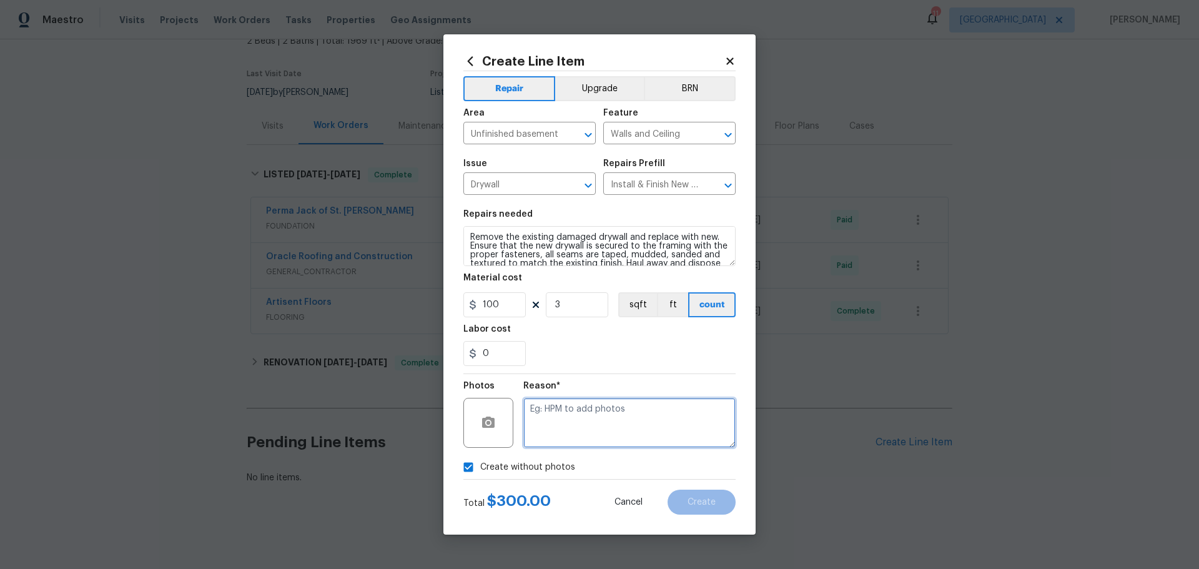
click at [551, 433] on textarea at bounding box center [629, 423] width 212 height 50
type textarea "1"
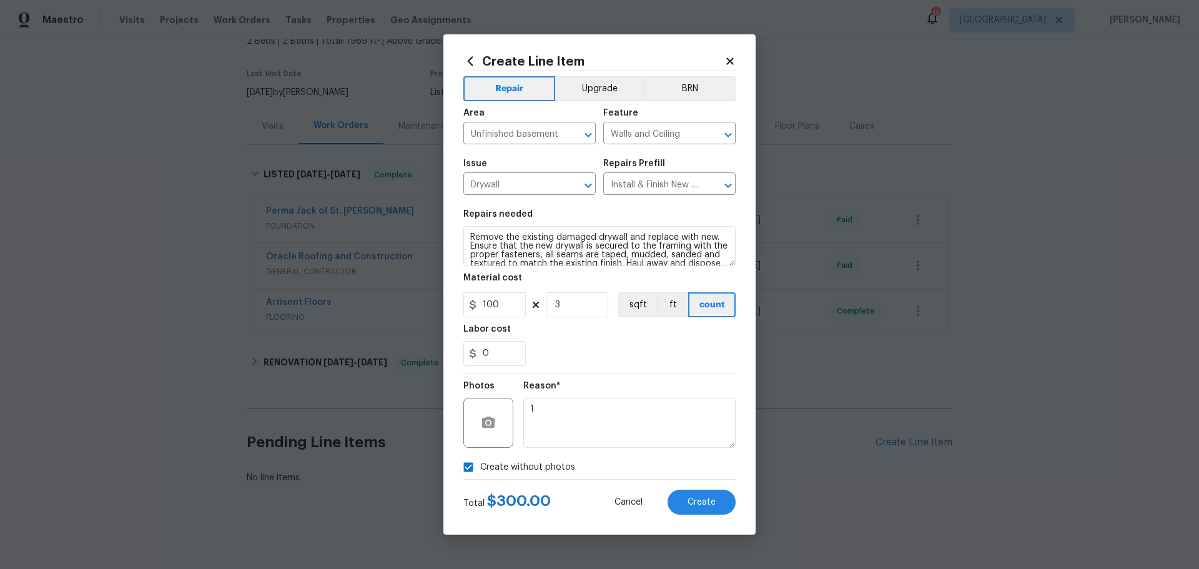
click at [587, 353] on div "0" at bounding box center [599, 353] width 272 height 25
click at [702, 500] on span "Create" at bounding box center [701, 502] width 28 height 9
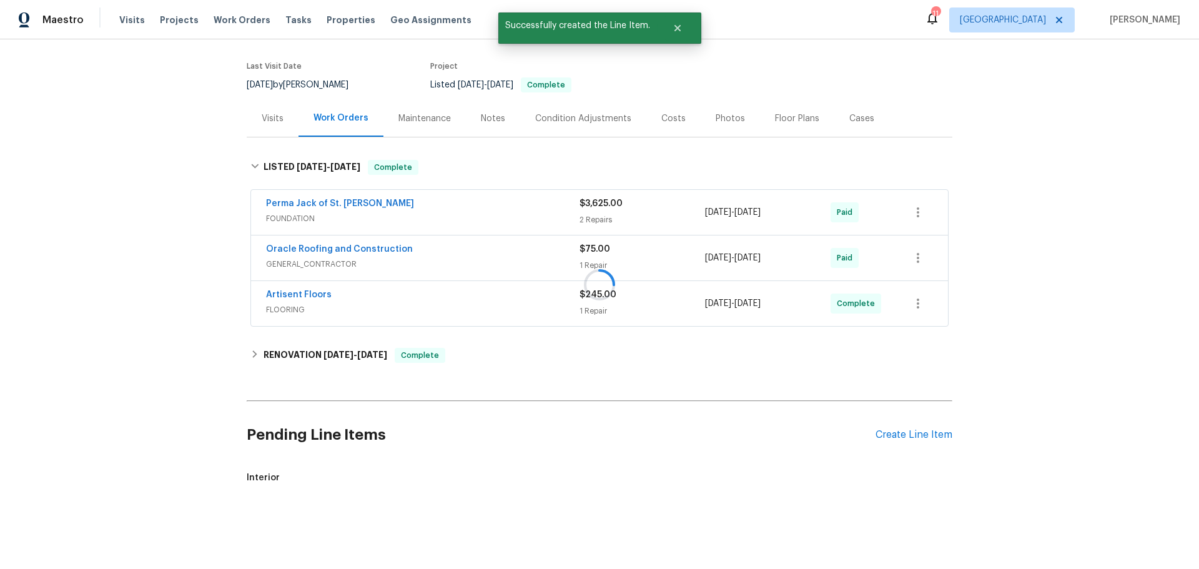
scroll to position [296, 0]
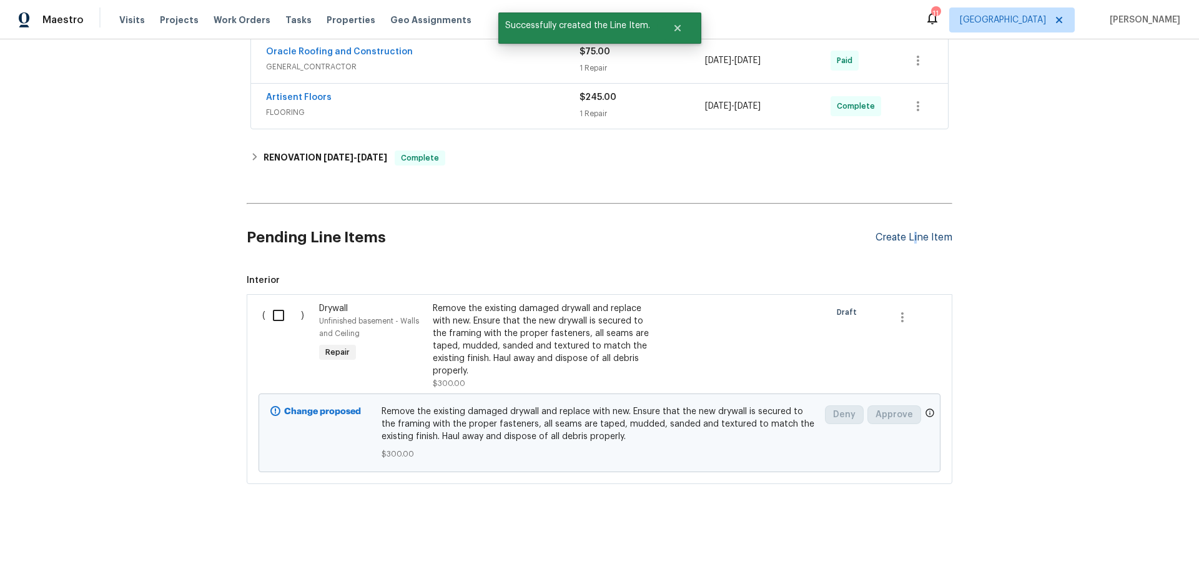
click at [910, 222] on div "Pending Line Items Create Line Item" at bounding box center [599, 237] width 705 height 58
click at [910, 232] on div "Create Line Item" at bounding box center [913, 238] width 77 height 12
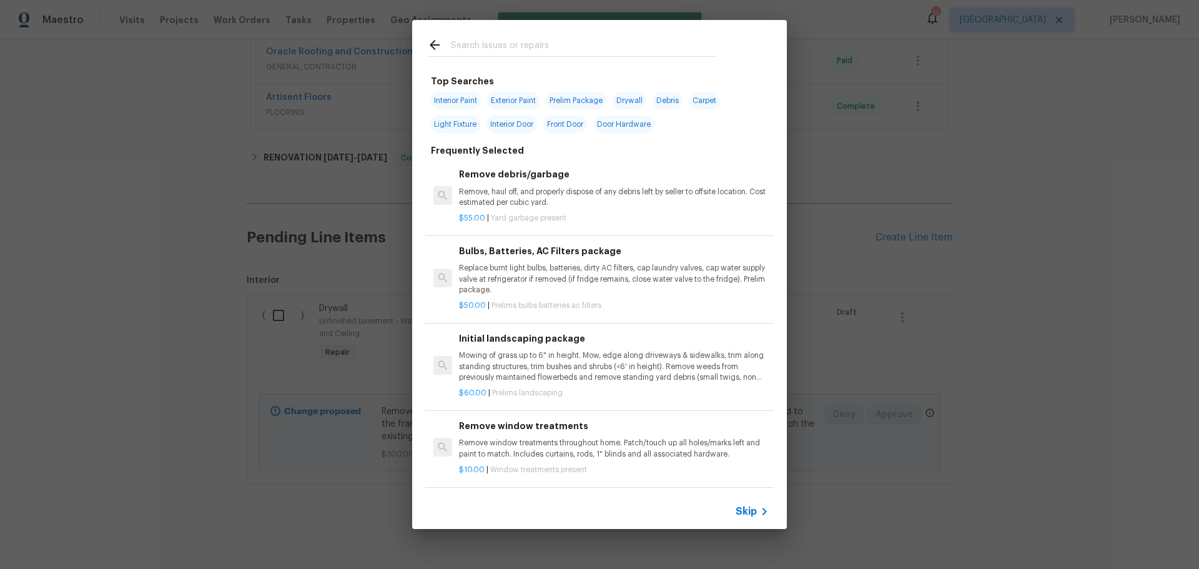
click at [548, 42] on input "text" at bounding box center [583, 46] width 265 height 19
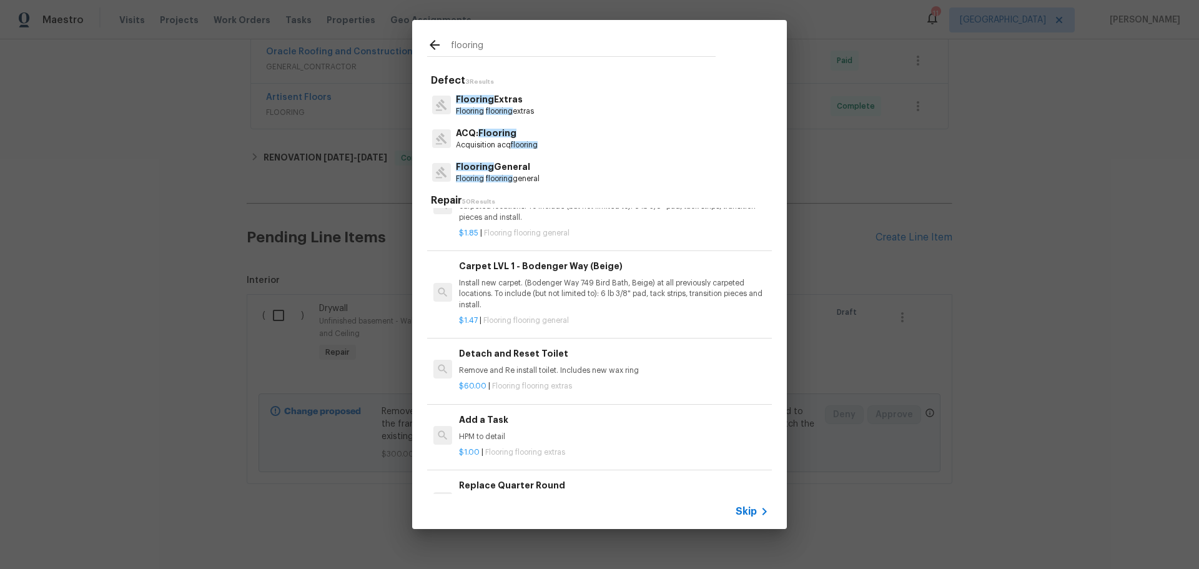
scroll to position [1373, 0]
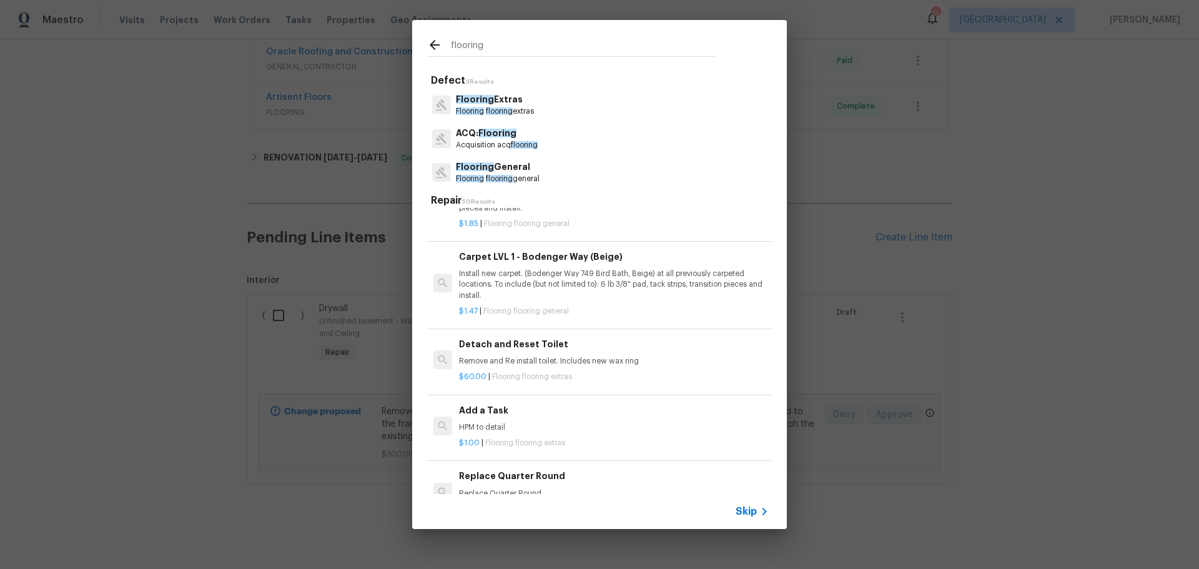
type input "flooring"
click at [542, 427] on p "HPM to detail" at bounding box center [614, 427] width 310 height 11
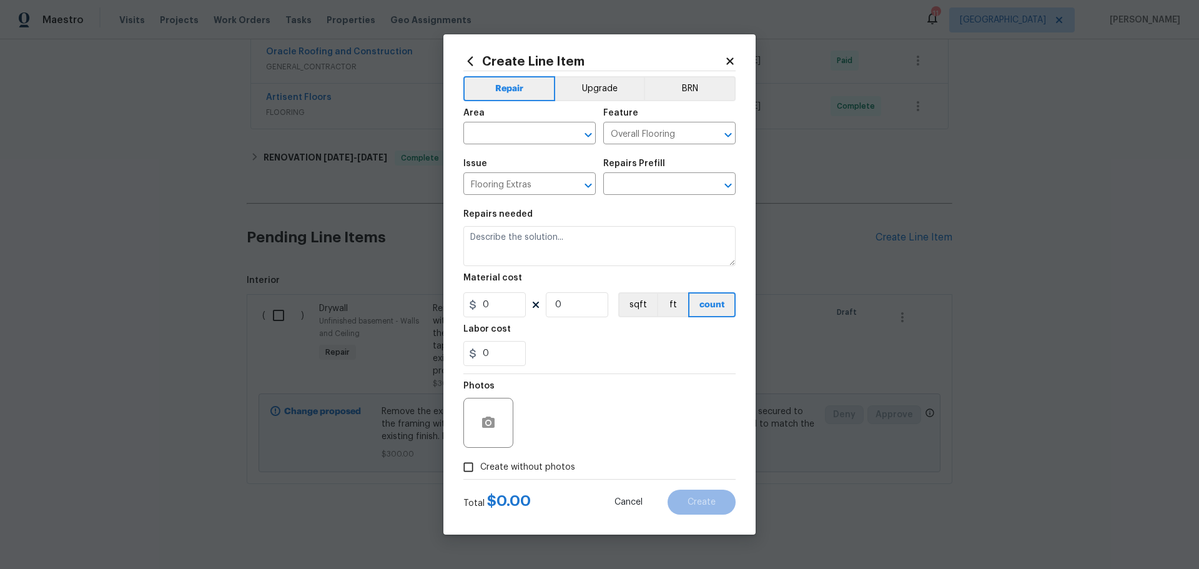
type input "Add a Task $1.00"
type textarea "HPM to detail"
type input "1"
click at [561, 135] on div "​" at bounding box center [529, 134] width 132 height 19
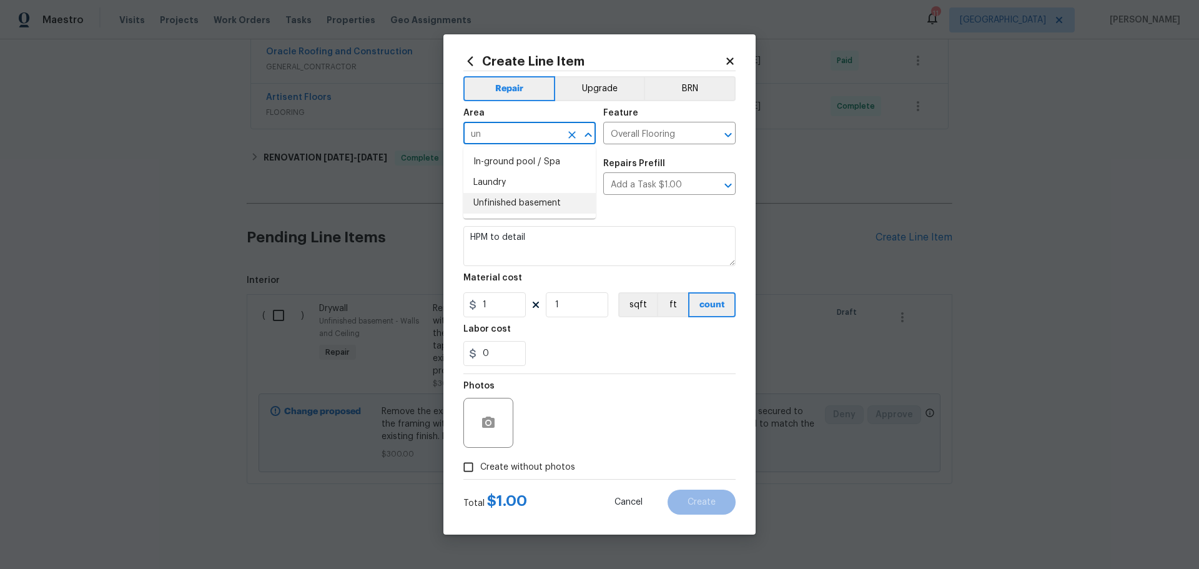
click at [512, 204] on li "Unfinished basement" at bounding box center [529, 203] width 132 height 21
type input "Unfinished basement"
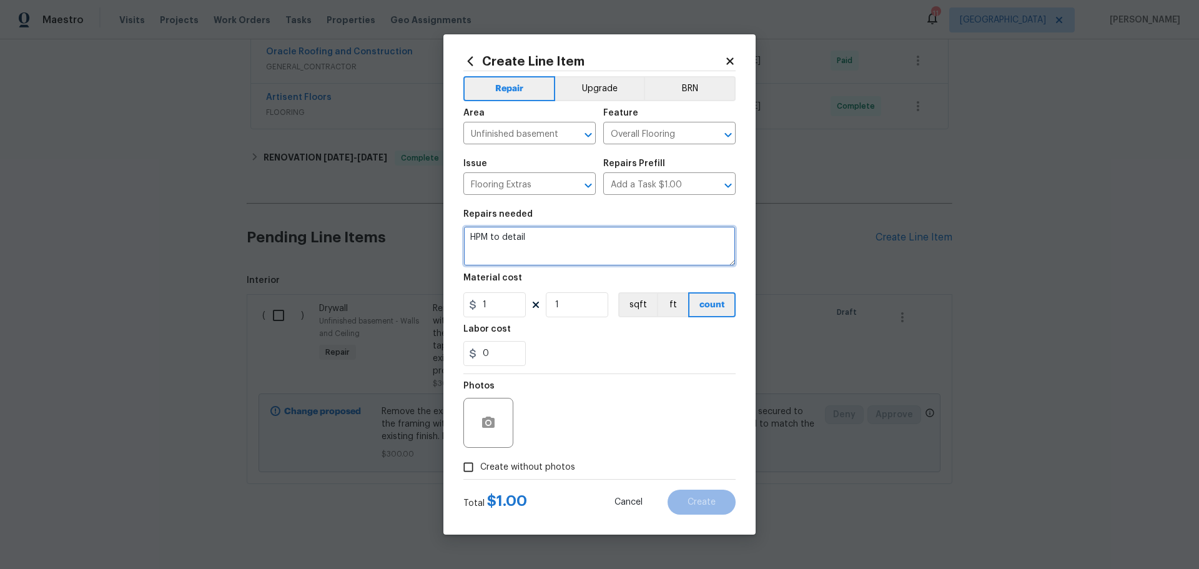
drag, startPoint x: 526, startPoint y: 233, endPoint x: 436, endPoint y: 242, distance: 91.0
click at [436, 242] on div "Create Line Item Repair Upgrade BRN Area Unfinished basement ​ Feature Overall …" at bounding box center [599, 284] width 1199 height 569
type textarea "reinstall flooring"
click at [569, 307] on input "1" at bounding box center [577, 304] width 62 height 25
type input "100"
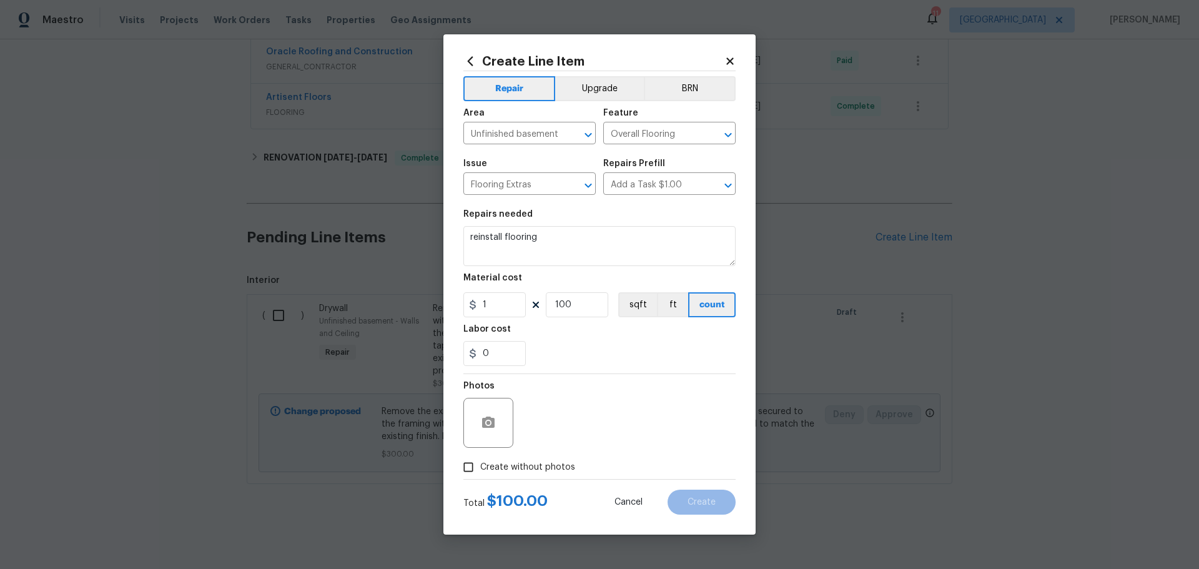
click at [584, 332] on div "Labor cost" at bounding box center [599, 333] width 272 height 16
click at [494, 346] on input "0" at bounding box center [494, 353] width 62 height 25
type input "100"
click at [582, 348] on div "100" at bounding box center [599, 353] width 272 height 25
click at [526, 475] on label "Create without photos" at bounding box center [515, 467] width 119 height 24
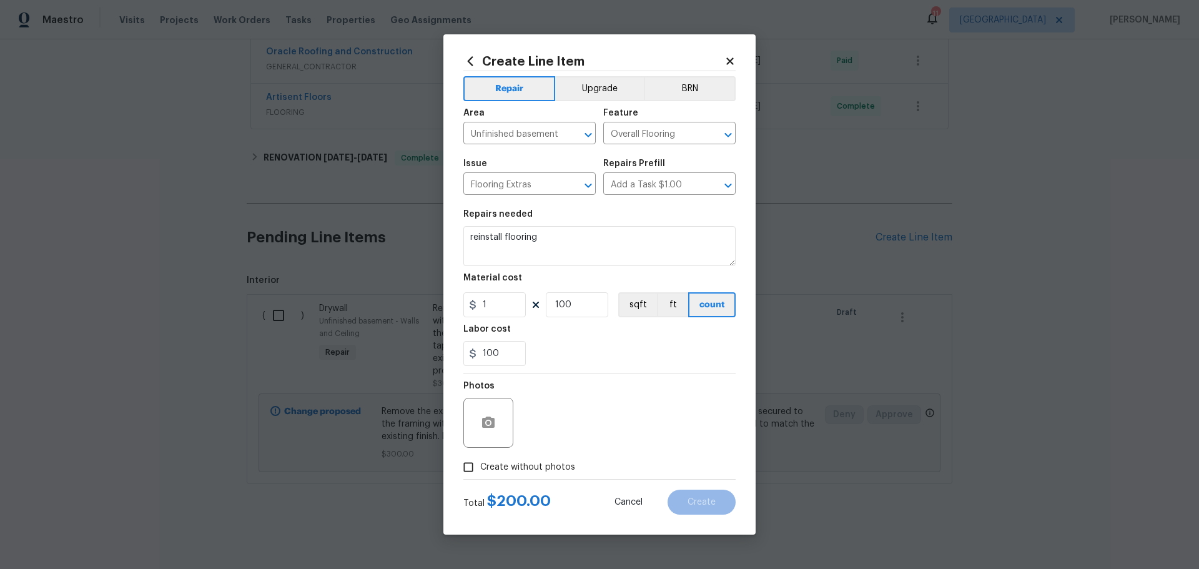
click at [480, 475] on input "Create without photos" at bounding box center [468, 467] width 24 height 24
checkbox input "true"
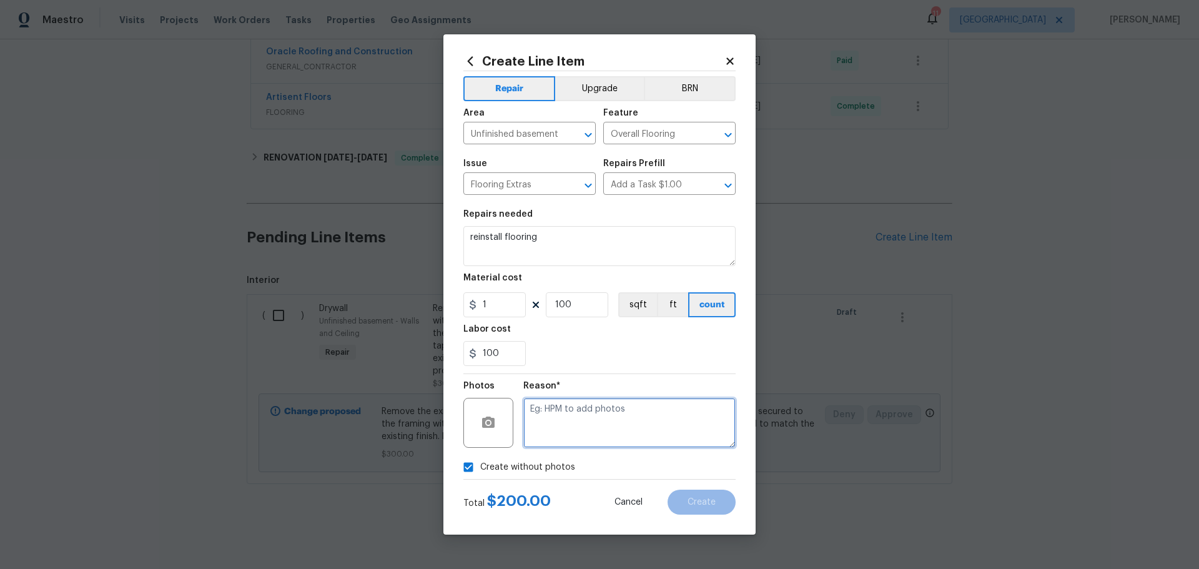
click at [554, 416] on textarea at bounding box center [629, 423] width 212 height 50
type textarea "1"
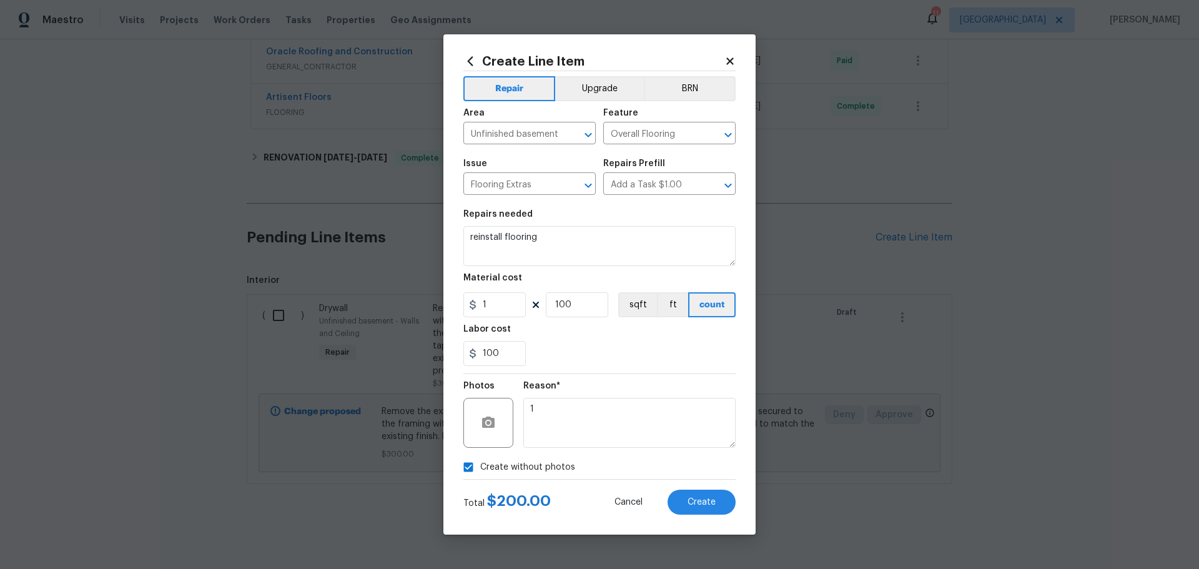
click at [652, 456] on div "Create without photos" at bounding box center [599, 467] width 272 height 24
click at [695, 504] on span "Create" at bounding box center [701, 502] width 28 height 9
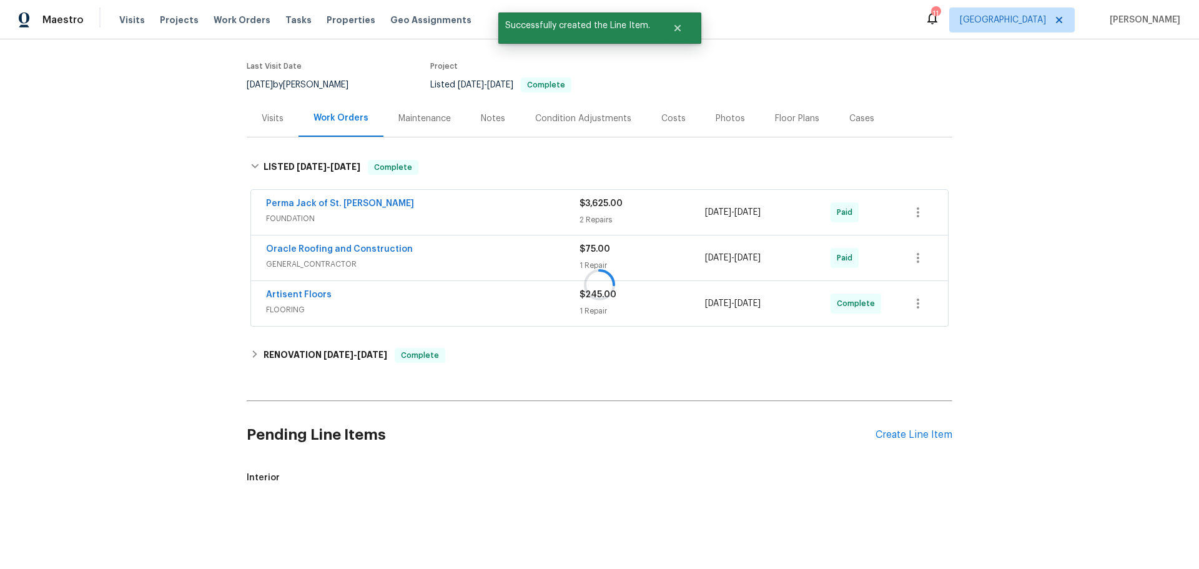
scroll to position [435, 0]
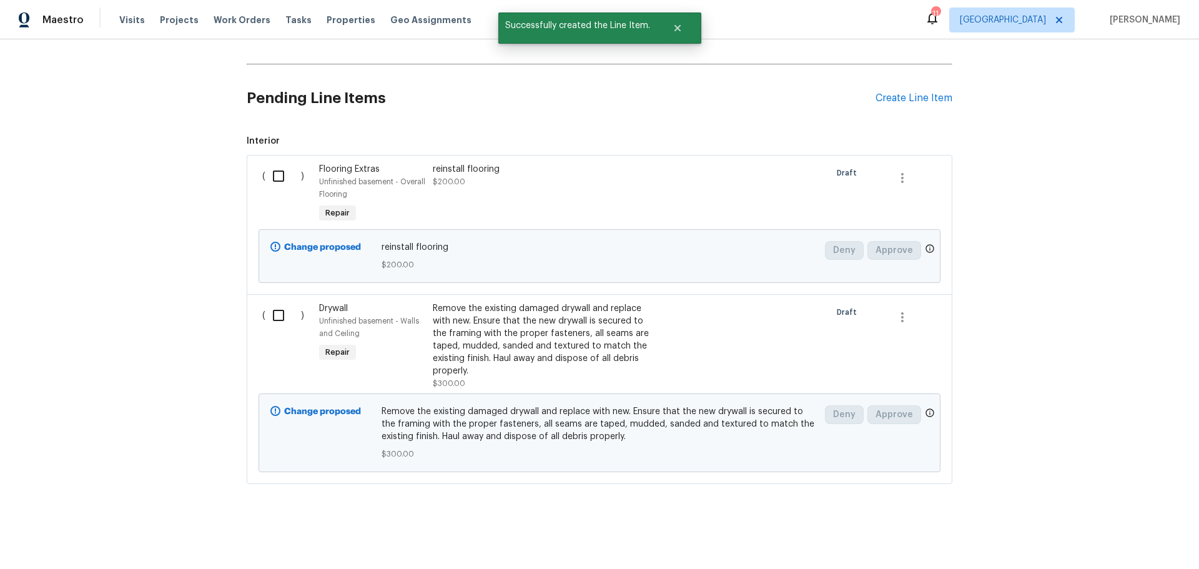
click at [267, 307] on input "checkbox" at bounding box center [283, 315] width 36 height 26
checkbox input "true"
click at [275, 167] on input "checkbox" at bounding box center [283, 176] width 36 height 26
checkbox input "true"
click at [1103, 536] on span "Create Work Order" at bounding box center [1127, 538] width 83 height 16
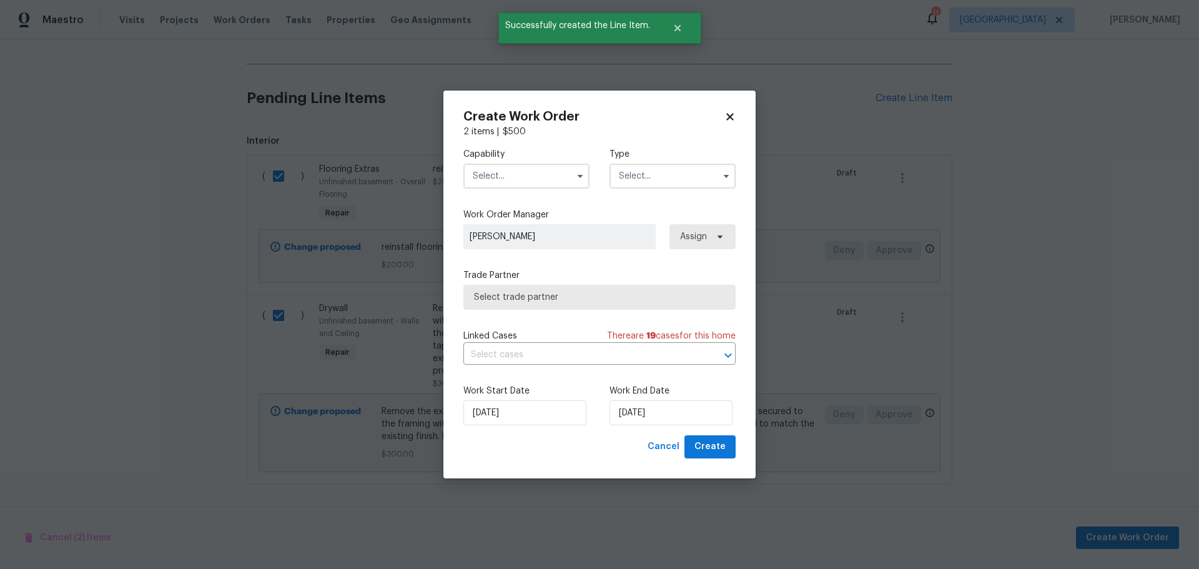
click at [546, 185] on input "text" at bounding box center [526, 176] width 126 height 25
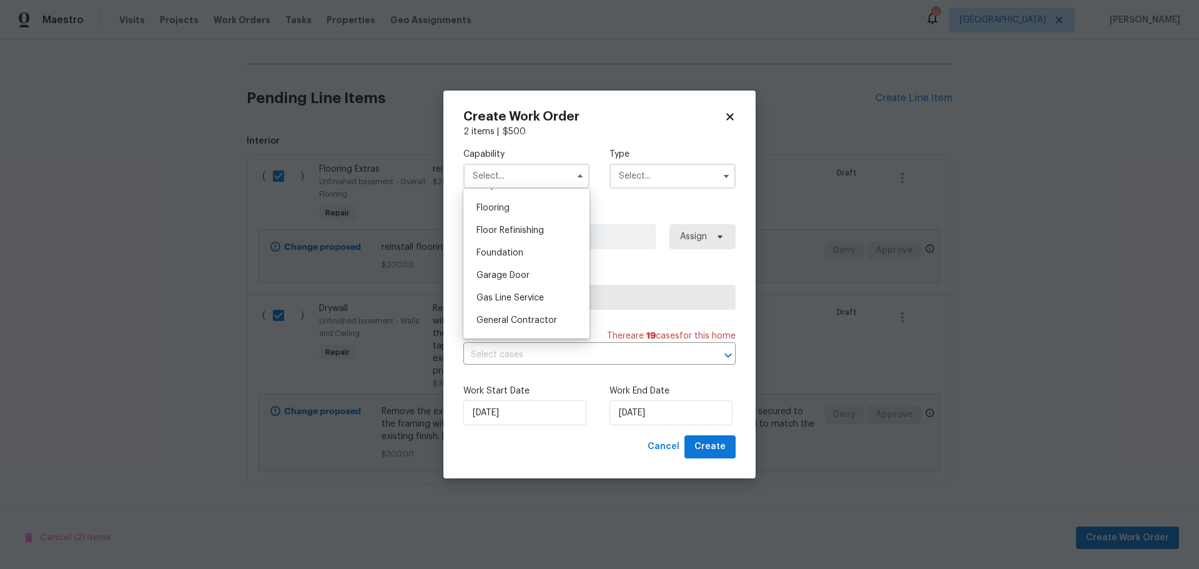
scroll to position [499, 0]
click at [529, 305] on span "General Contractor" at bounding box center [516, 300] width 81 height 9
type input "General Contractor"
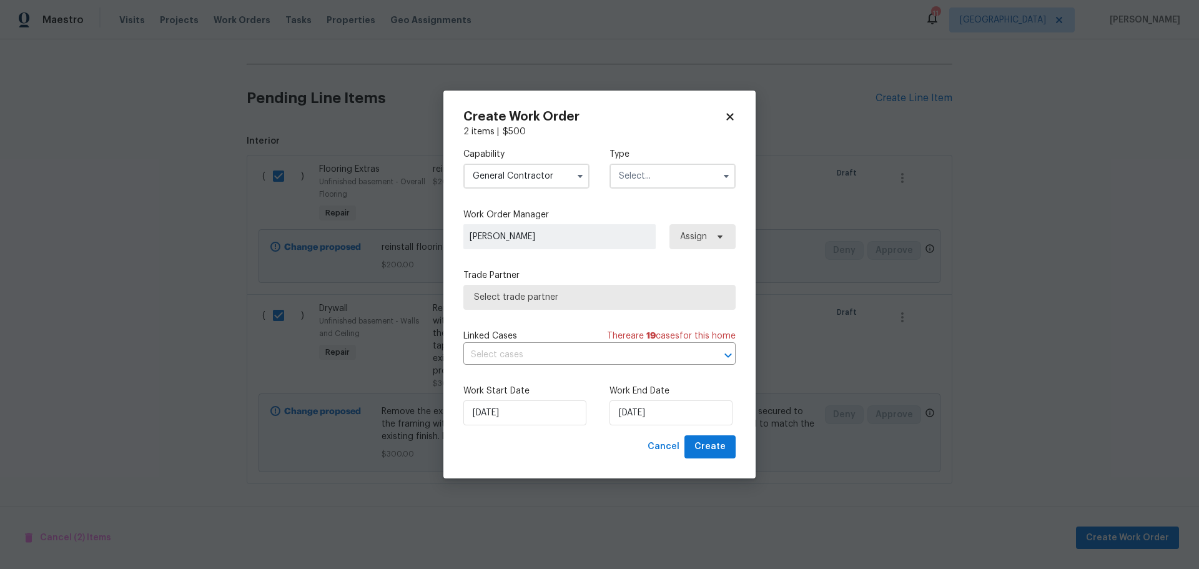
click at [642, 180] on input "text" at bounding box center [672, 176] width 126 height 25
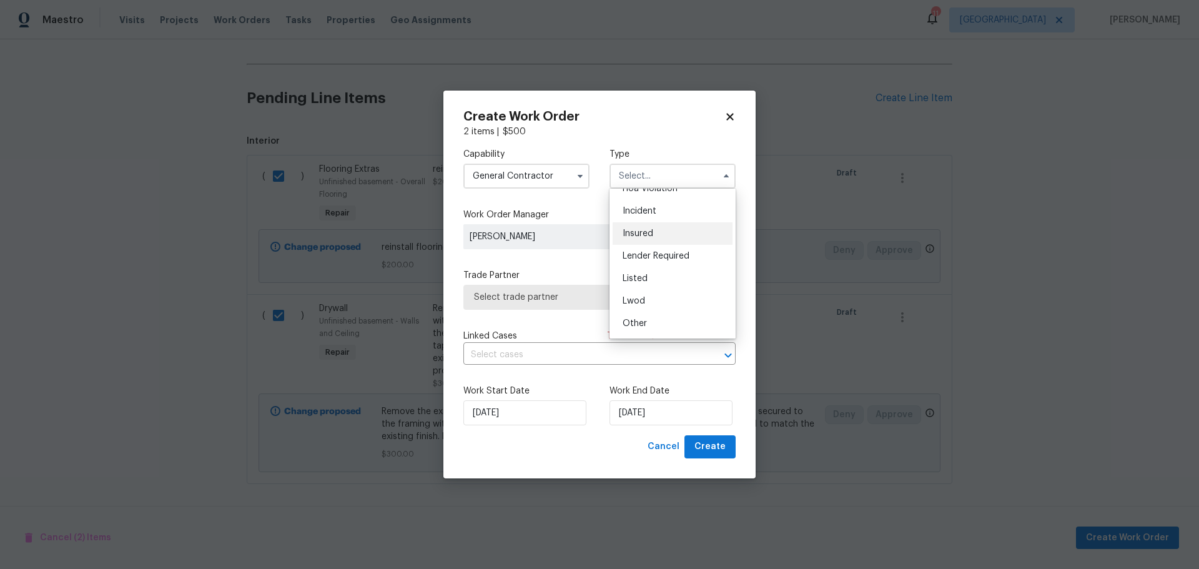
scroll to position [24, 0]
click at [649, 294] on div "Listed" at bounding box center [672, 291] width 120 height 22
type input "Listed"
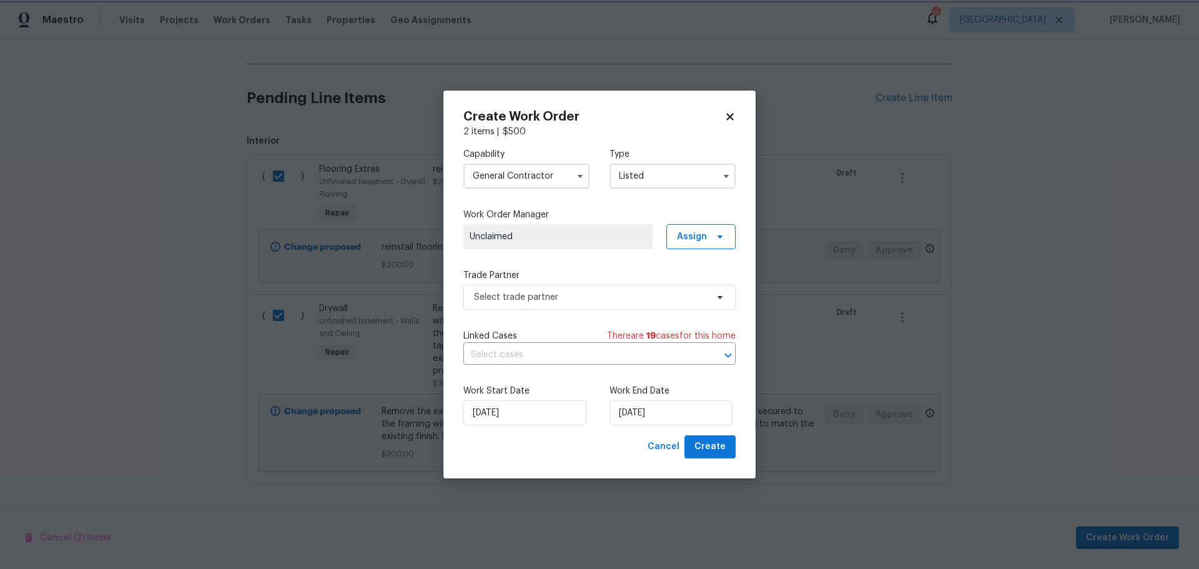
scroll to position [0, 0]
click at [632, 300] on span "Select trade partner" at bounding box center [590, 297] width 233 height 12
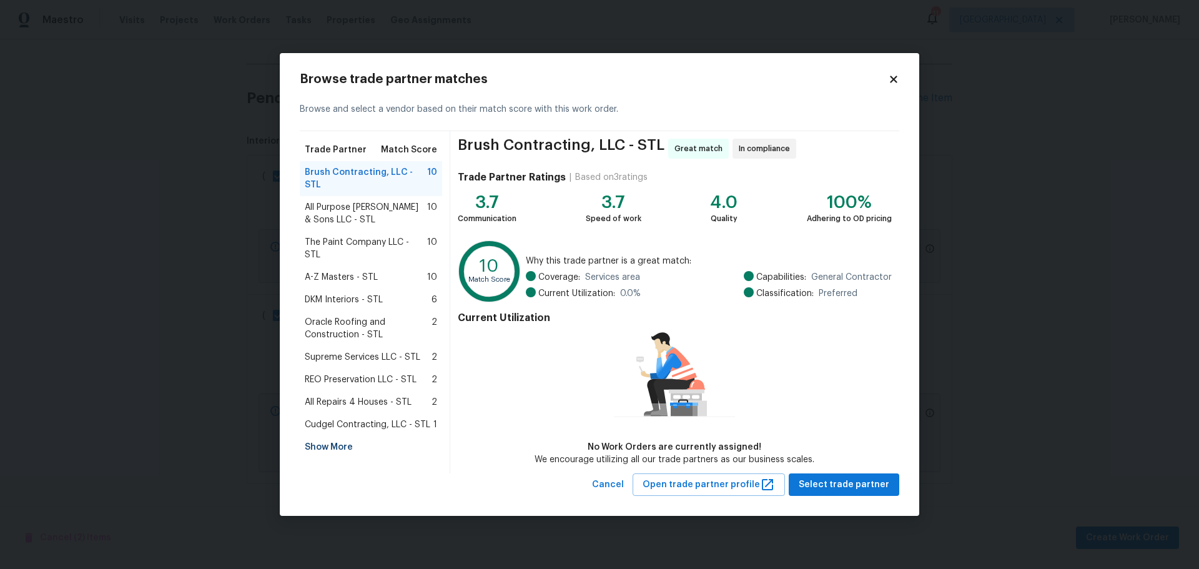
click at [345, 436] on div "Show More" at bounding box center [371, 447] width 142 height 22
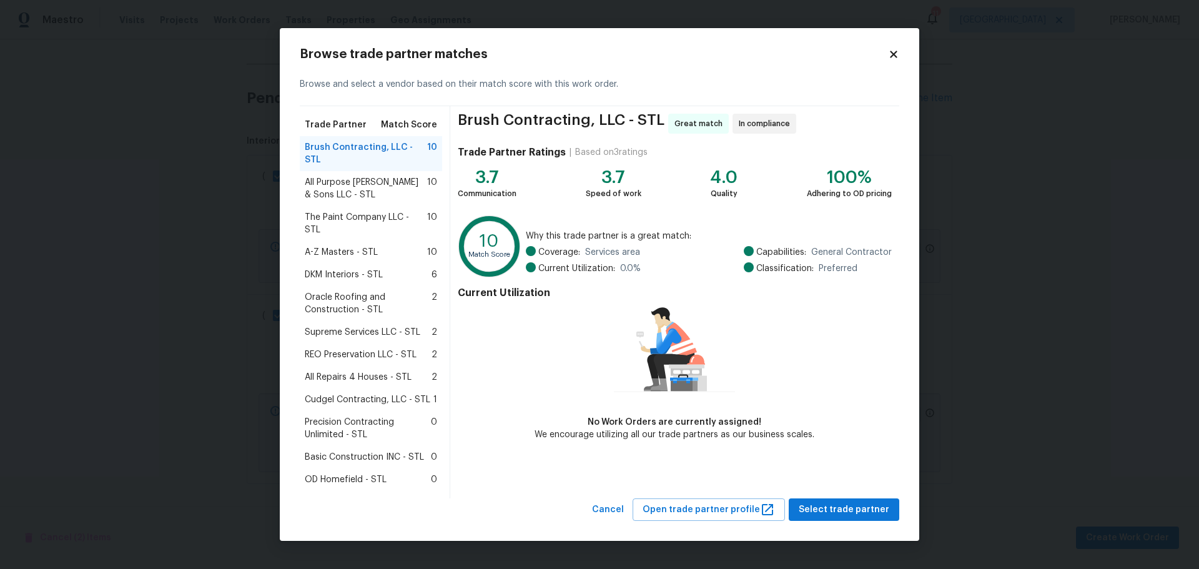
click at [348, 371] on span "All Repairs 4 Houses - STL" at bounding box center [358, 377] width 107 height 12
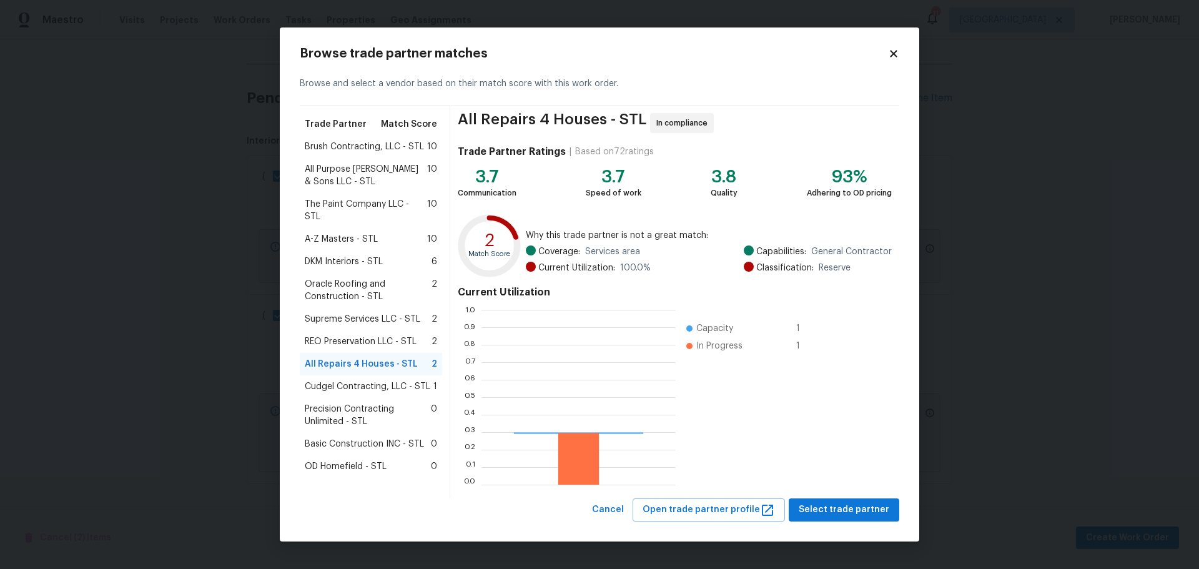
scroll to position [165, 185]
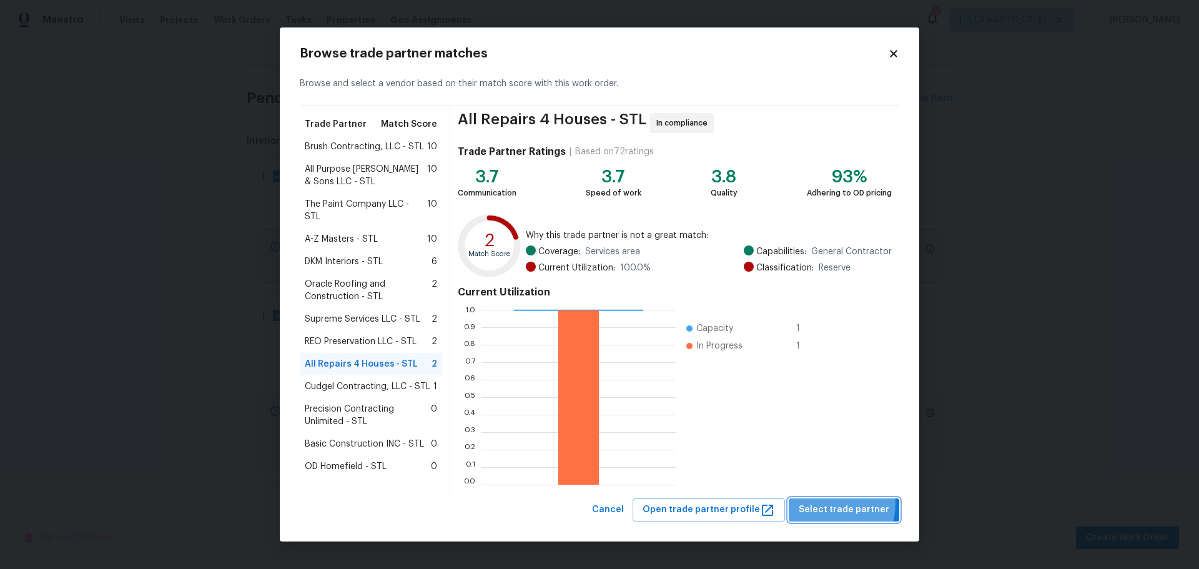
click at [820, 503] on span "Select trade partner" at bounding box center [843, 510] width 91 height 16
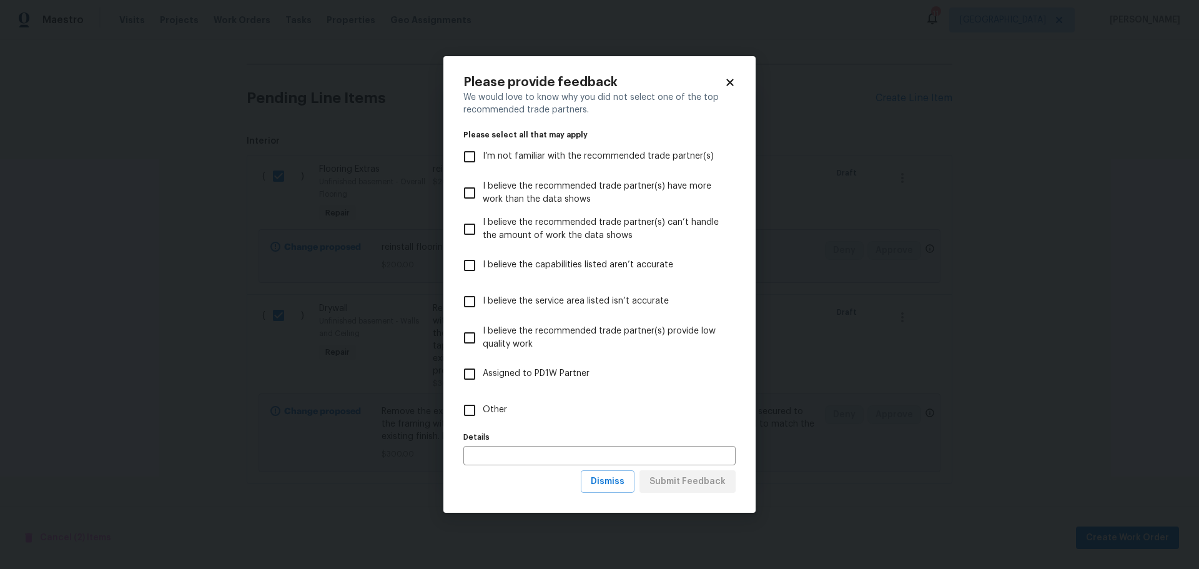
click at [552, 298] on span "I believe the service area listed isn’t accurate" at bounding box center [576, 301] width 186 height 13
click at [483, 298] on input "I believe the service area listed isn’t accurate" at bounding box center [469, 301] width 26 height 26
checkbox input "true"
click at [694, 474] on span "Submit Feedback" at bounding box center [687, 482] width 76 height 16
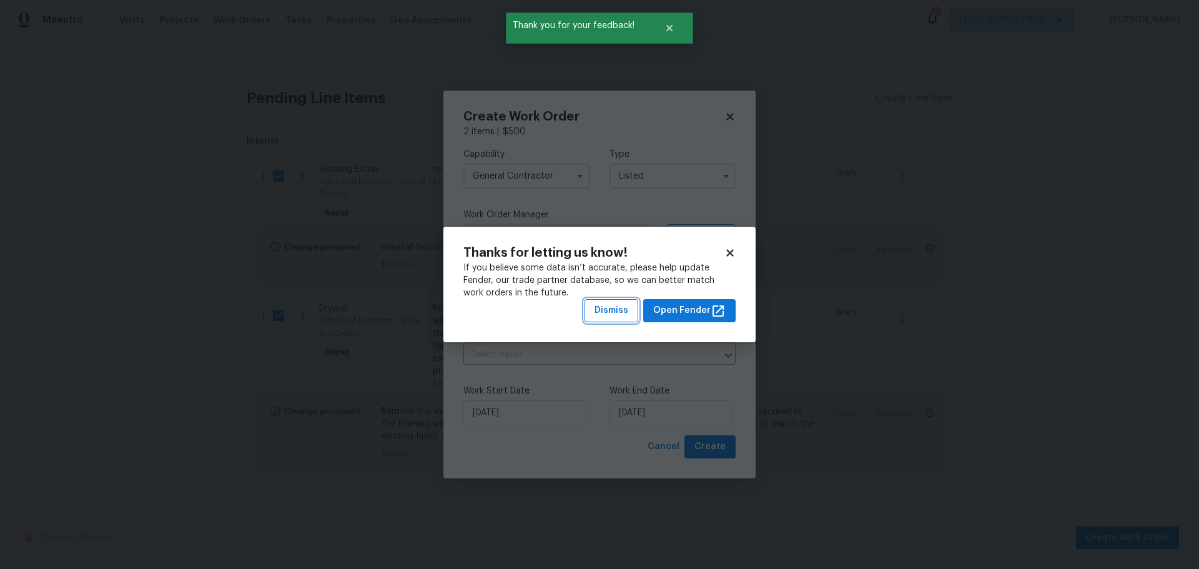
click at [635, 307] on button "Dismiss" at bounding box center [611, 310] width 54 height 23
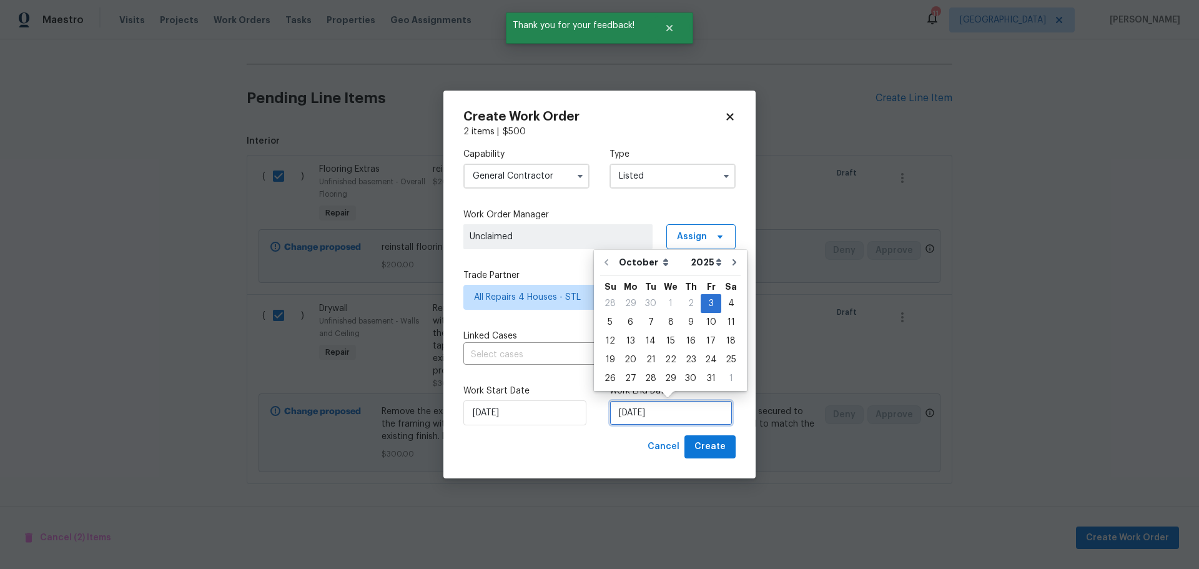
drag, startPoint x: 671, startPoint y: 420, endPoint x: 691, endPoint y: 418, distance: 20.1
click at [672, 419] on input "10/3/2025" at bounding box center [670, 412] width 123 height 25
click at [622, 326] on div "6" at bounding box center [630, 321] width 21 height 17
type input "10/6/2025"
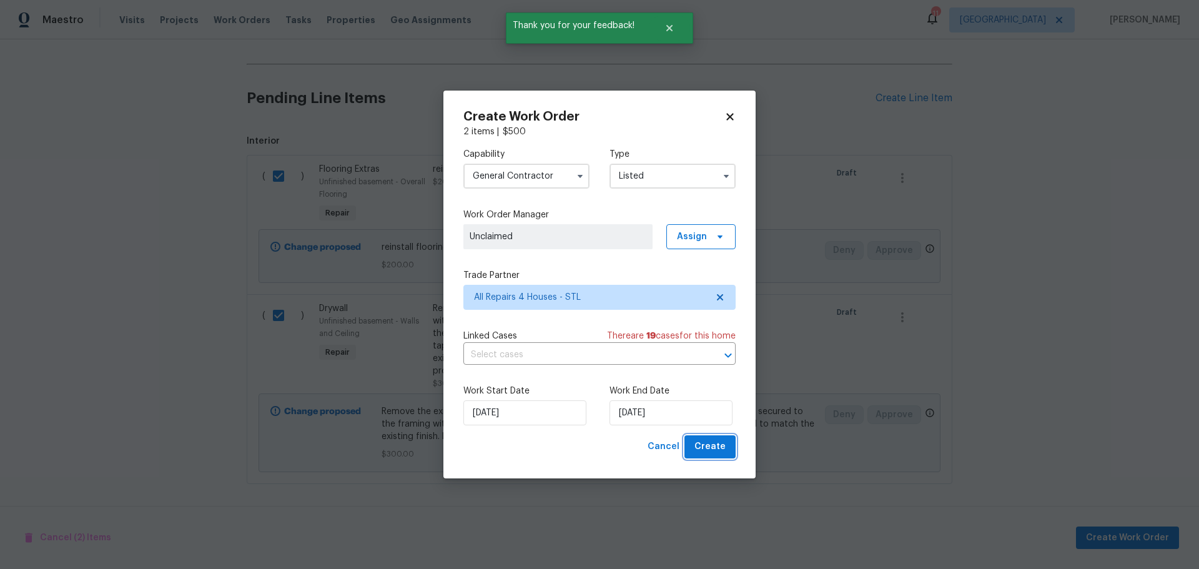
click at [715, 438] on button "Create" at bounding box center [709, 446] width 51 height 23
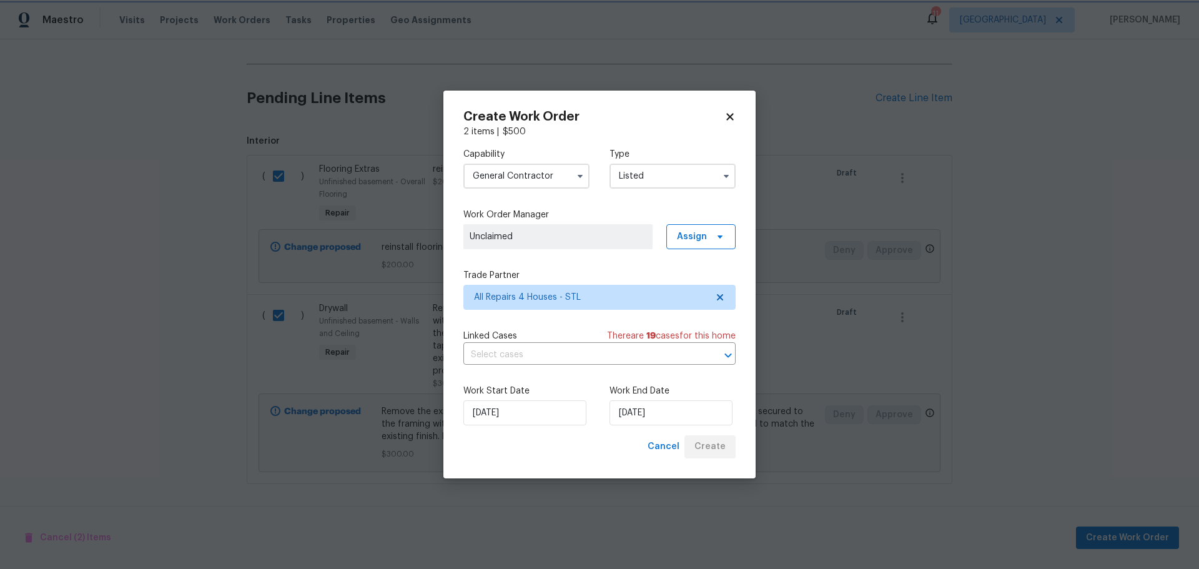
checkbox input "false"
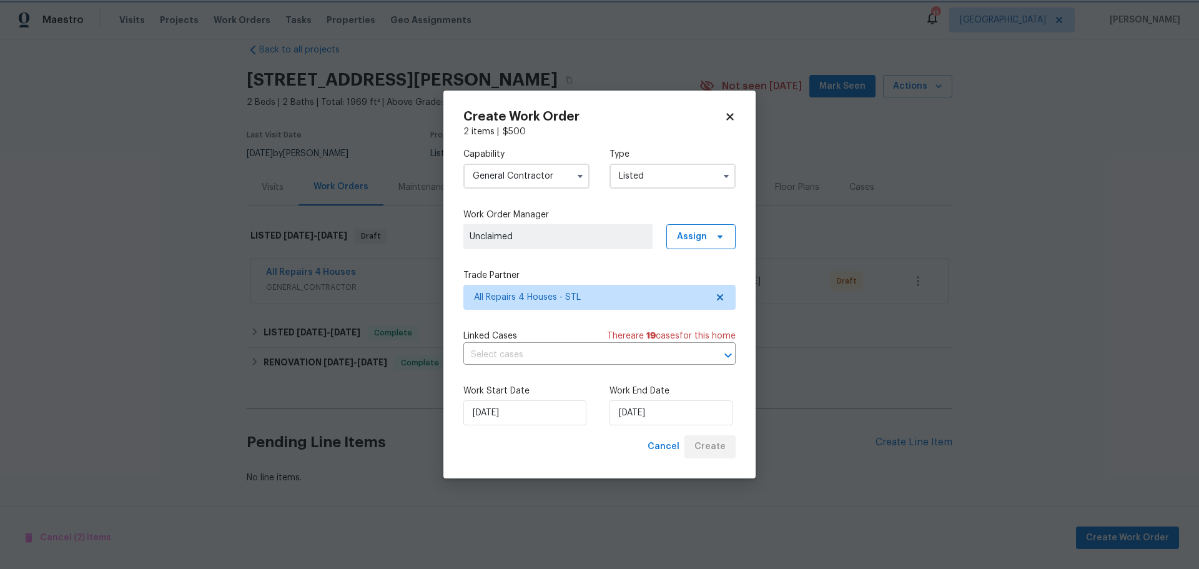
scroll to position [30, 0]
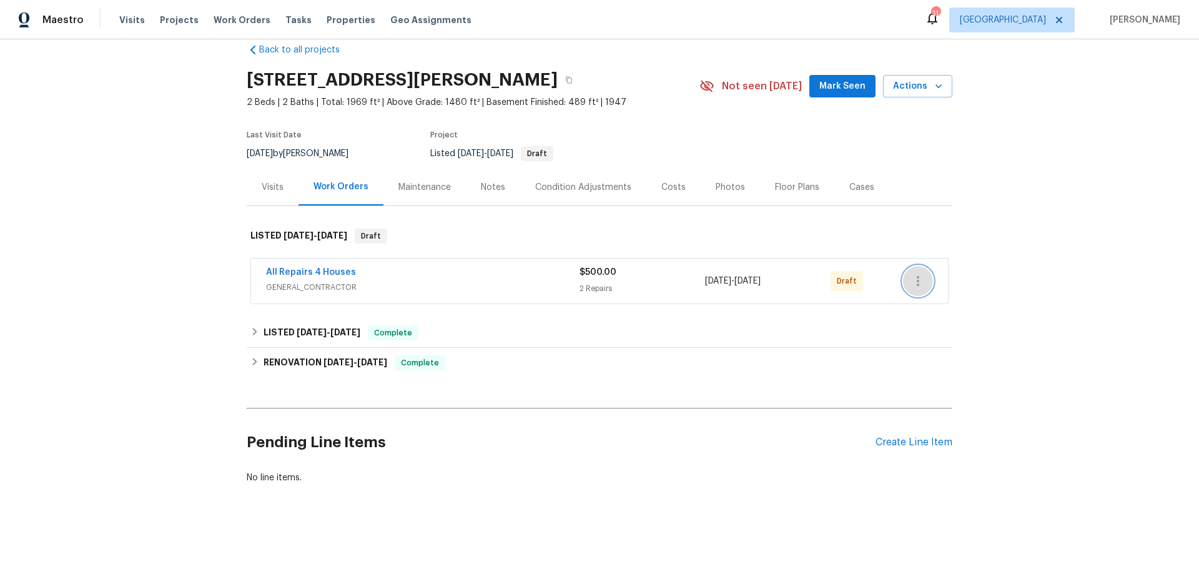
click at [913, 266] on button "button" at bounding box center [918, 281] width 30 height 30
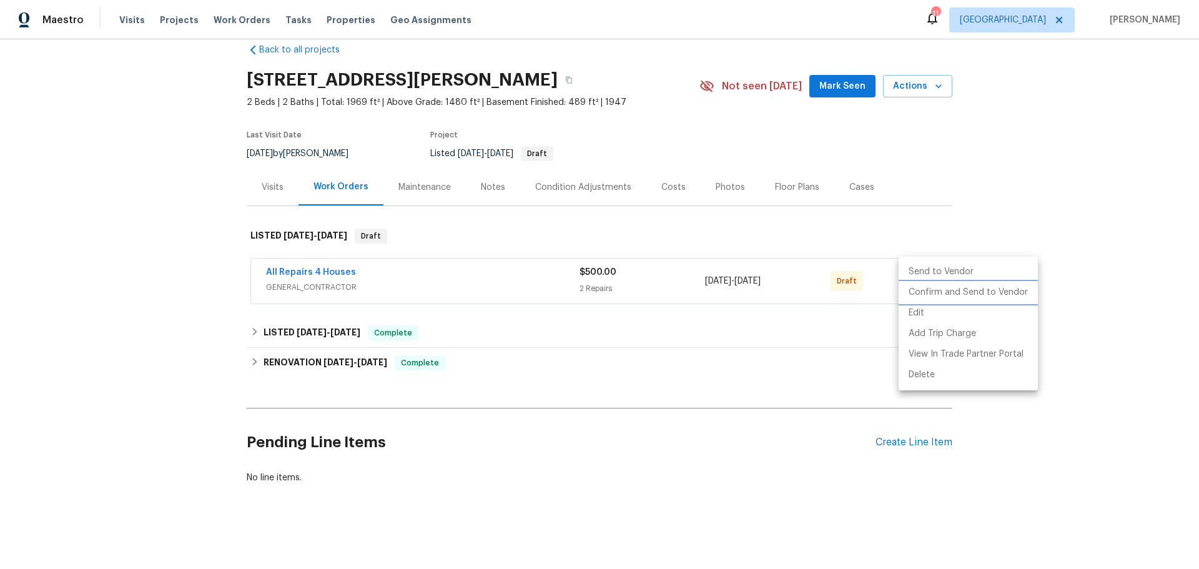
click at [941, 292] on li "Confirm and Send to Vendor" at bounding box center [967, 292] width 139 height 21
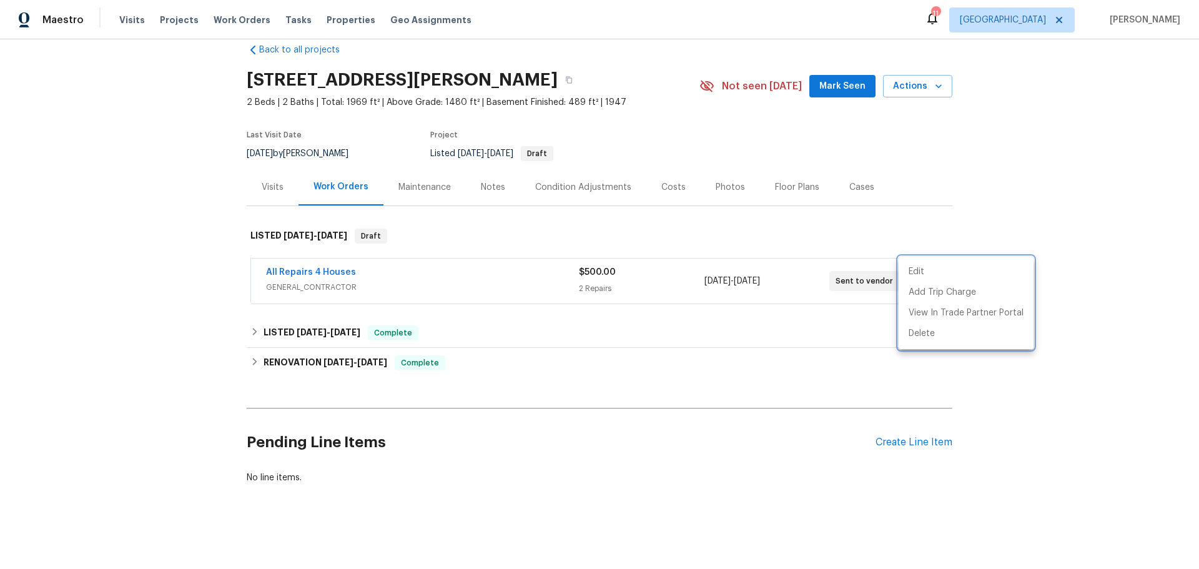
click at [720, 312] on div at bounding box center [599, 284] width 1199 height 569
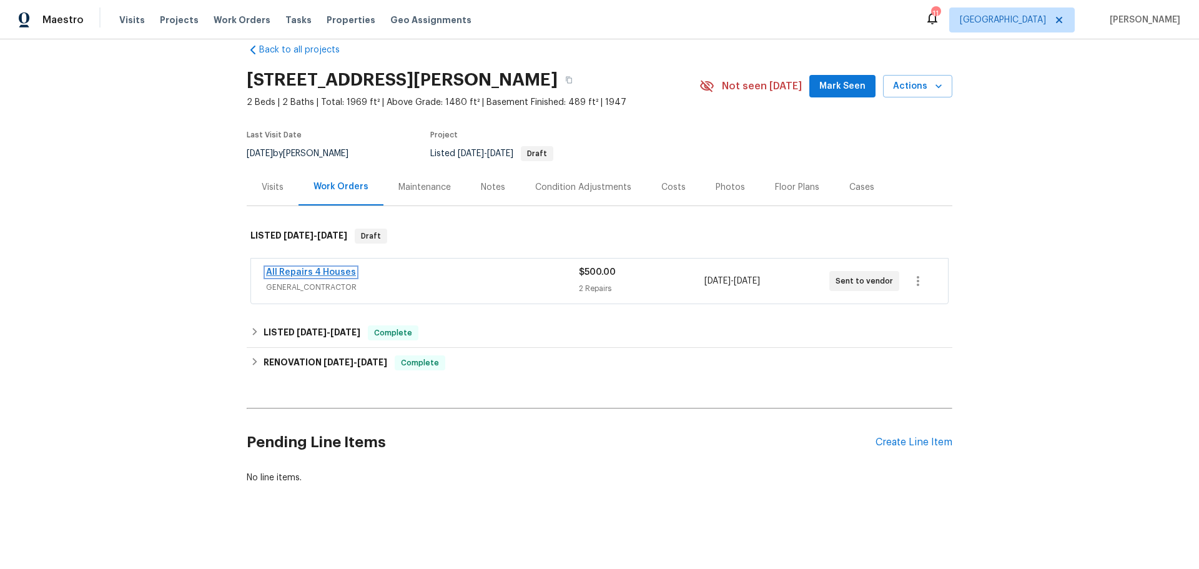
click at [322, 268] on link "All Repairs 4 Houses" at bounding box center [311, 272] width 90 height 9
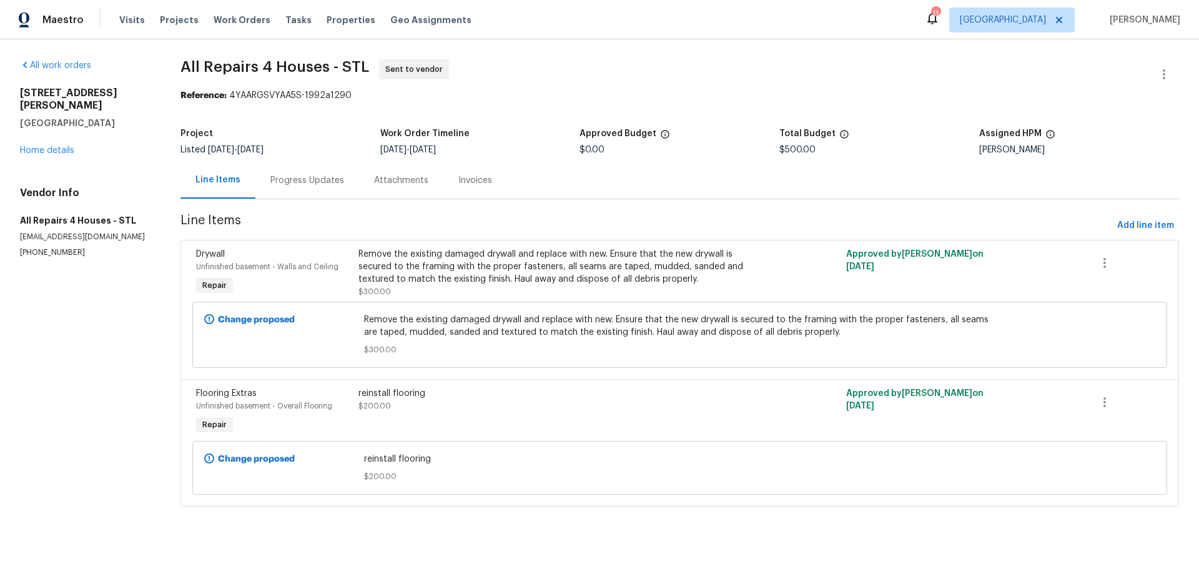
click at [313, 183] on div "Progress Updates" at bounding box center [307, 180] width 74 height 12
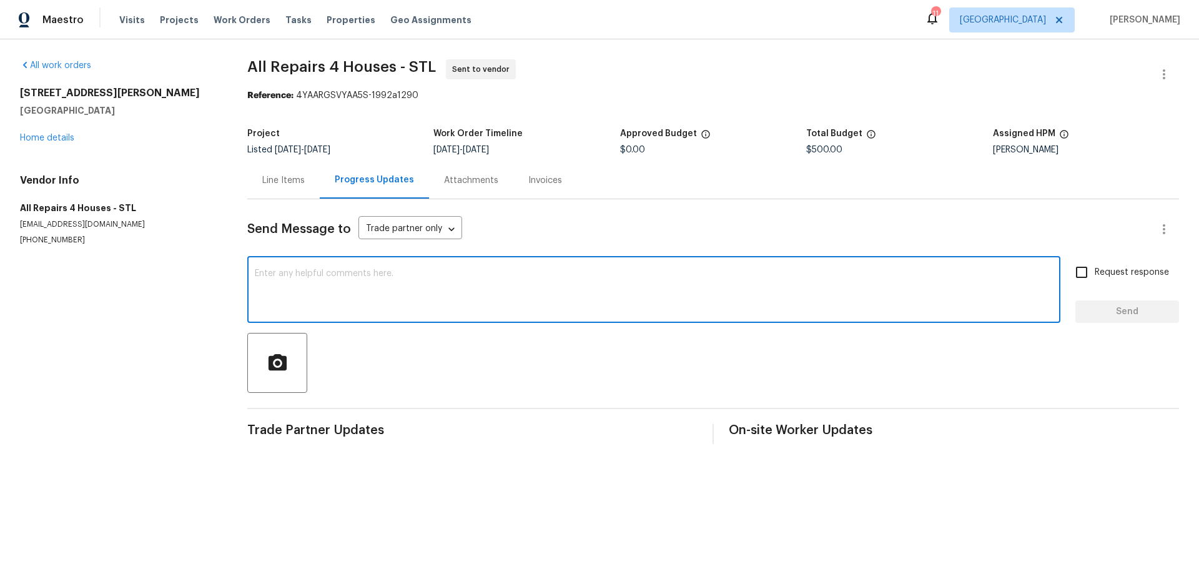
click at [424, 278] on textarea at bounding box center [654, 291] width 798 height 44
type textarea "please complete over the weekend"
click at [1076, 264] on input "Request response" at bounding box center [1081, 272] width 26 height 26
checkbox input "true"
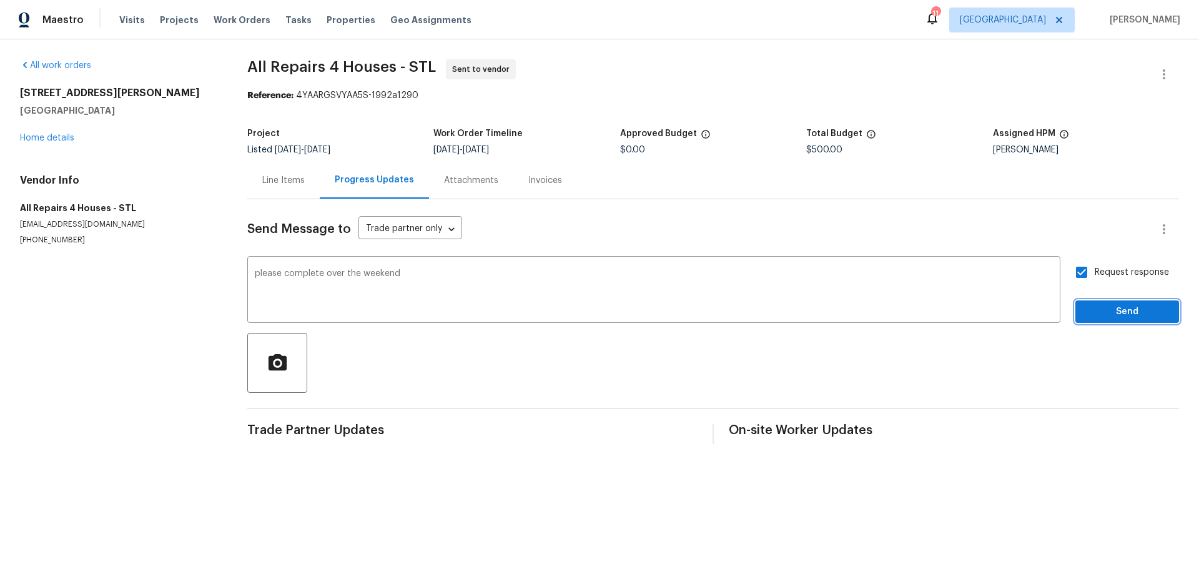
click at [1086, 309] on span "Send" at bounding box center [1127, 312] width 84 height 16
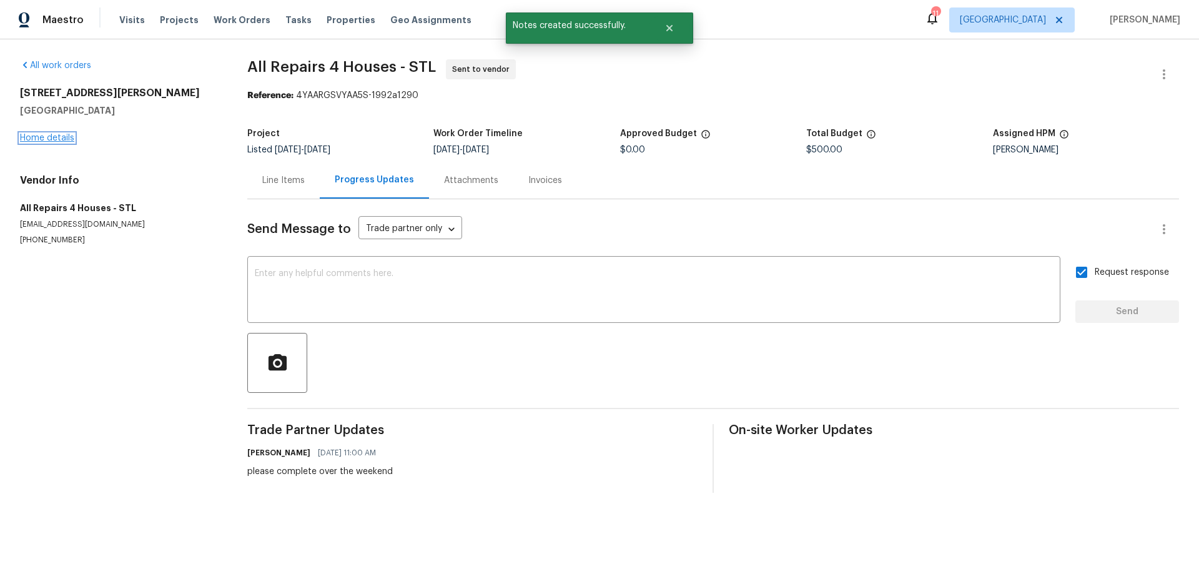
click at [54, 135] on link "Home details" at bounding box center [47, 138] width 54 height 9
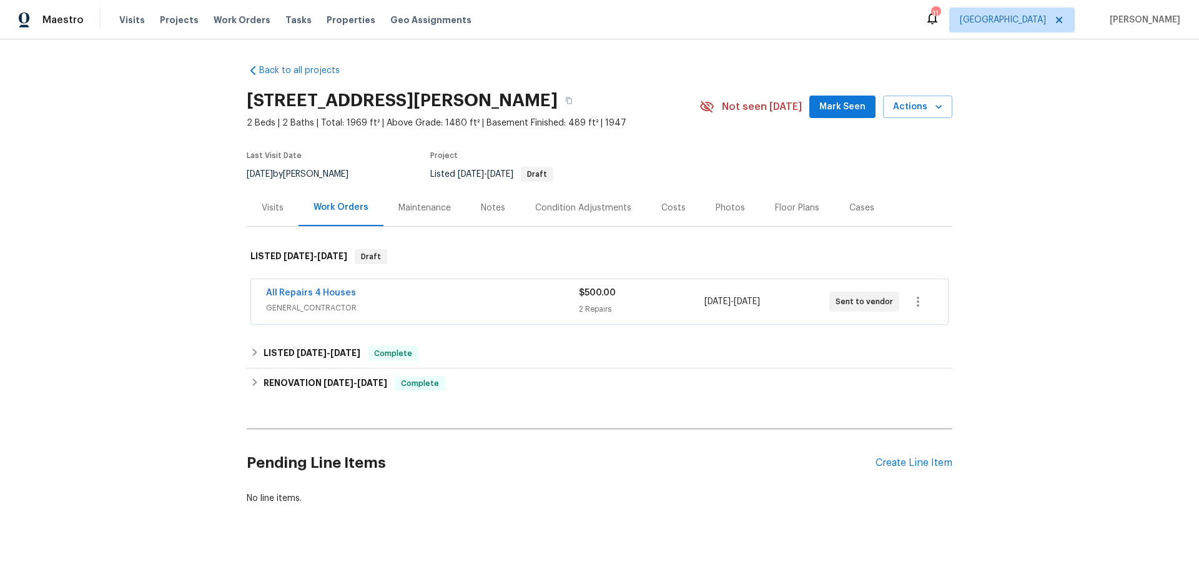
click at [826, 115] on button "Mark Seen" at bounding box center [842, 107] width 66 height 23
click at [326, 293] on link "All Repairs 4 Houses" at bounding box center [311, 292] width 90 height 9
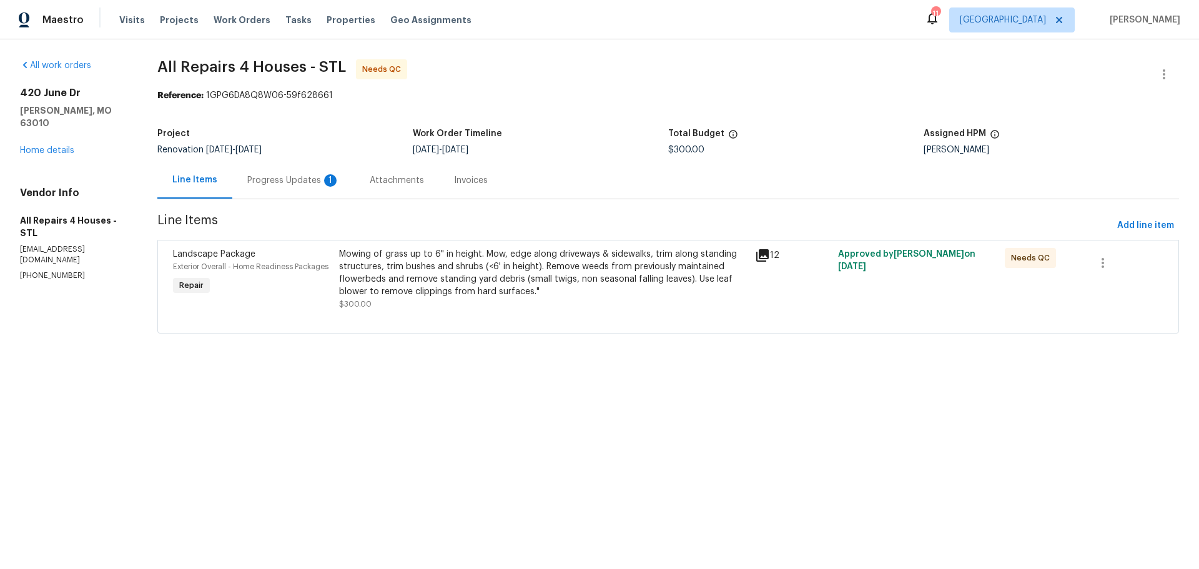
click at [468, 292] on div "Mowing of grass up to 6" in height. Mow, edge along driveways & sidewalks, trim…" at bounding box center [543, 273] width 408 height 50
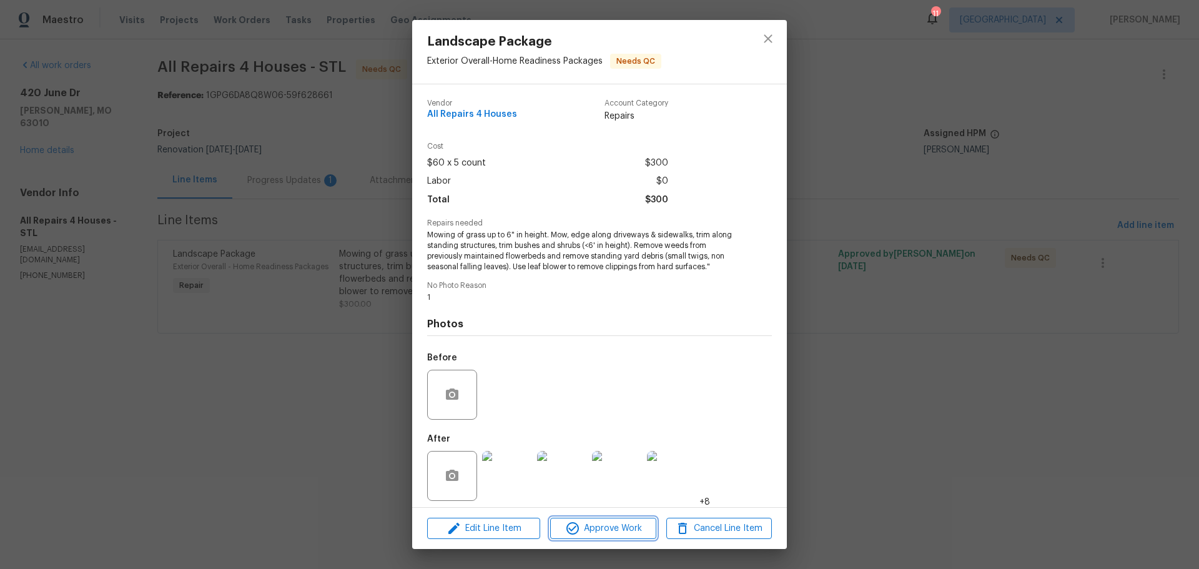
click at [577, 529] on icon "button" at bounding box center [572, 528] width 15 height 15
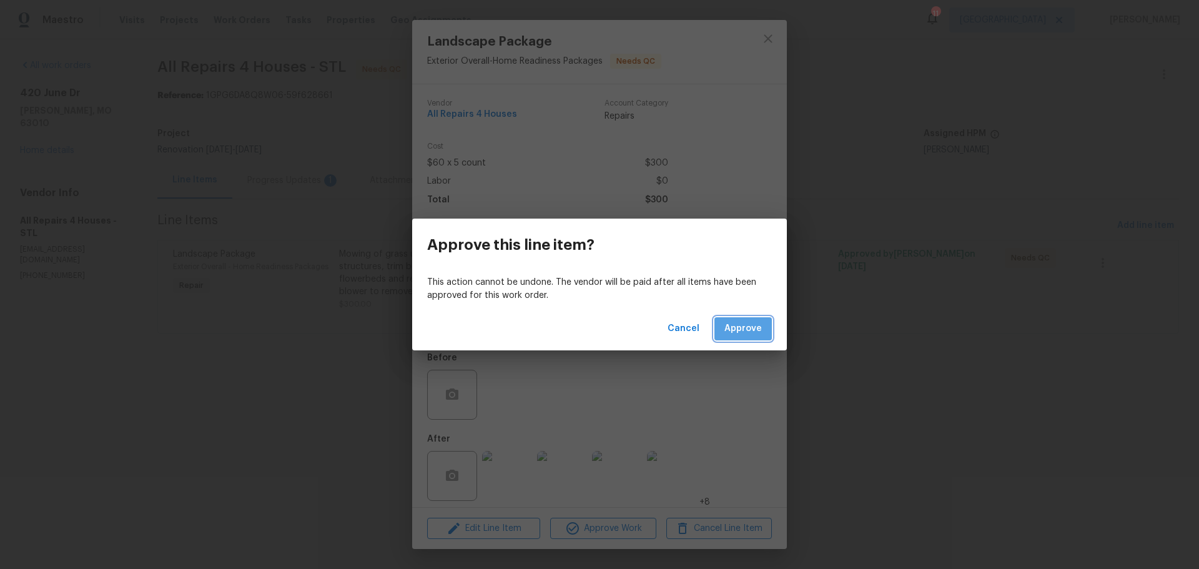
click at [749, 335] on span "Approve" at bounding box center [742, 329] width 37 height 16
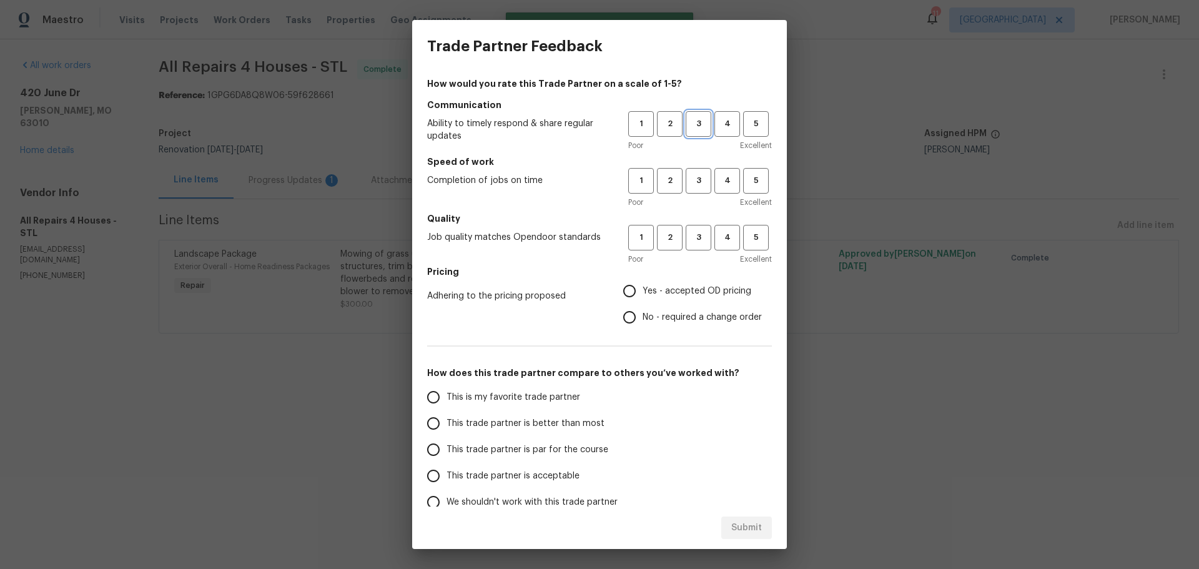
click at [687, 122] on span "3" at bounding box center [698, 124] width 23 height 14
click at [692, 178] on span "3" at bounding box center [698, 181] width 23 height 14
click at [689, 232] on span "3" at bounding box center [698, 237] width 23 height 14
click at [667, 293] on span "Yes - accepted OD pricing" at bounding box center [696, 291] width 109 height 13
click at [642, 293] on input "Yes - accepted OD pricing" at bounding box center [629, 291] width 26 height 26
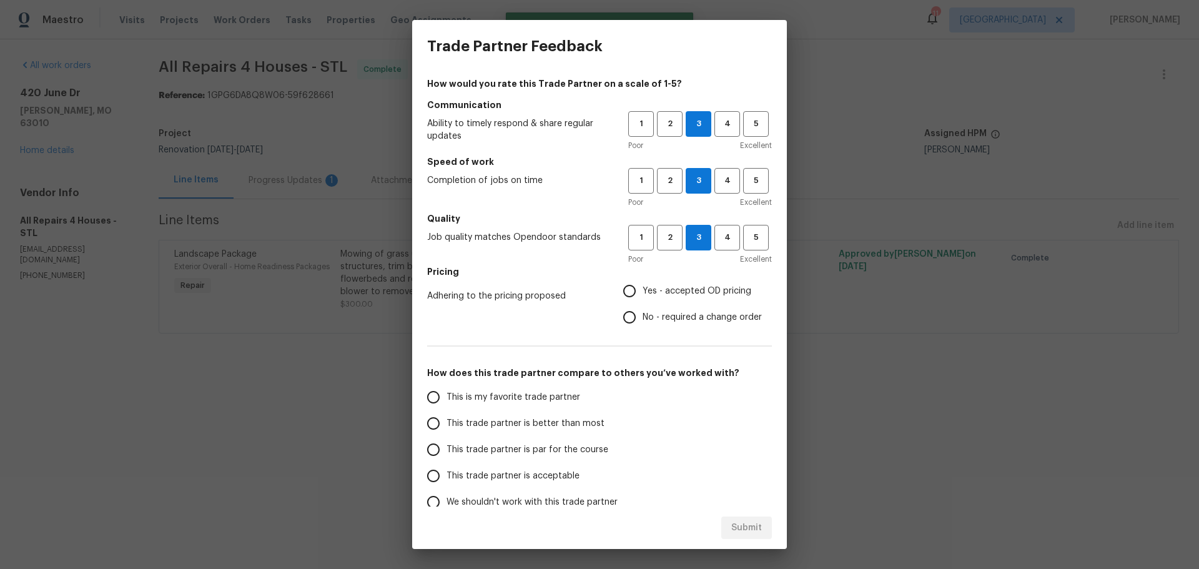
radio input "true"
click at [544, 426] on span "This trade partner is better than most" at bounding box center [525, 423] width 158 height 13
click at [446, 426] on input "This trade partner is better than most" at bounding box center [433, 423] width 26 height 26
click at [723, 528] on button "Submit" at bounding box center [746, 527] width 51 height 23
radio input "true"
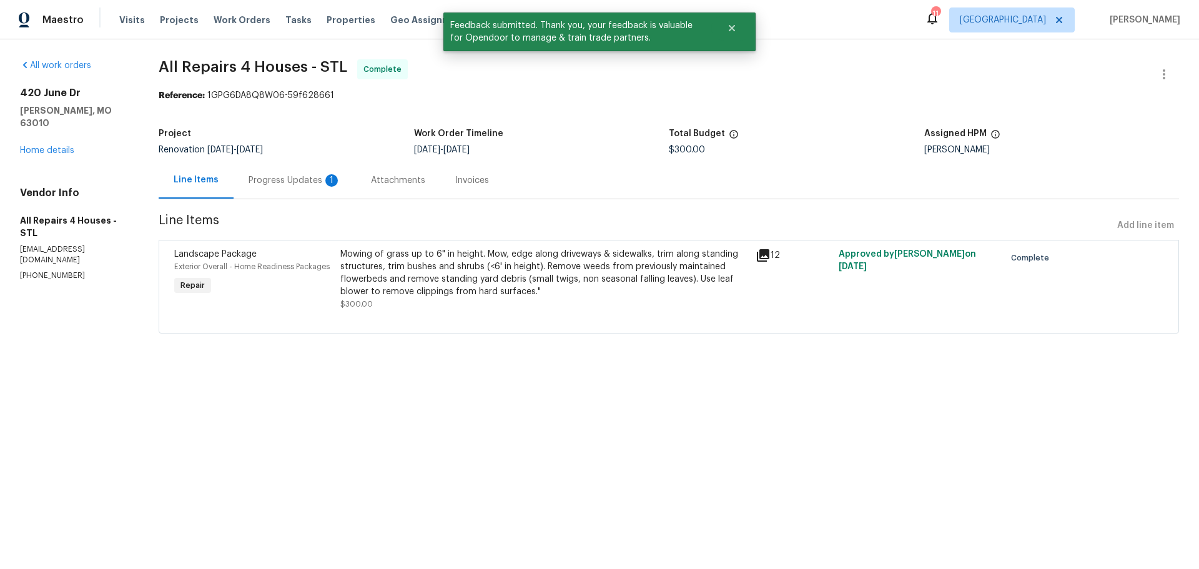
click at [292, 187] on div "Progress Updates 1" at bounding box center [294, 180] width 122 height 37
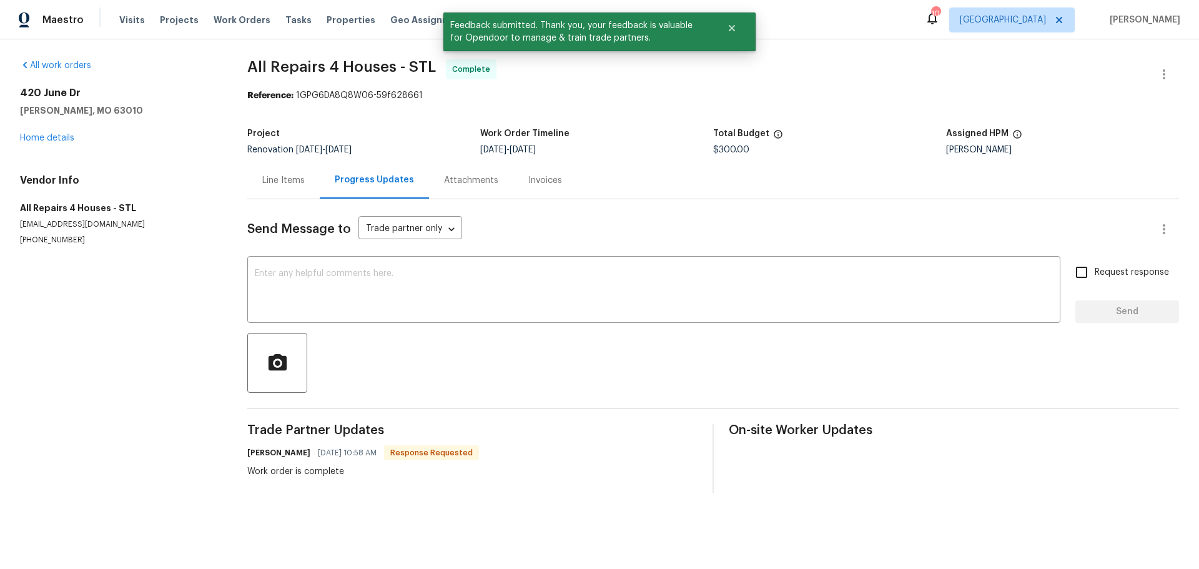
click at [51, 144] on div "All work orders [STREET_ADDRESS][PERSON_NAME] Home details Vendor Info All Repa…" at bounding box center [118, 152] width 197 height 186
click at [55, 140] on link "Home details" at bounding box center [47, 138] width 54 height 9
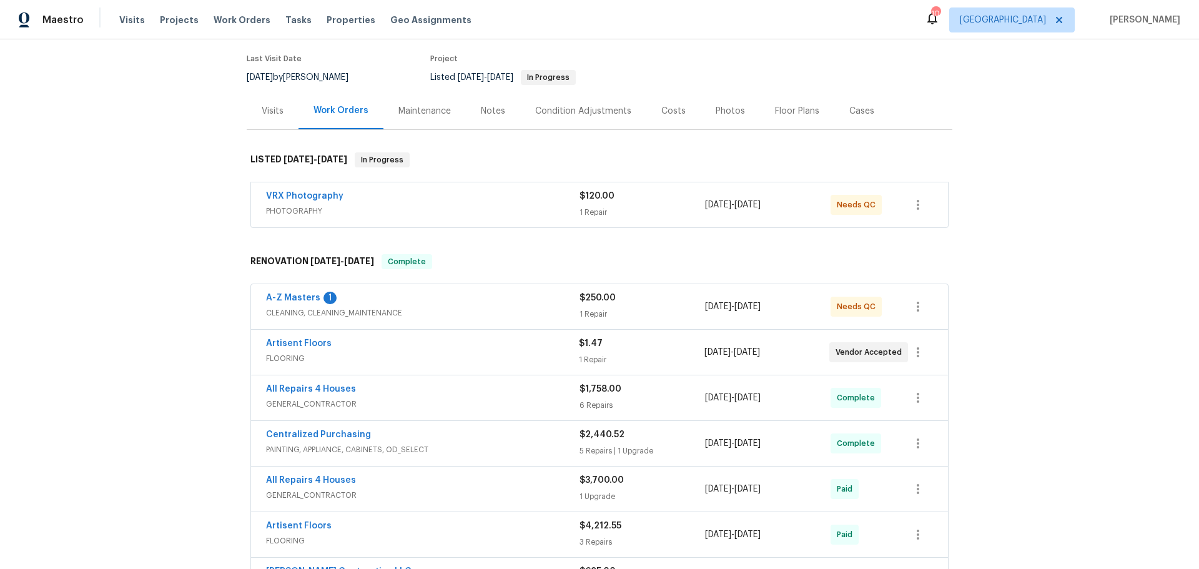
scroll to position [125, 0]
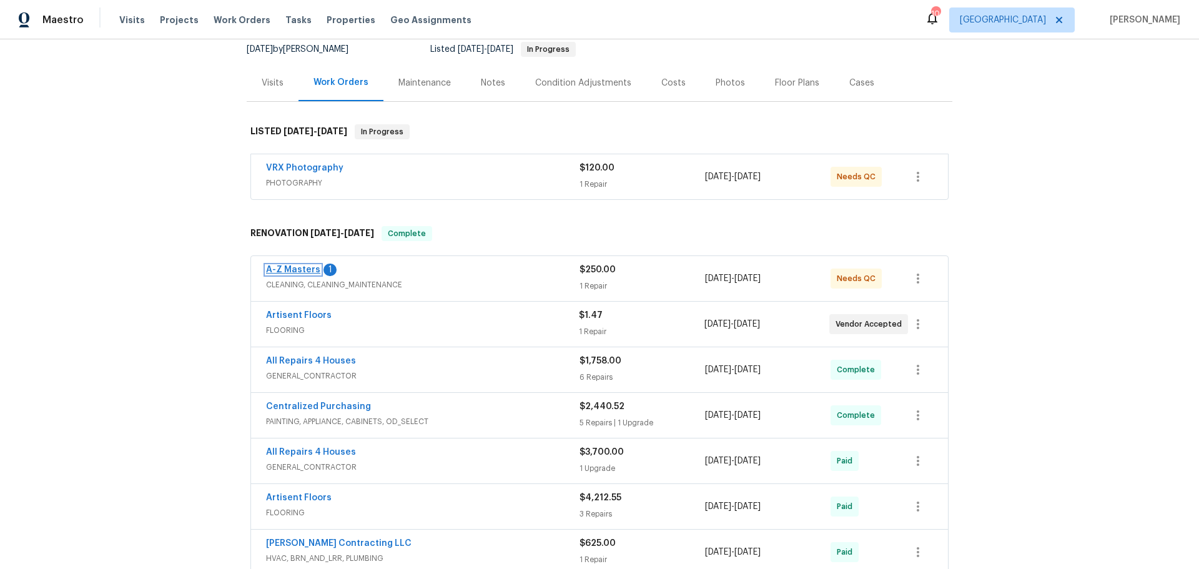
click at [297, 265] on link "A-Z Masters" at bounding box center [293, 269] width 54 height 9
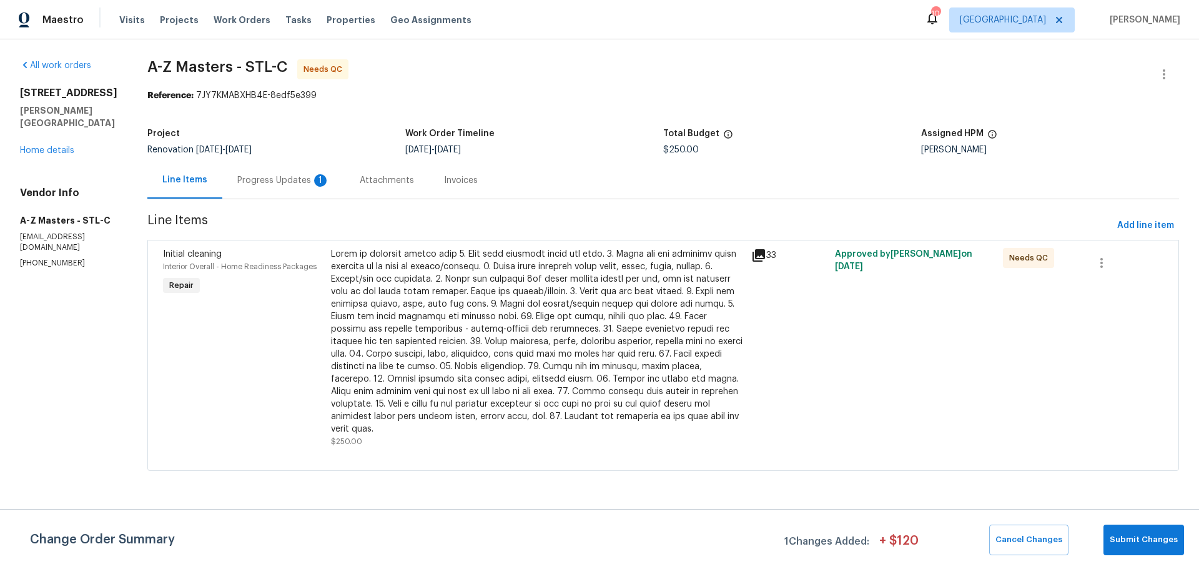
click at [252, 175] on div "Progress Updates 1" at bounding box center [283, 180] width 92 height 12
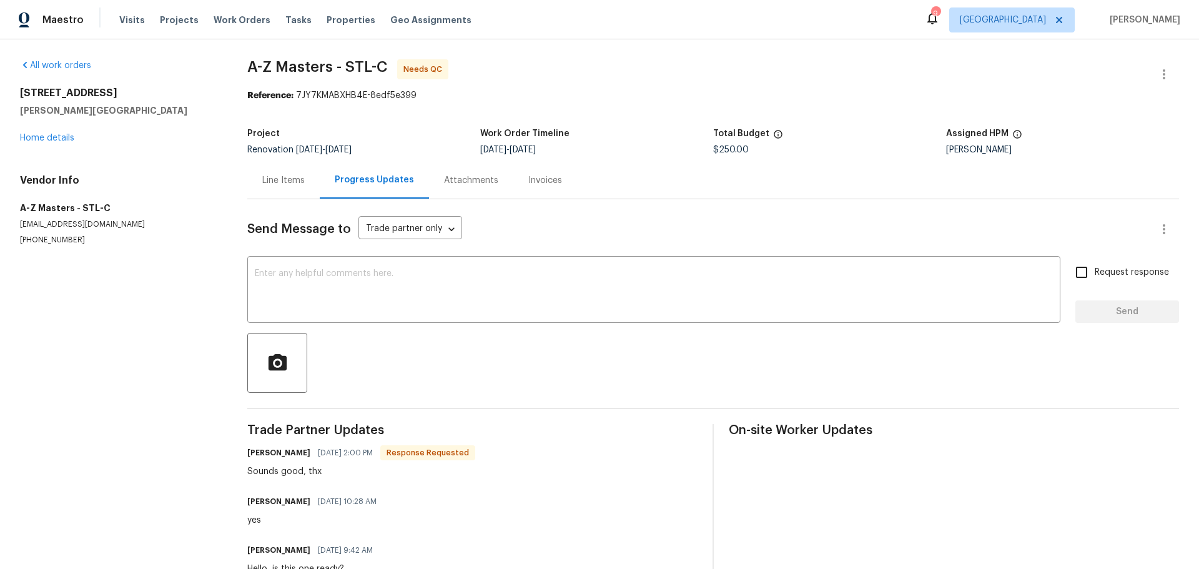
click at [268, 187] on div "Line Items" at bounding box center [283, 180] width 72 height 37
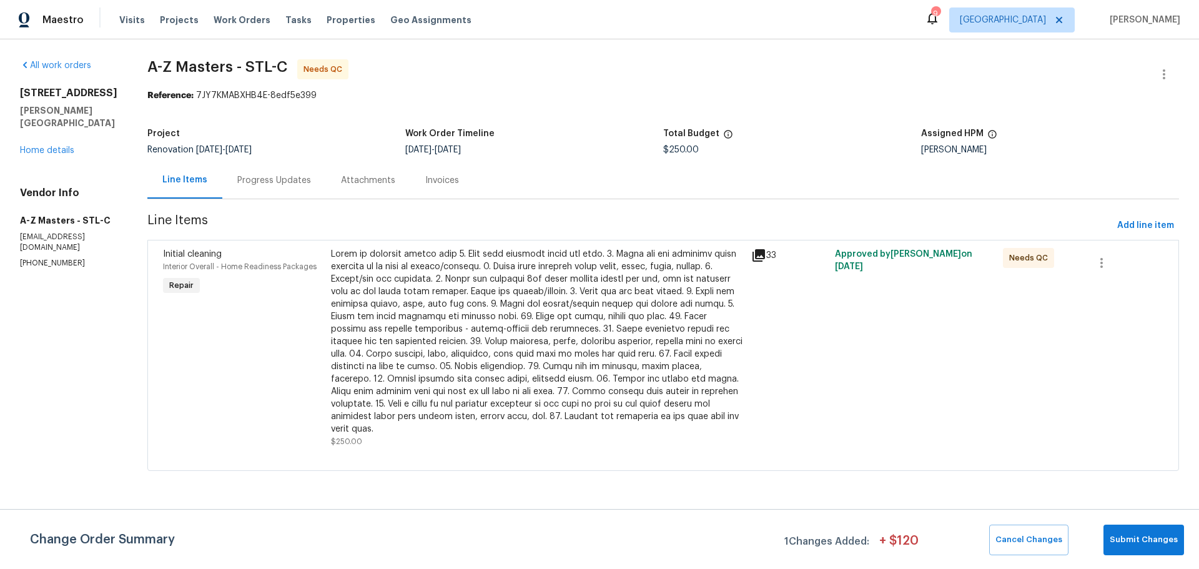
click at [516, 332] on div at bounding box center [537, 341] width 413 height 187
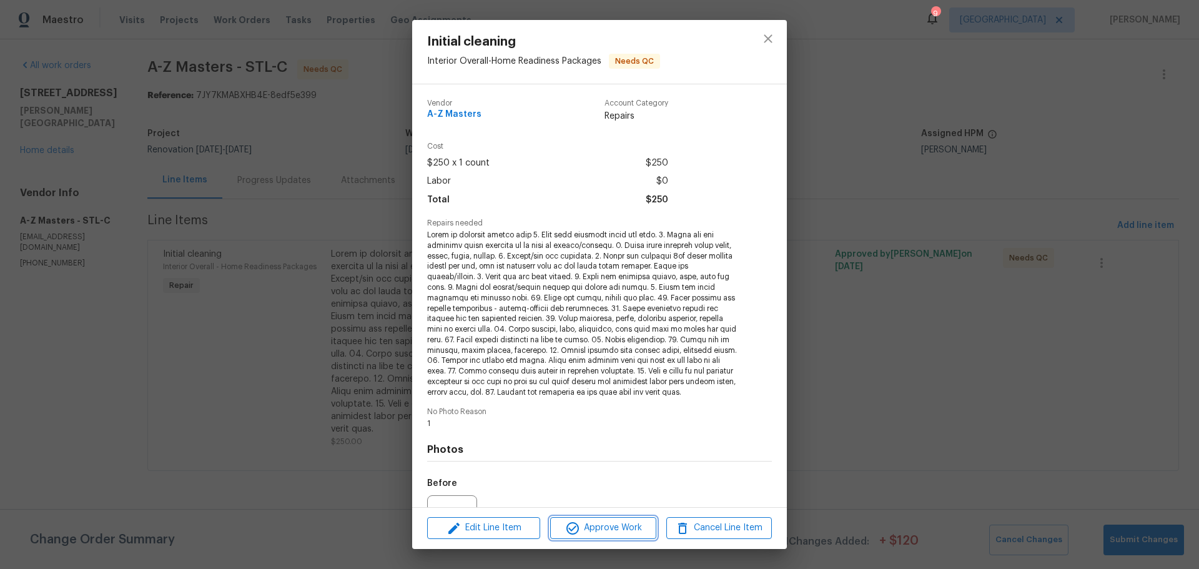
click at [598, 522] on span "Approve Work" at bounding box center [603, 528] width 98 height 16
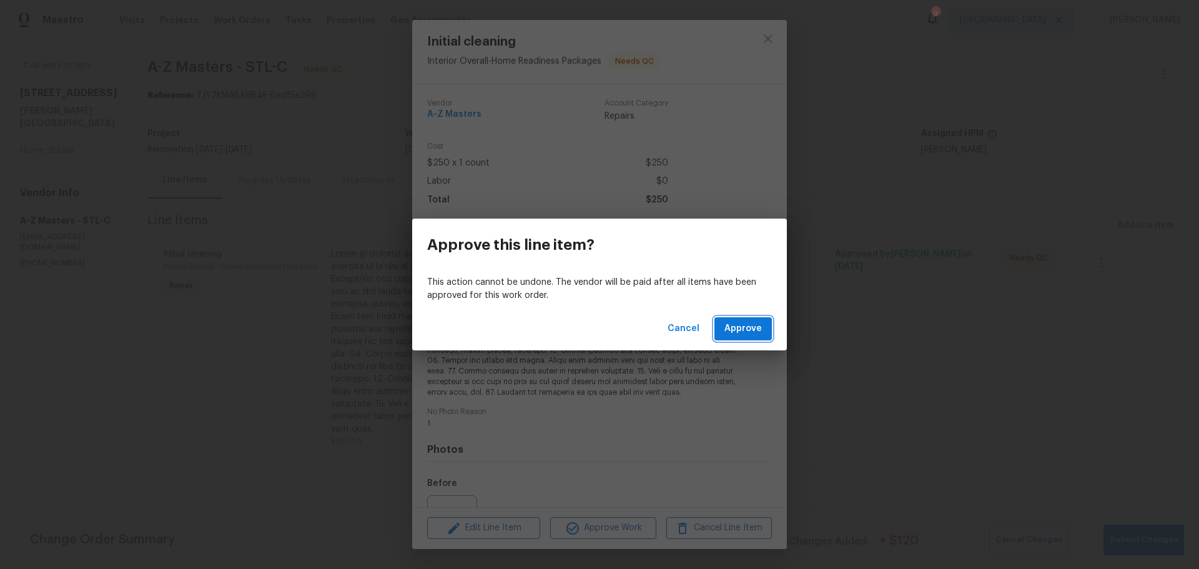
click at [733, 325] on span "Approve" at bounding box center [742, 329] width 37 height 16
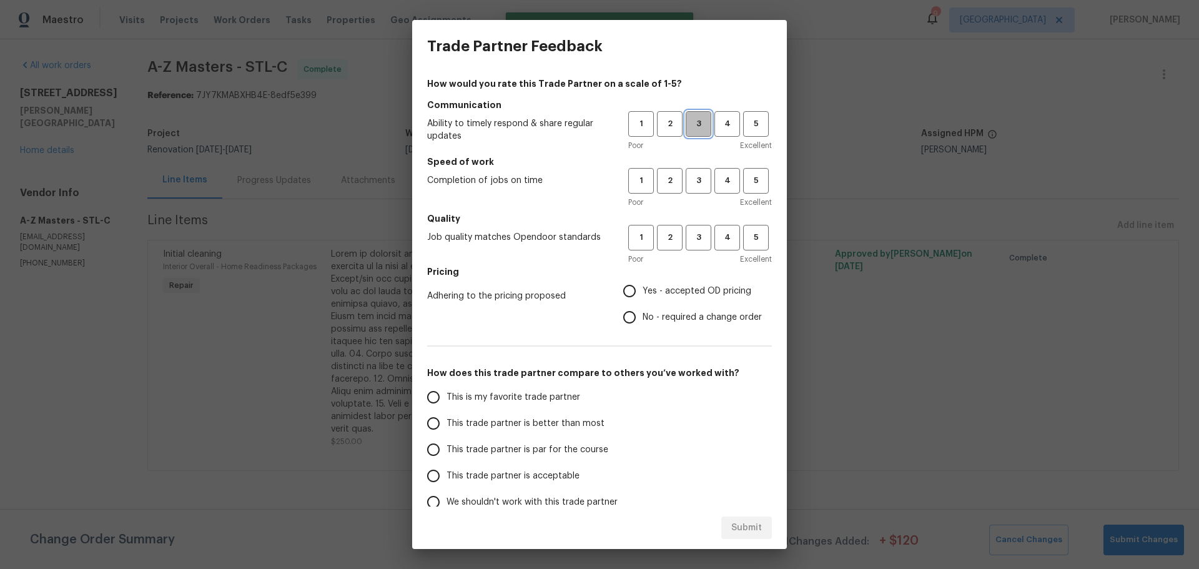
click at [687, 129] on span "3" at bounding box center [698, 124] width 23 height 14
click at [687, 174] on span "3" at bounding box center [698, 181] width 23 height 14
click at [690, 229] on button "3" at bounding box center [698, 238] width 26 height 26
click at [672, 283] on label "Yes - accepted OD pricing" at bounding box center [688, 291] width 145 height 26
click at [642, 283] on input "Yes - accepted OD pricing" at bounding box center [629, 291] width 26 height 26
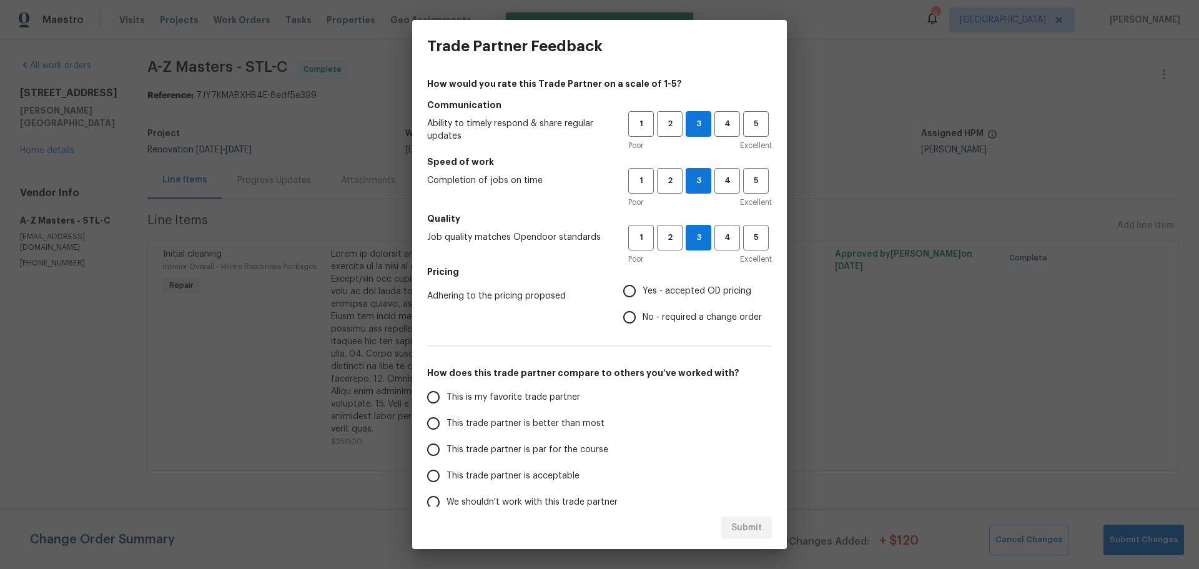
radio input "true"
click at [518, 444] on span "This trade partner is par for the course" at bounding box center [527, 449] width 162 height 13
click at [446, 444] on input "This trade partner is par for the course" at bounding box center [433, 449] width 26 height 26
click at [745, 525] on span "Submit" at bounding box center [746, 528] width 31 height 16
radio input "true"
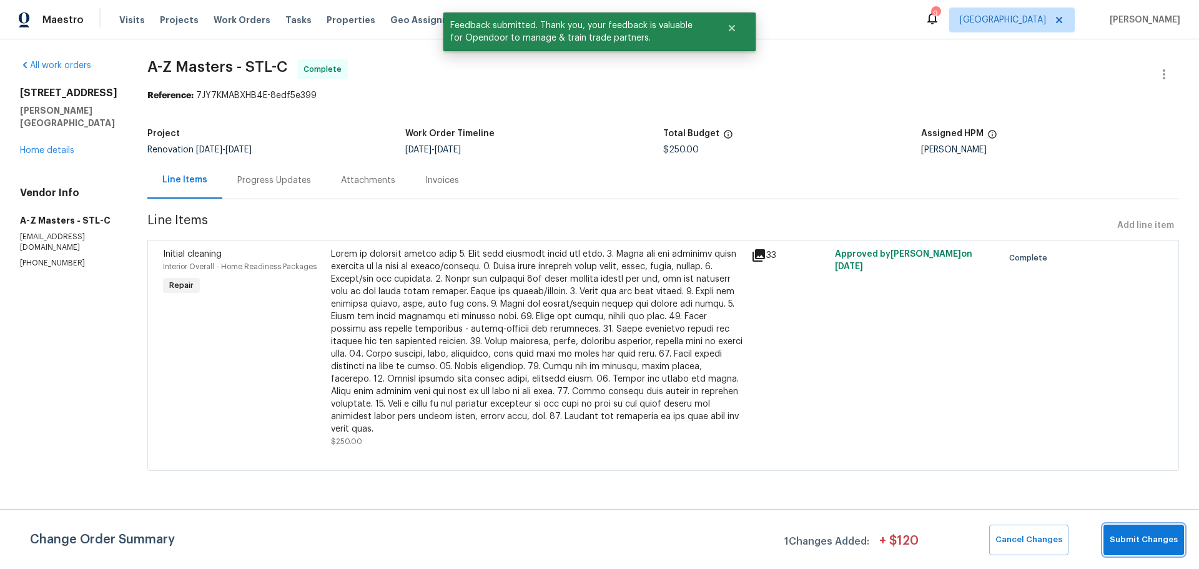
click at [1124, 547] on button "Submit Changes" at bounding box center [1143, 539] width 81 height 31
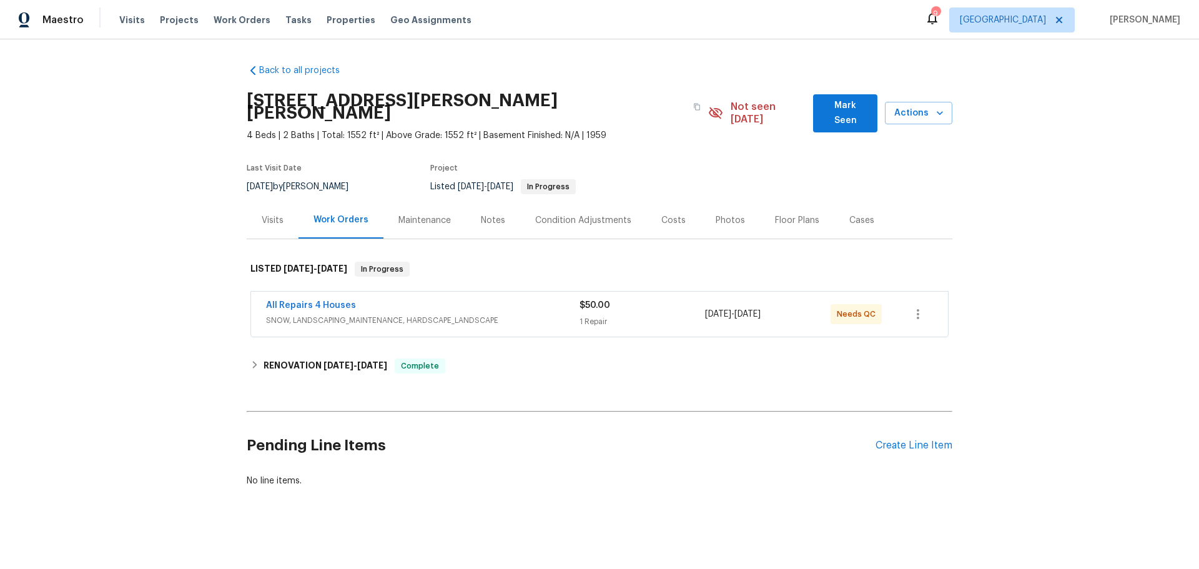
click at [290, 299] on span "All Repairs 4 Houses" at bounding box center [311, 305] width 90 height 12
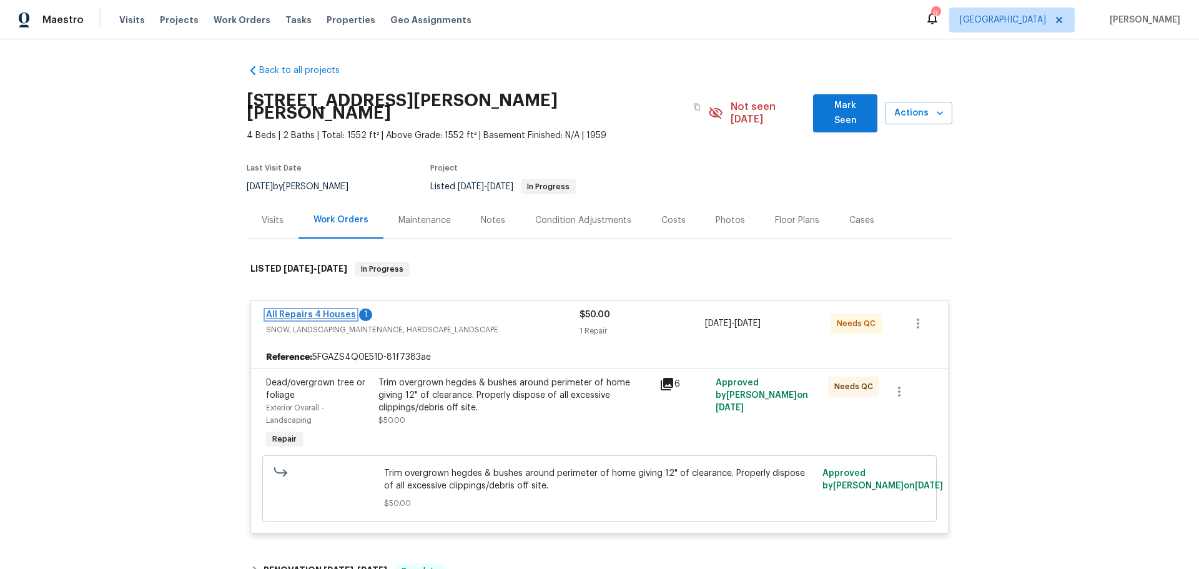
click at [317, 310] on link "All Repairs 4 Houses" at bounding box center [311, 314] width 90 height 9
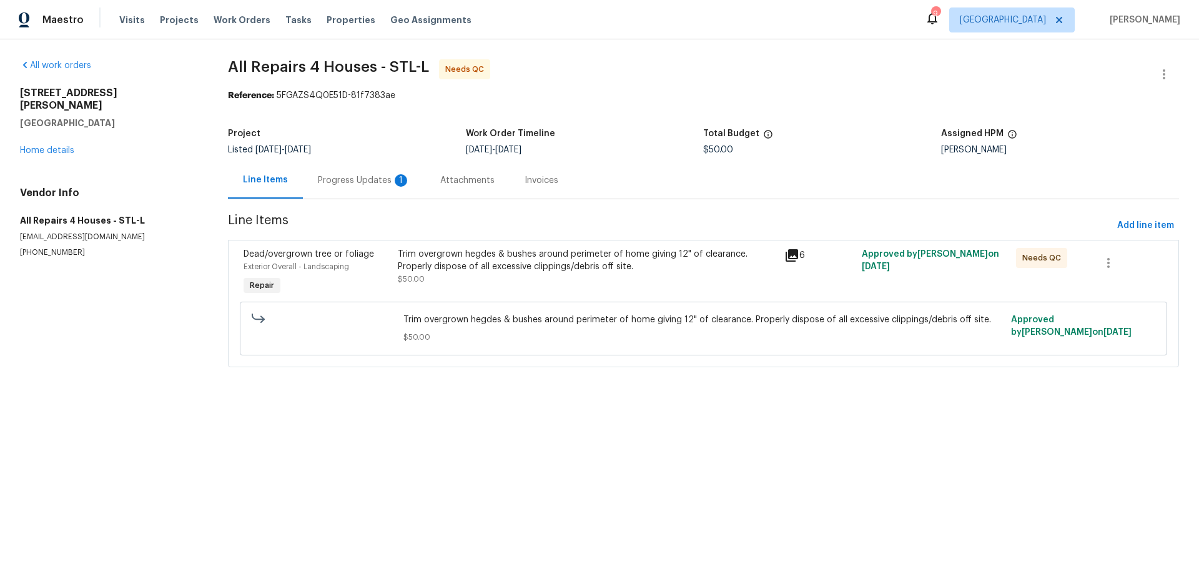
click at [365, 185] on div "Progress Updates 1" at bounding box center [364, 180] width 92 height 12
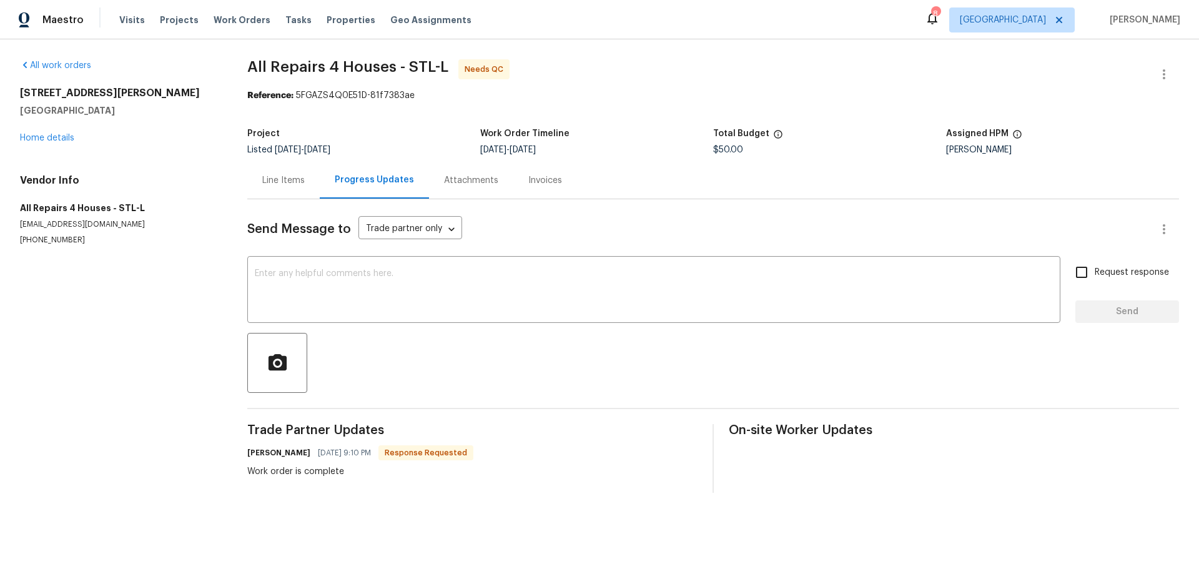
click at [284, 183] on div "Line Items" at bounding box center [283, 180] width 42 height 12
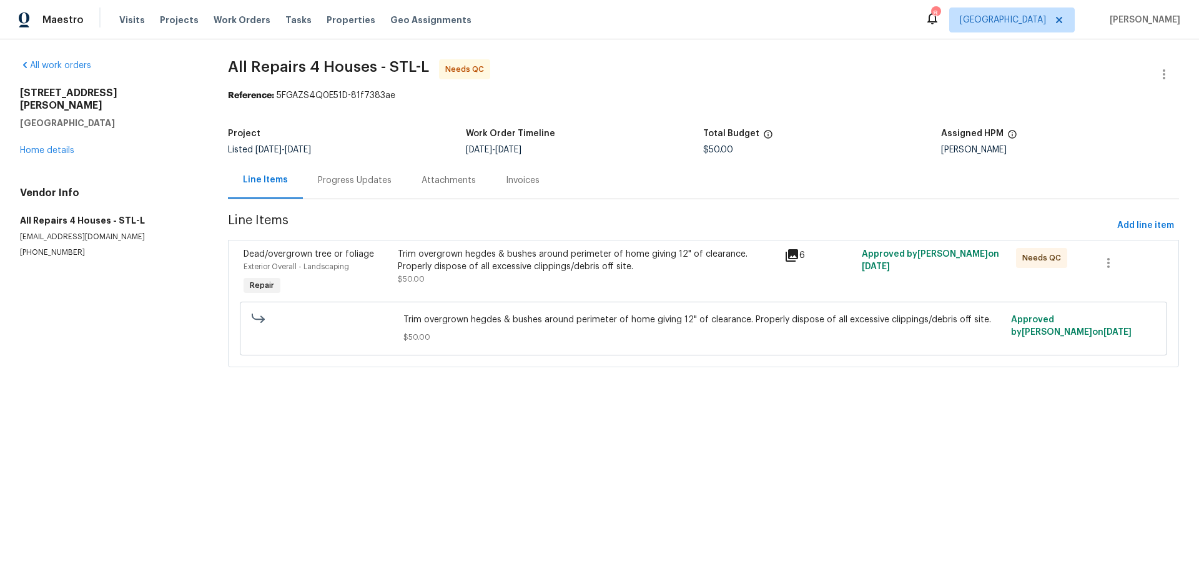
click at [633, 264] on div "Trim overgrown hegdes & bushes around perimeter of home giving 12" of clearance…" at bounding box center [587, 260] width 379 height 25
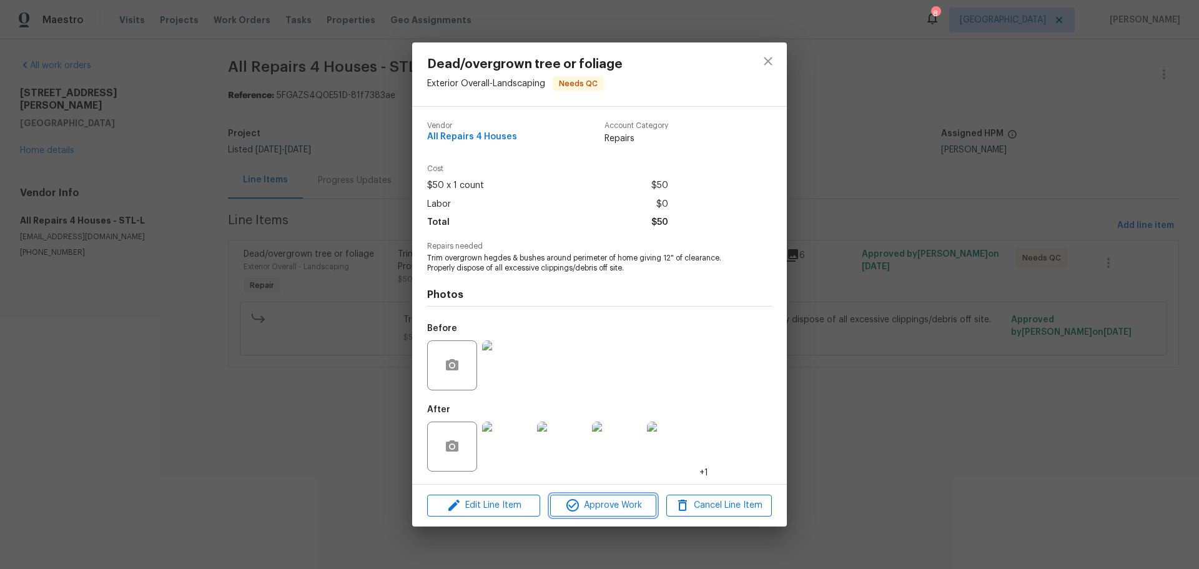
click at [600, 506] on span "Approve Work" at bounding box center [603, 506] width 98 height 16
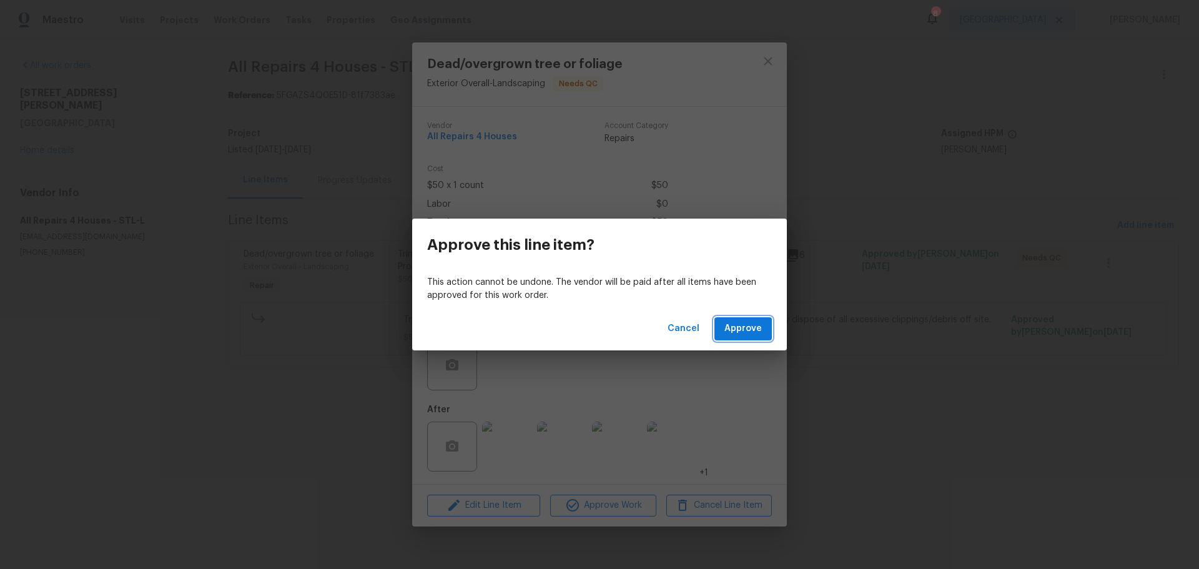
click at [741, 326] on span "Approve" at bounding box center [742, 329] width 37 height 16
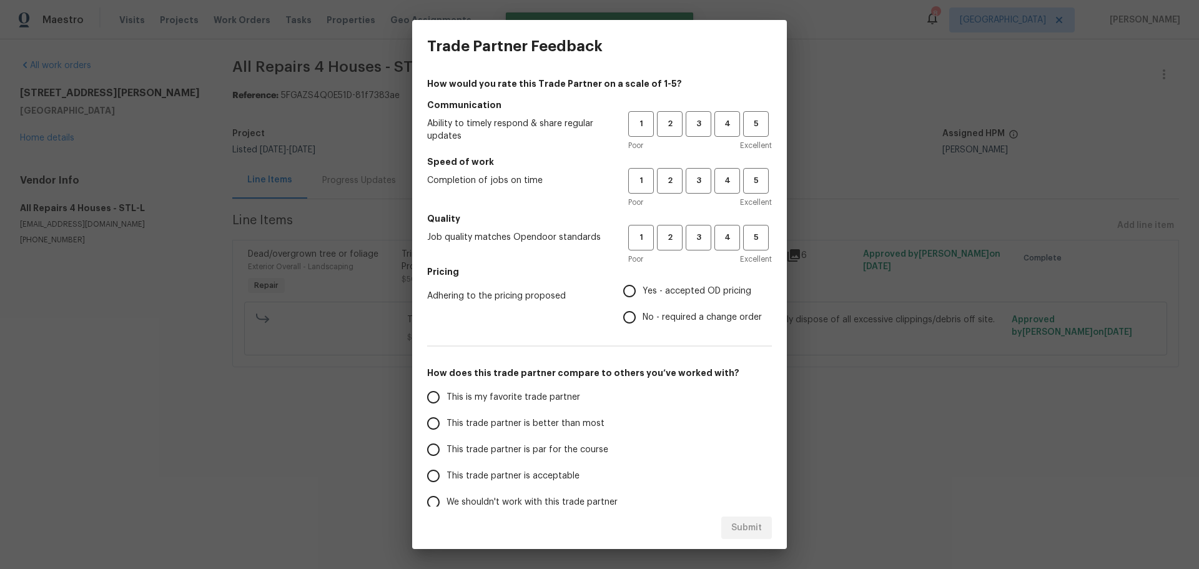
click at [689, 137] on div "1 2 3 4 5 Poor Excellent" at bounding box center [700, 131] width 144 height 41
click at [687, 122] on span "3" at bounding box center [698, 124] width 23 height 14
click at [685, 173] on button "3" at bounding box center [698, 181] width 26 height 26
drag, startPoint x: 682, startPoint y: 232, endPoint x: 674, endPoint y: 326, distance: 94.0
click at [687, 233] on span "3" at bounding box center [698, 237] width 23 height 14
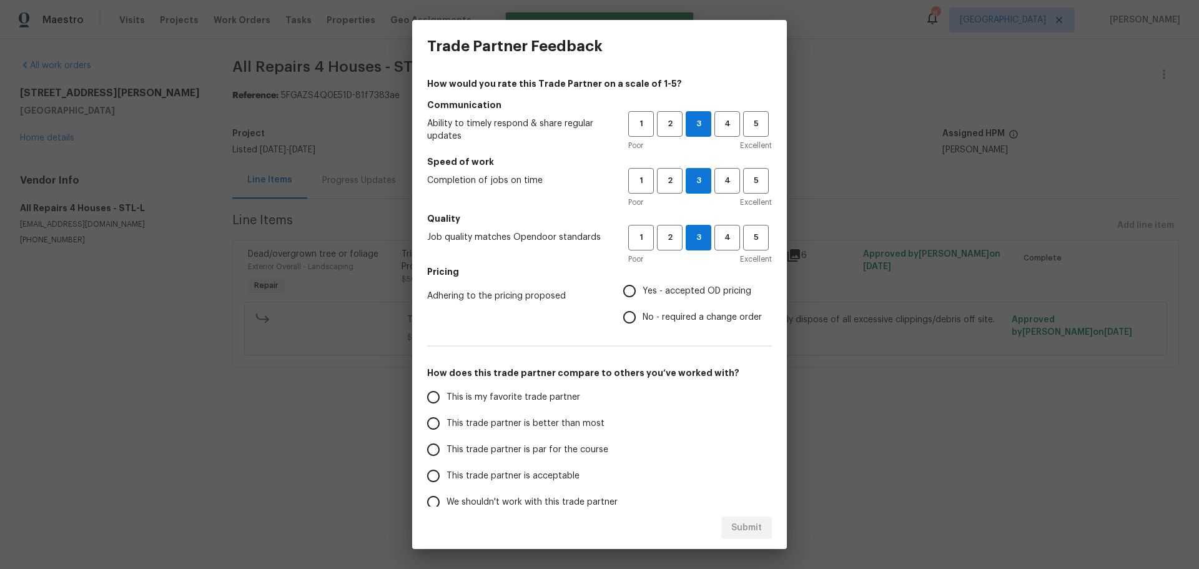
click at [652, 282] on label "Yes - accepted OD pricing" at bounding box center [688, 291] width 145 height 26
click at [642, 282] on input "Yes - accepted OD pricing" at bounding box center [629, 291] width 26 height 26
radio input "true"
click at [514, 441] on label "This trade partner is par for the course" at bounding box center [518, 449] width 197 height 26
click at [446, 441] on input "This trade partner is par for the course" at bounding box center [433, 449] width 26 height 26
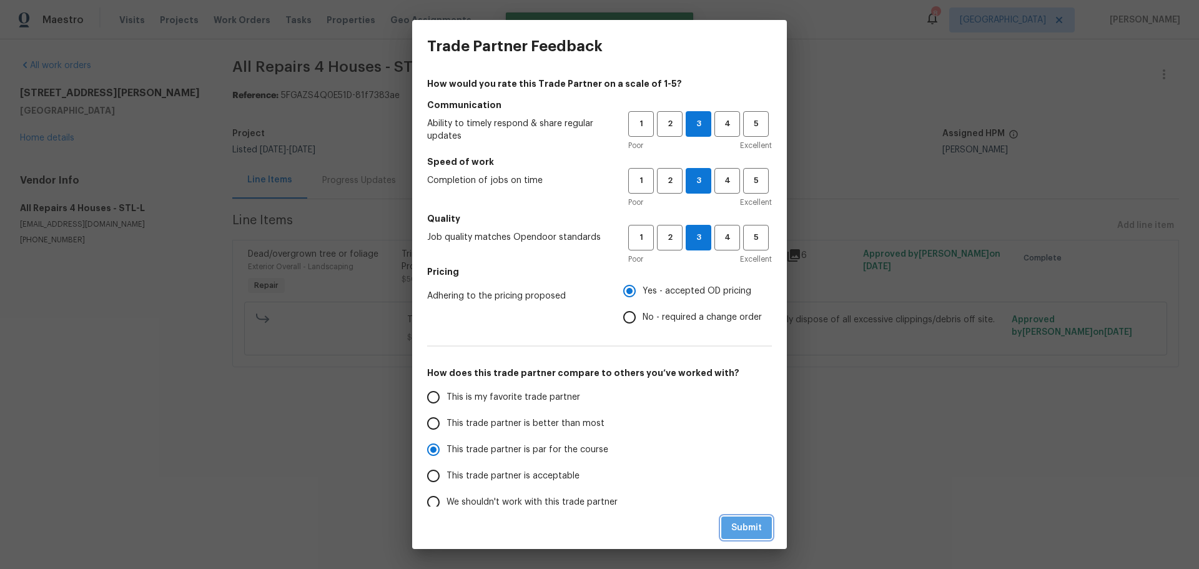
click at [753, 529] on span "Submit" at bounding box center [746, 528] width 31 height 16
radio input "true"
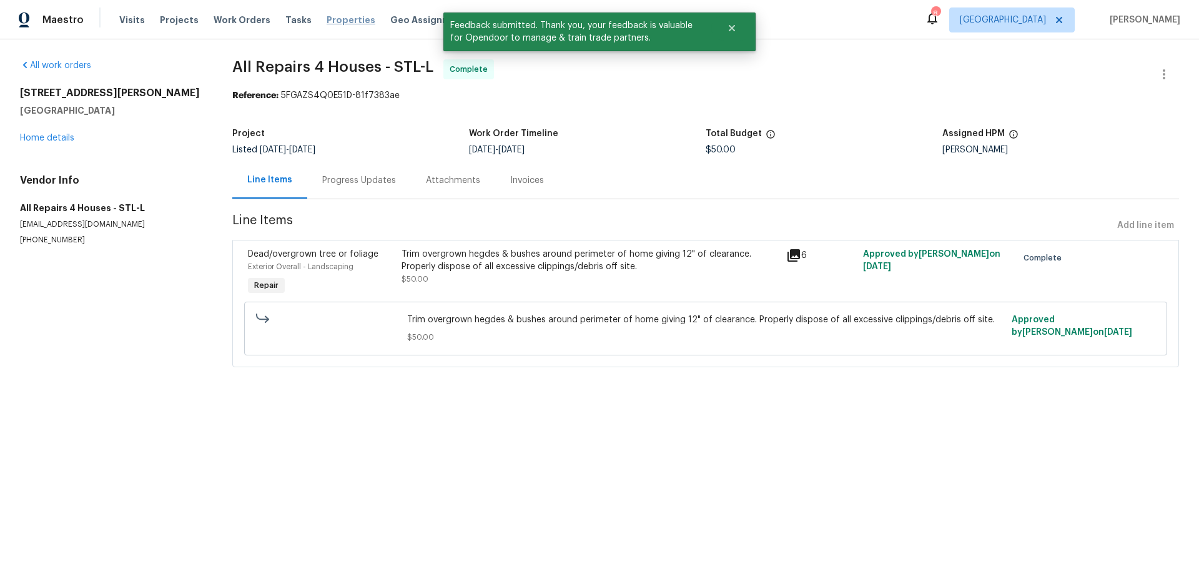
click at [330, 15] on span "Properties" at bounding box center [350, 20] width 49 height 12
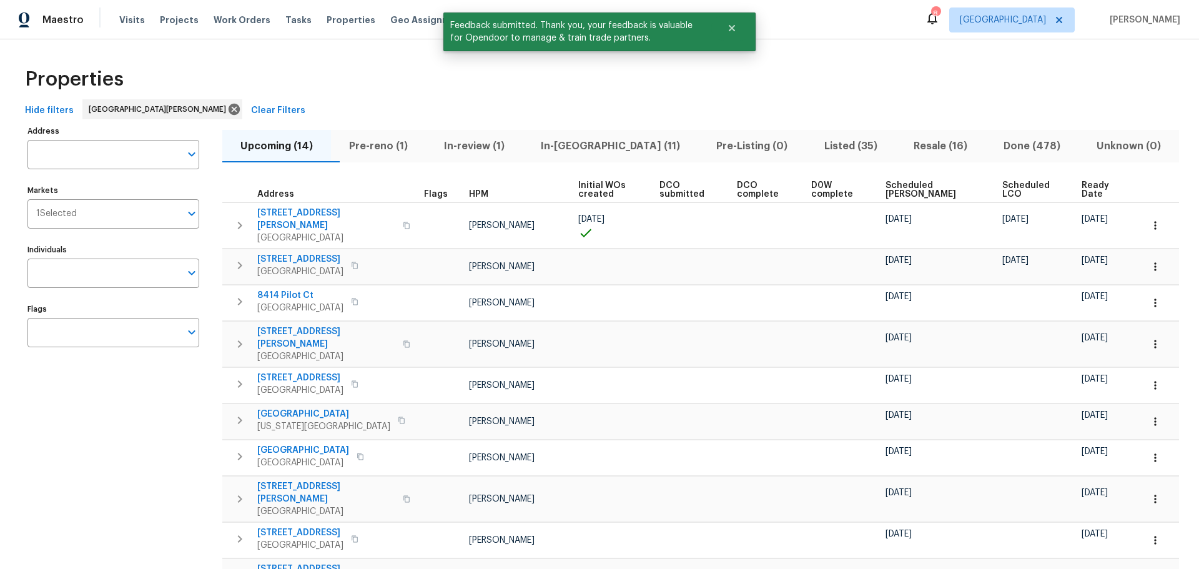
click at [594, 151] on span "In-reno (11)" at bounding box center [610, 145] width 160 height 17
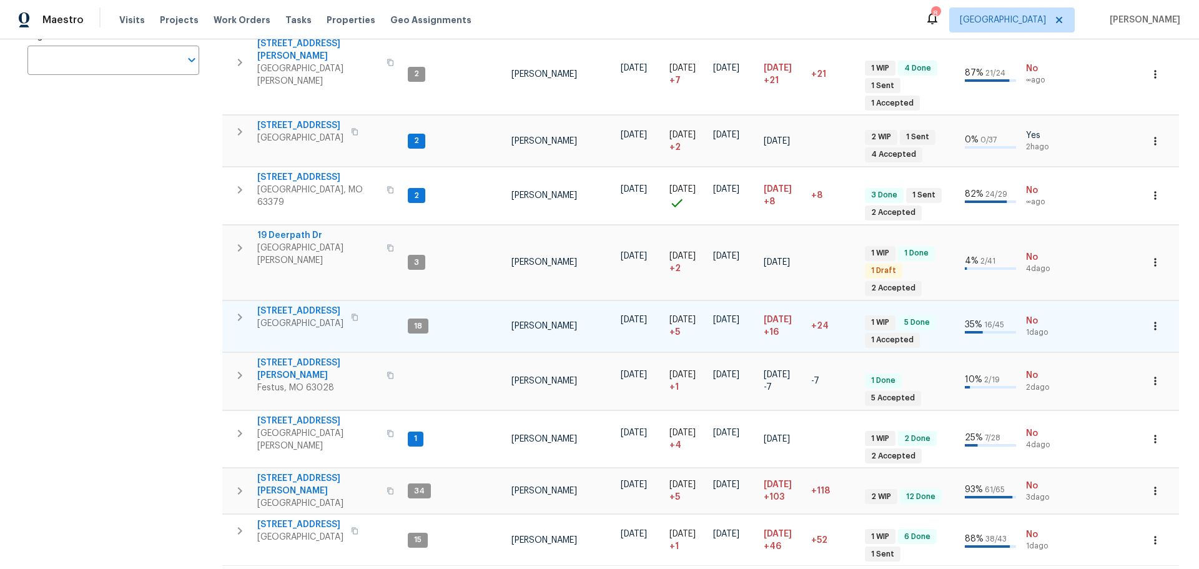
scroll to position [273, 0]
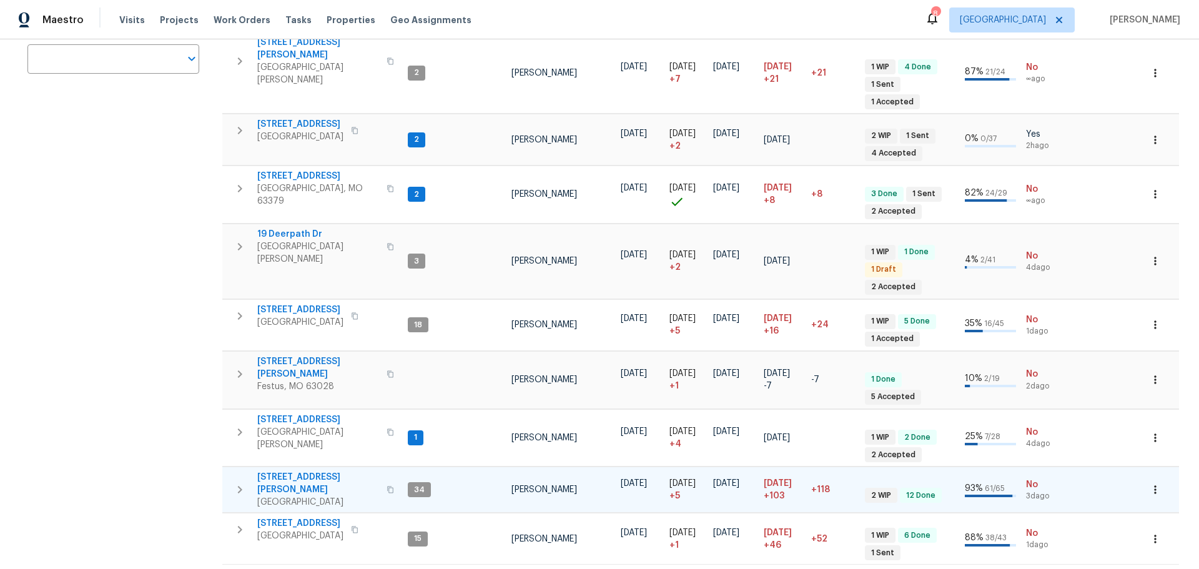
click at [292, 471] on span "4642 Theiss Rd" at bounding box center [318, 483] width 122 height 25
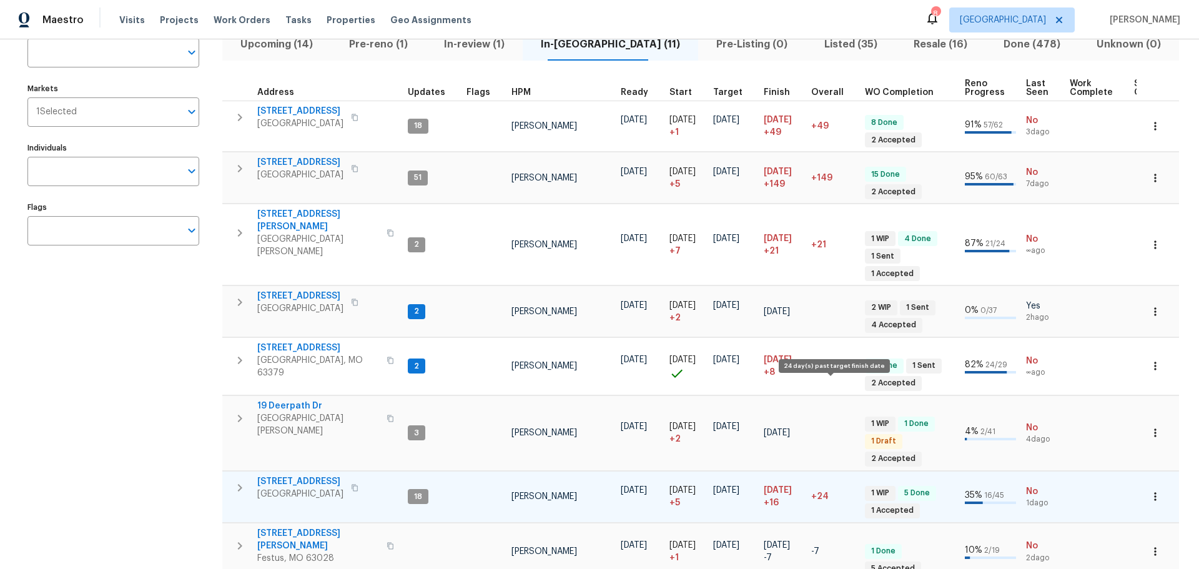
scroll to position [24, 0]
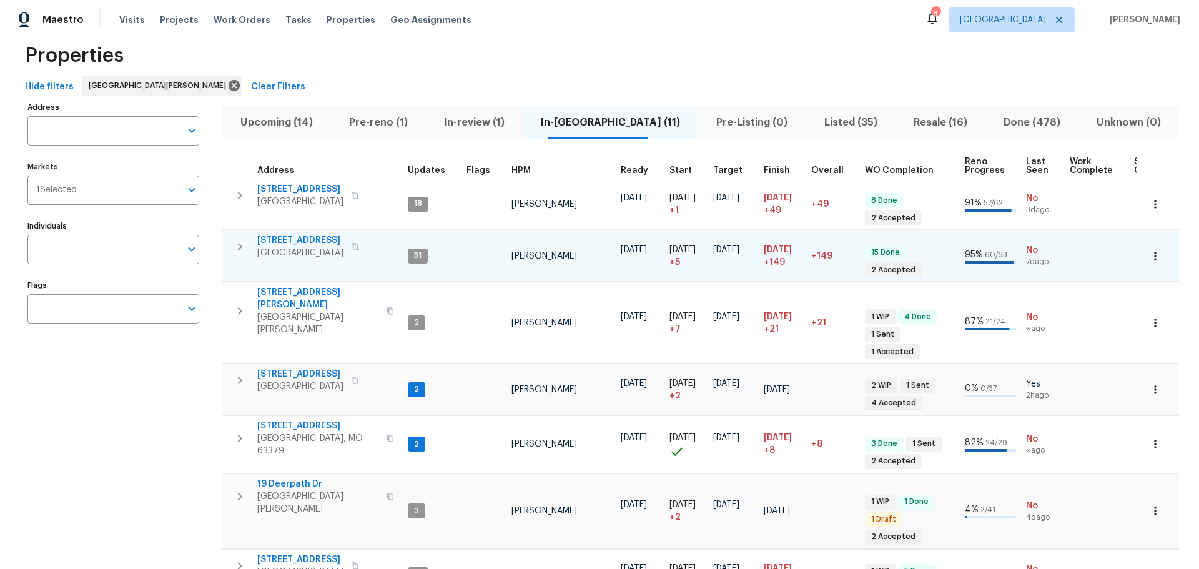
click at [278, 237] on span "[STREET_ADDRESS]" at bounding box center [300, 240] width 86 height 12
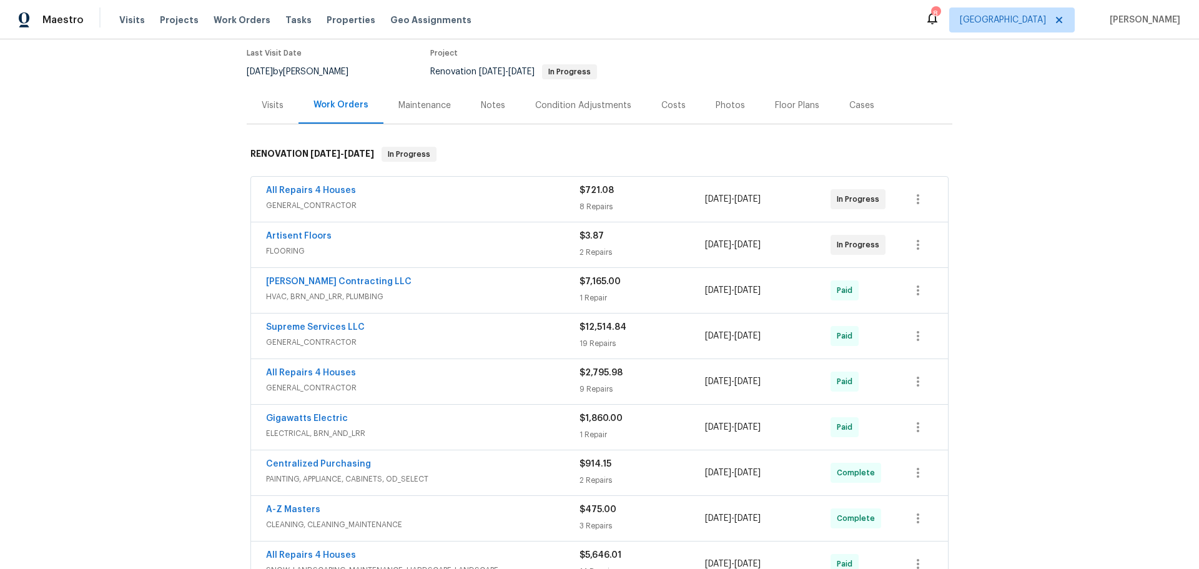
scroll to position [125, 0]
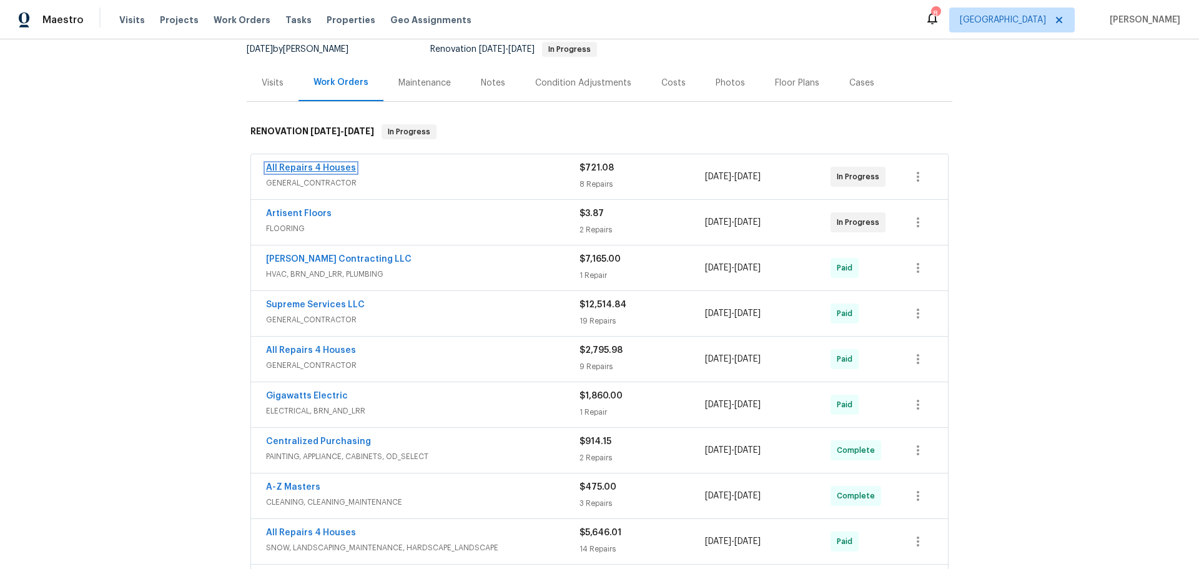
click at [320, 172] on link "All Repairs 4 Houses" at bounding box center [311, 168] width 90 height 9
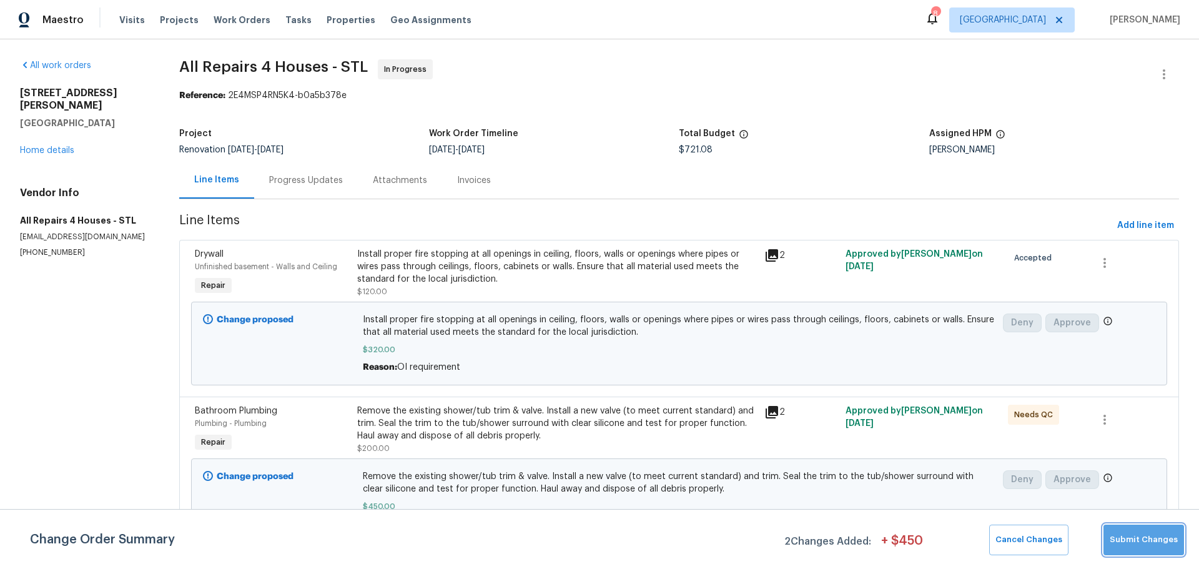
click at [1162, 550] on button "Submit Changes" at bounding box center [1143, 539] width 81 height 31
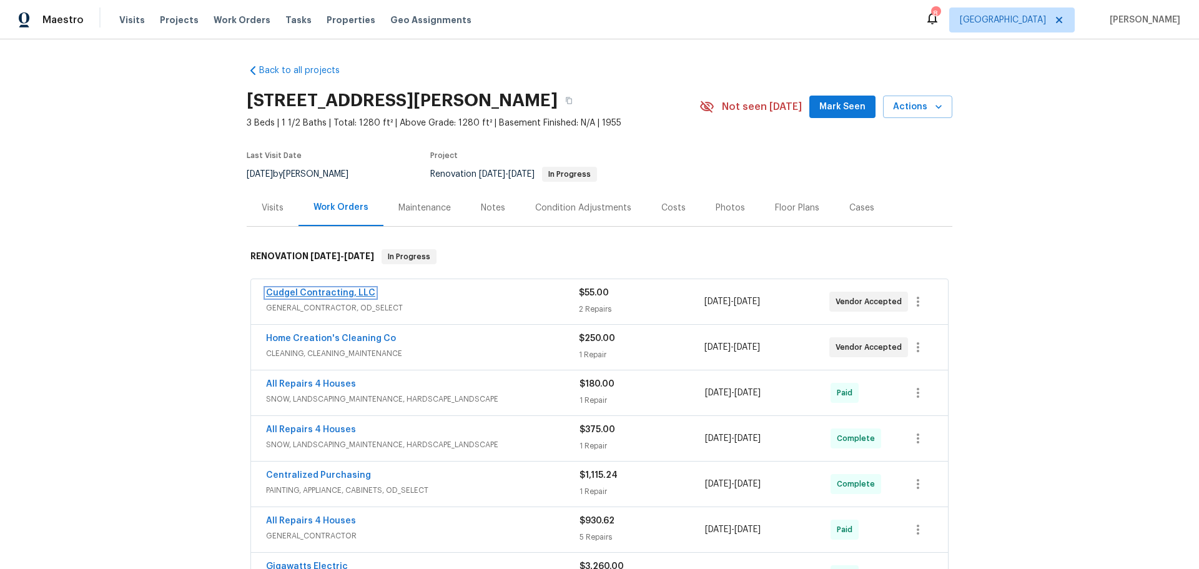
click at [343, 295] on link "Cudgel Contracting, LLC" at bounding box center [320, 292] width 109 height 9
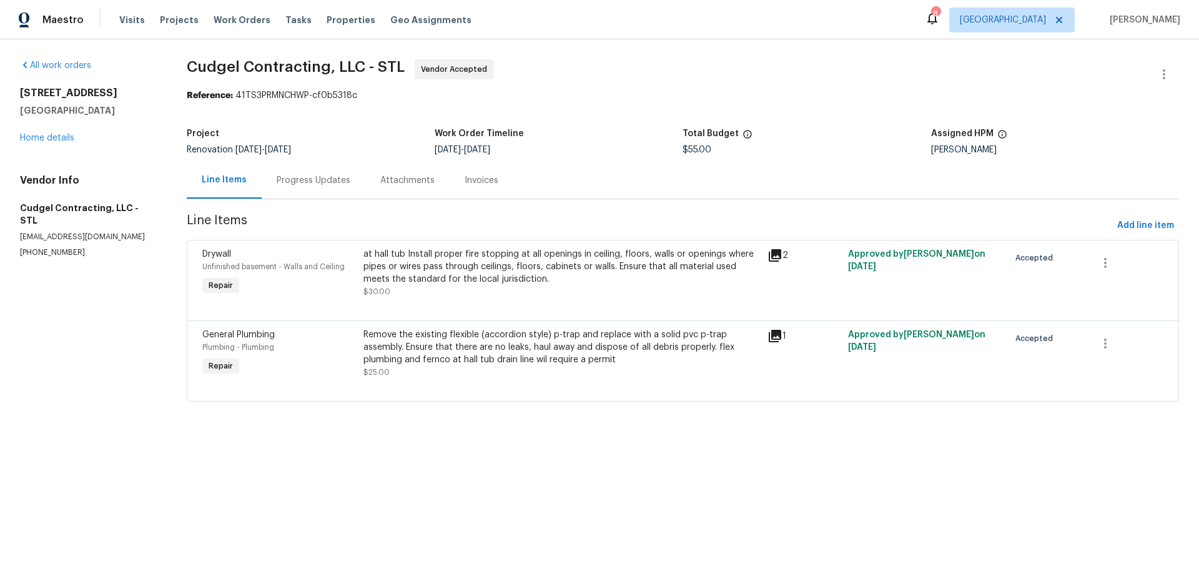
click at [341, 182] on div "Progress Updates" at bounding box center [314, 180] width 74 height 12
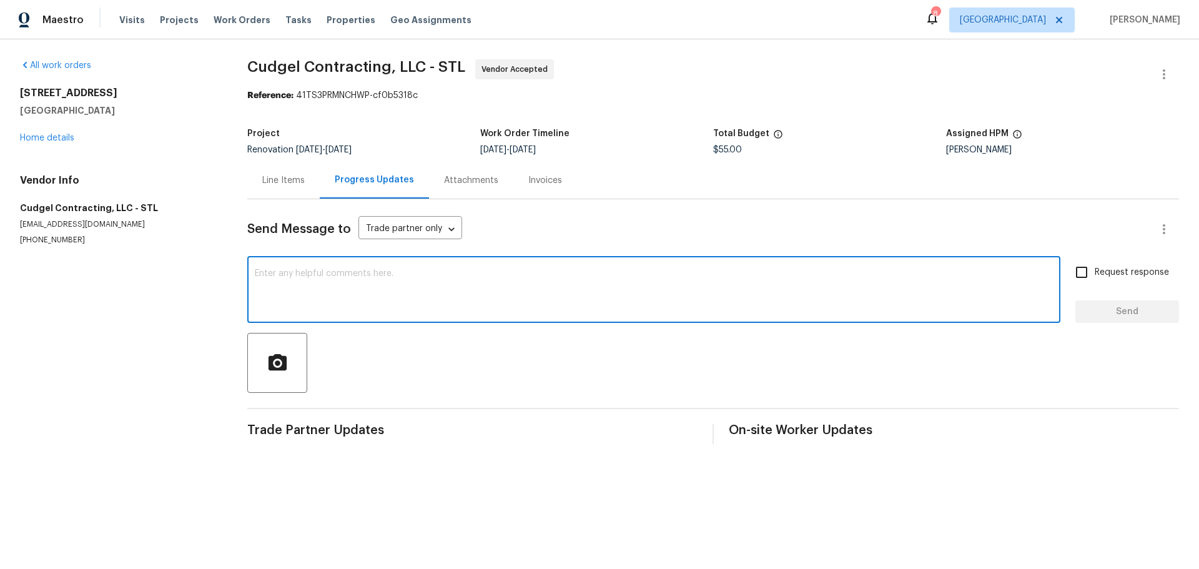
drag, startPoint x: 343, startPoint y: 302, endPoint x: 345, endPoint y: 295, distance: 7.6
click at [344, 297] on textarea at bounding box center [654, 291] width 798 height 44
type textarea "when do you think this will be done"
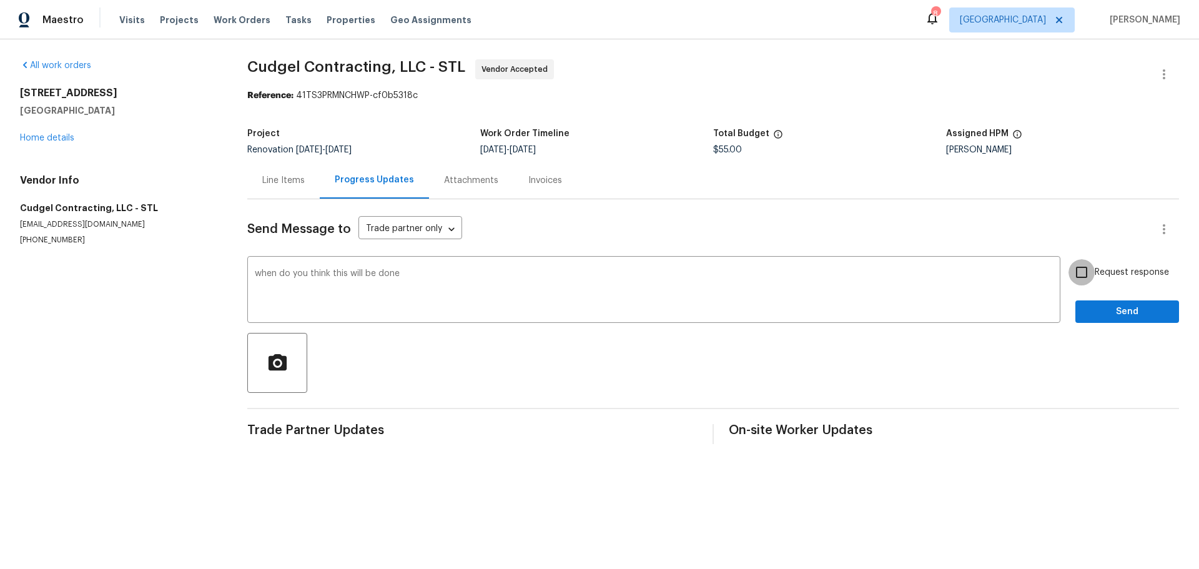
click at [1068, 279] on input "Request response" at bounding box center [1081, 272] width 26 height 26
checkbox input "true"
click at [1093, 308] on span "Send" at bounding box center [1127, 312] width 84 height 16
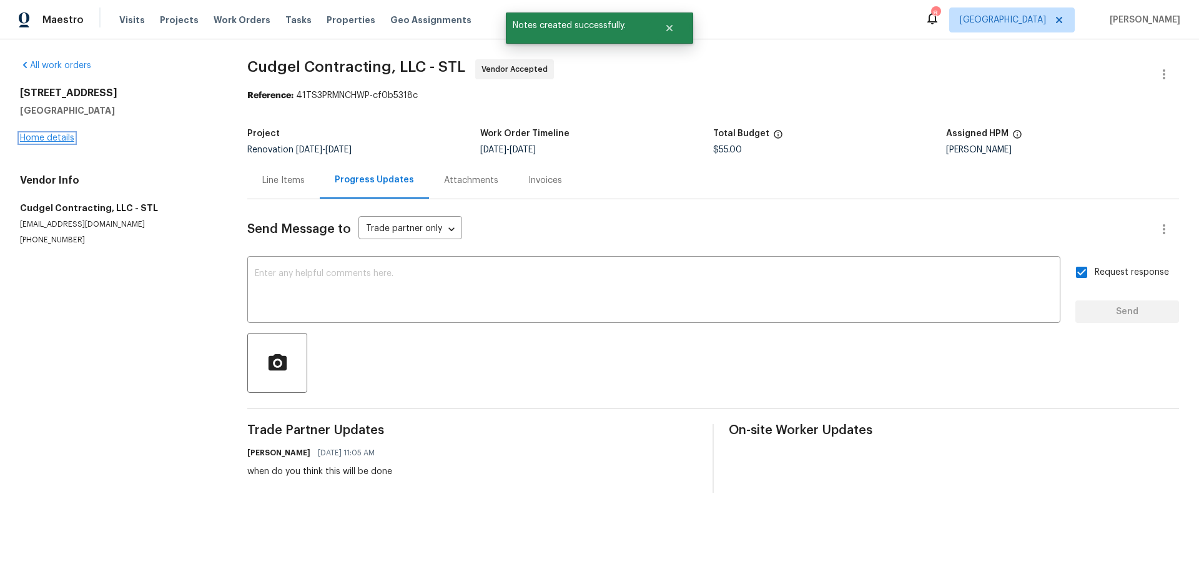
click at [48, 139] on link "Home details" at bounding box center [47, 138] width 54 height 9
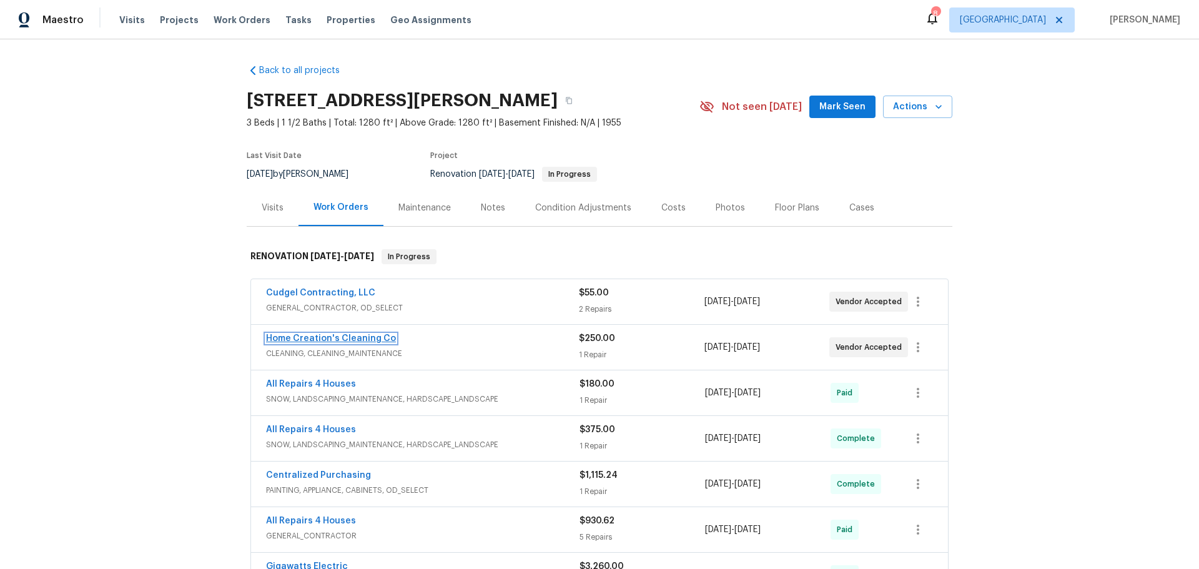
click at [326, 335] on link "Home Creation's Cleaning Co" at bounding box center [331, 338] width 130 height 9
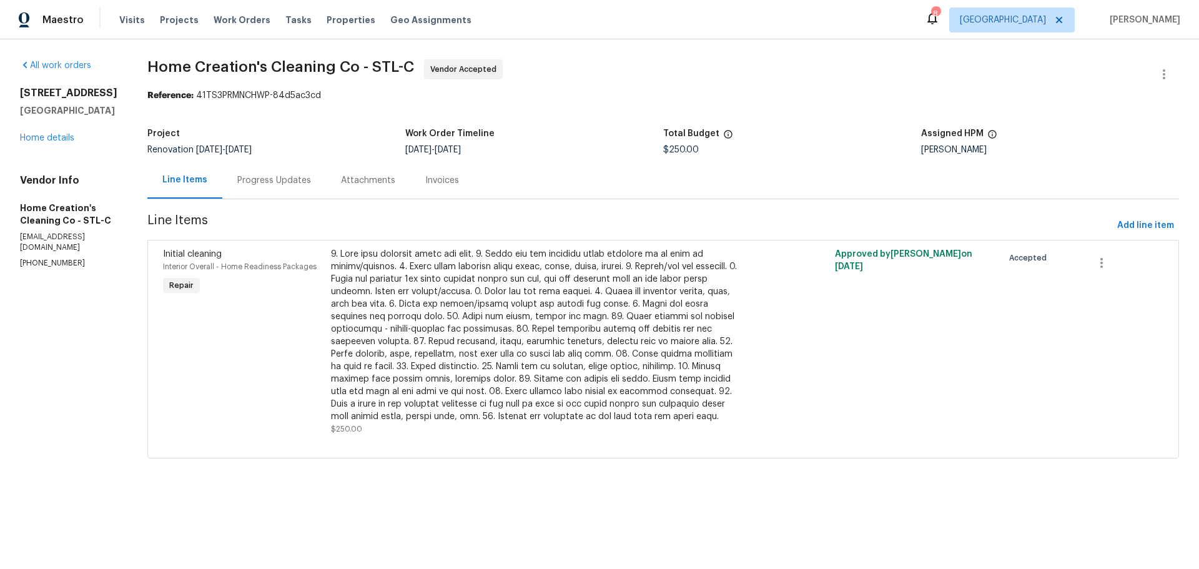
click at [270, 172] on div "Progress Updates" at bounding box center [274, 180] width 104 height 37
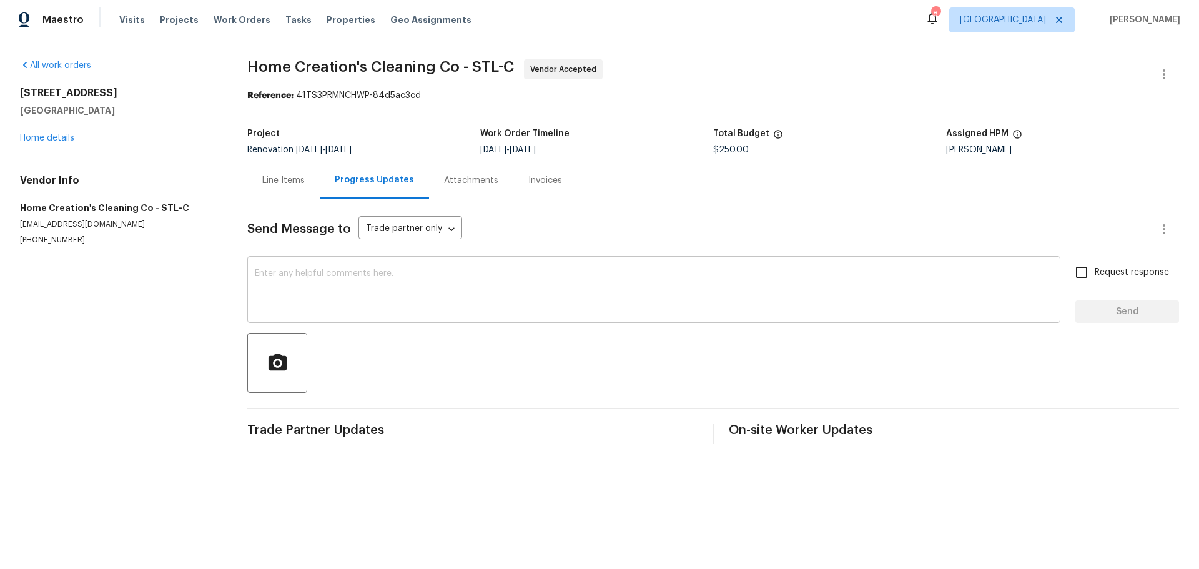
click at [320, 283] on textarea at bounding box center [654, 291] width 798 height 44
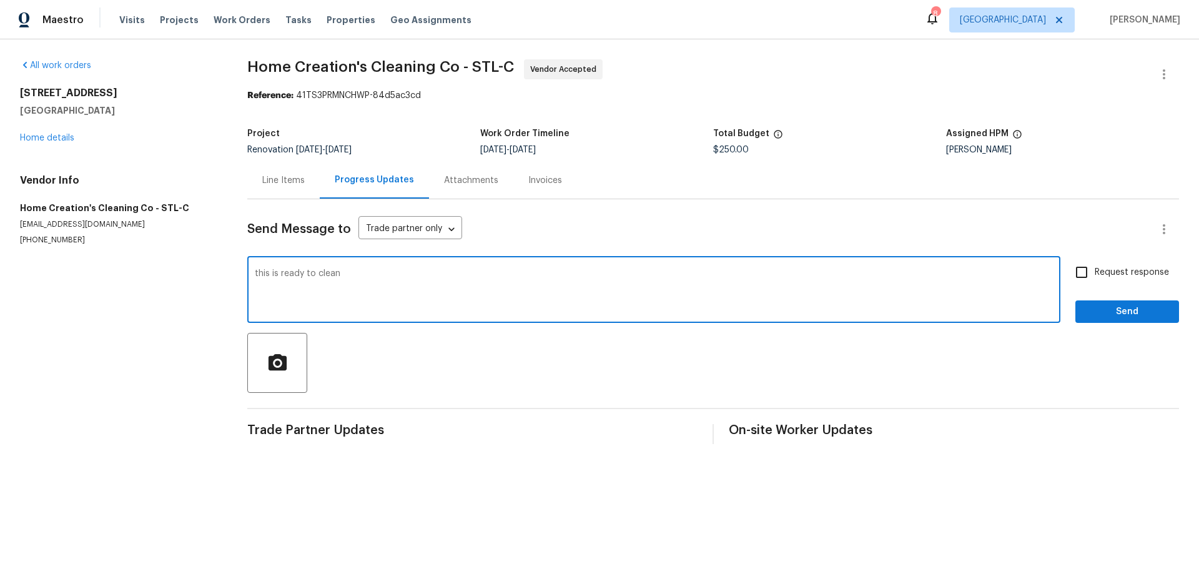
type textarea "this is ready to clean"
click at [1072, 270] on input "Request response" at bounding box center [1081, 272] width 26 height 26
checkbox input "true"
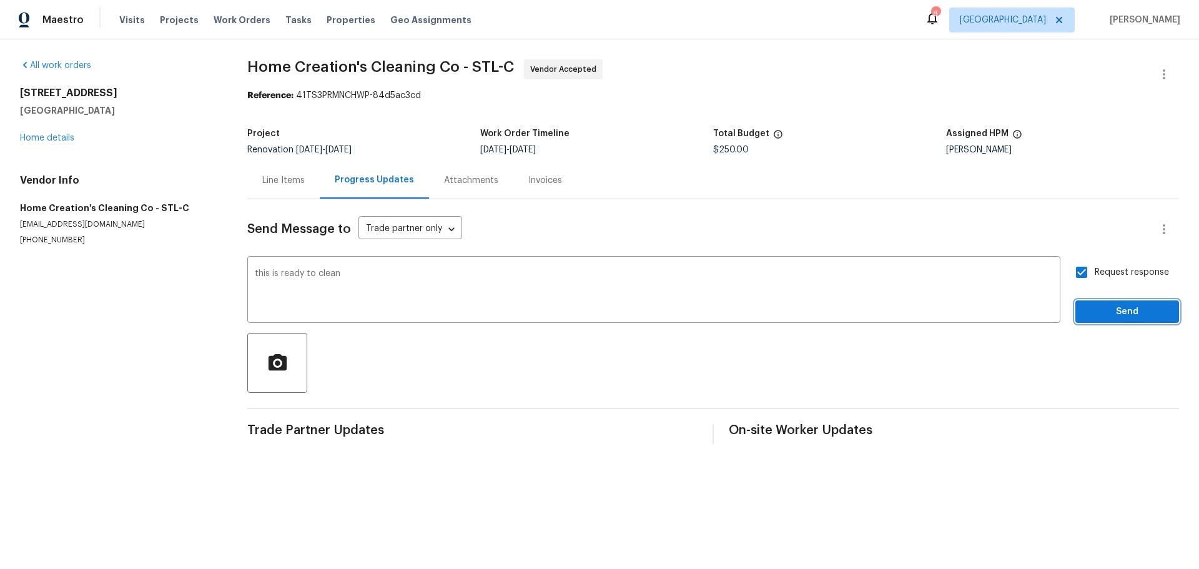
click at [1102, 310] on span "Send" at bounding box center [1127, 312] width 84 height 16
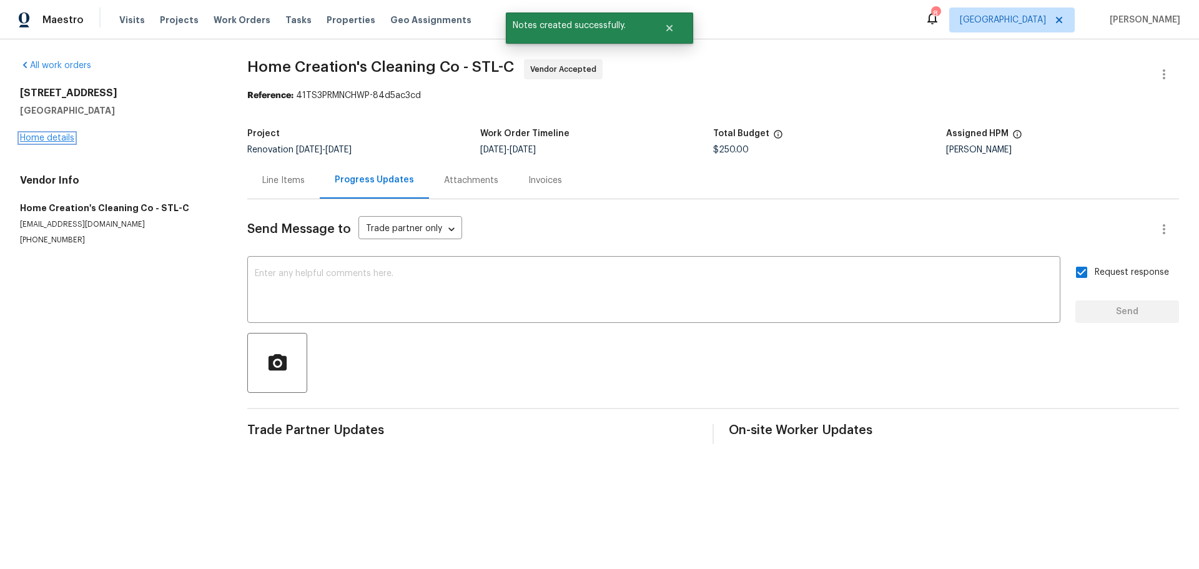
click at [54, 140] on link "Home details" at bounding box center [47, 138] width 54 height 9
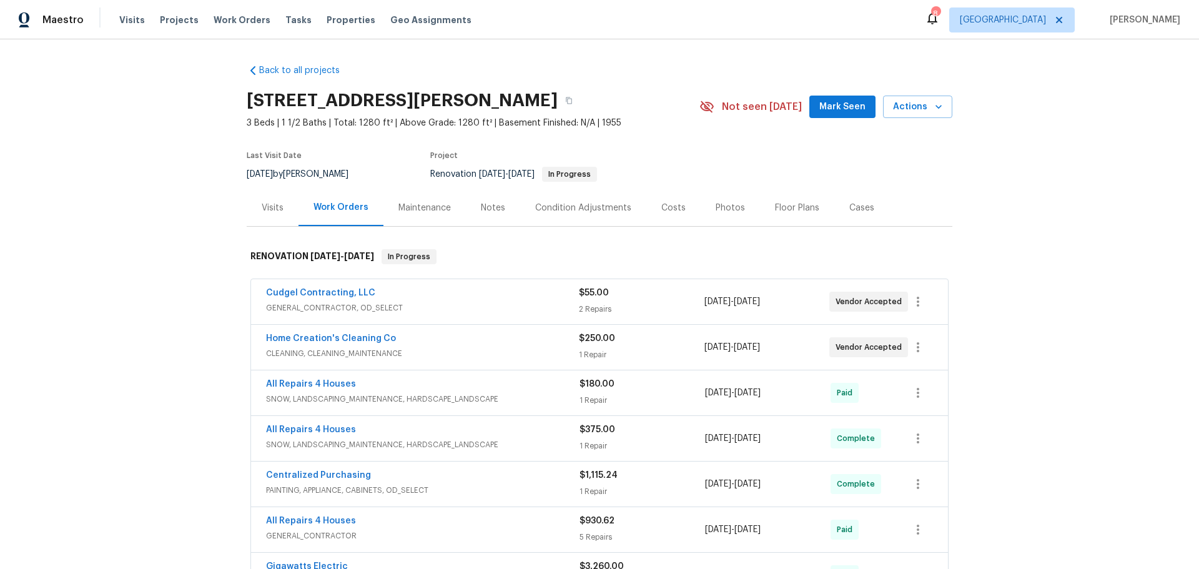
click at [661, 205] on div "Costs" at bounding box center [673, 208] width 24 height 12
